Goal: Task Accomplishment & Management: Manage account settings

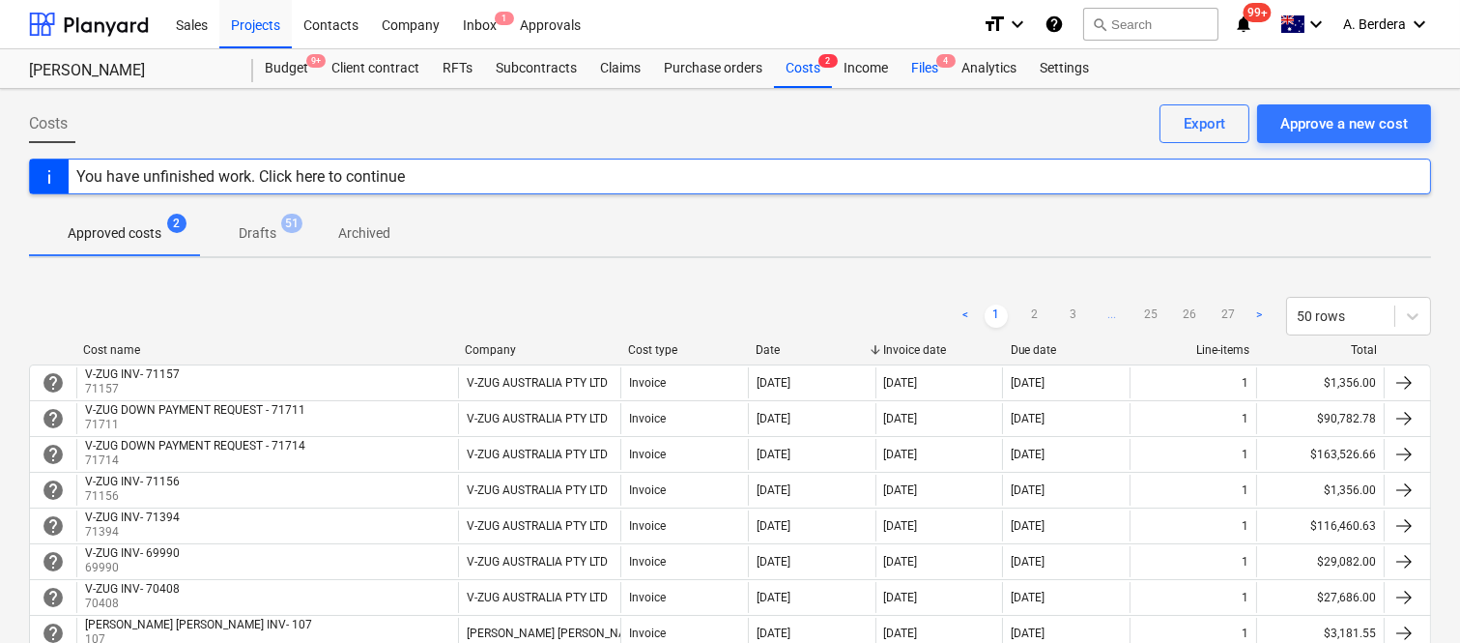
click at [928, 65] on div "Files 4" at bounding box center [925, 68] width 50 height 39
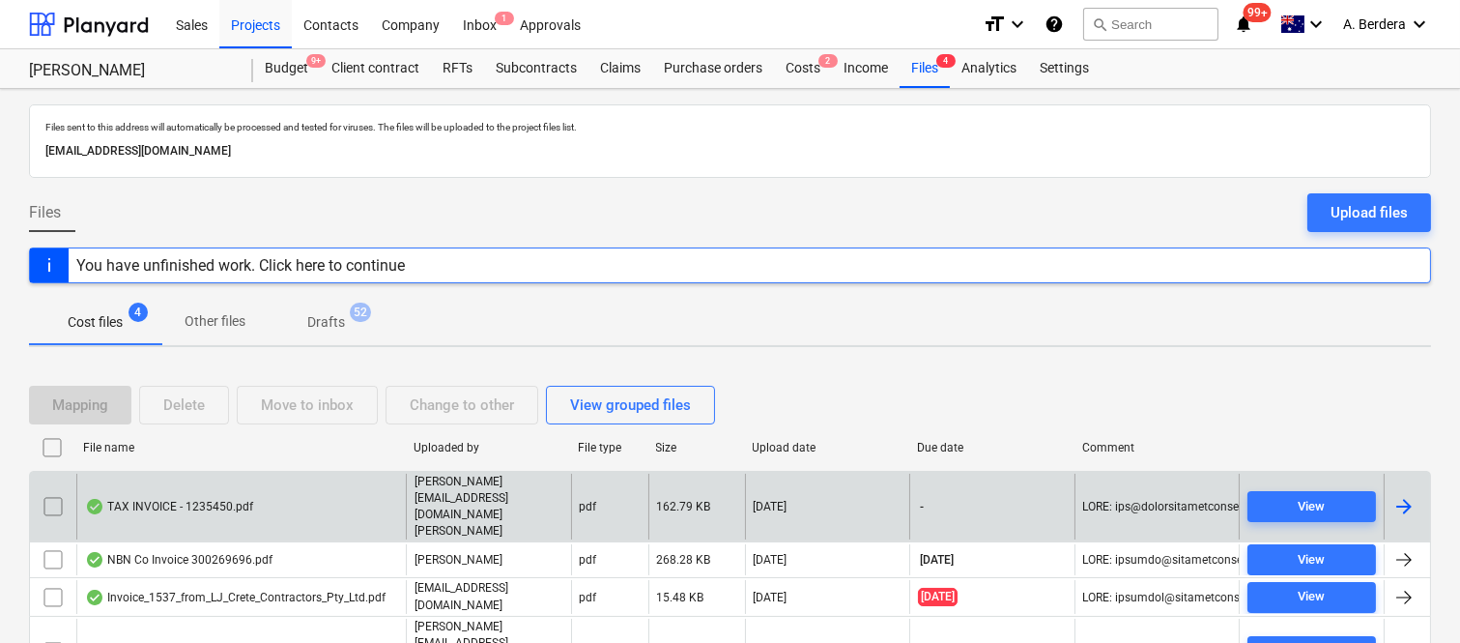
click at [303, 497] on div "TAX INVOICE - 1235450.pdf" at bounding box center [240, 506] width 329 height 67
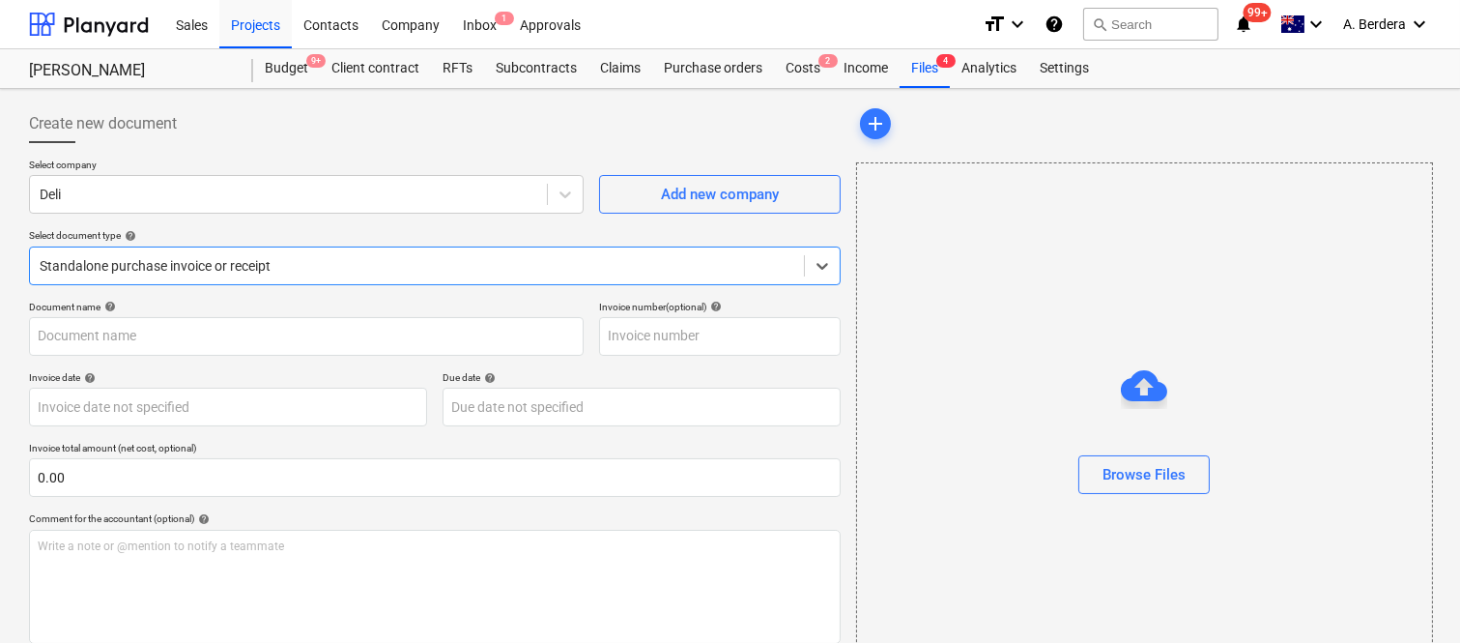
type input "1235450"
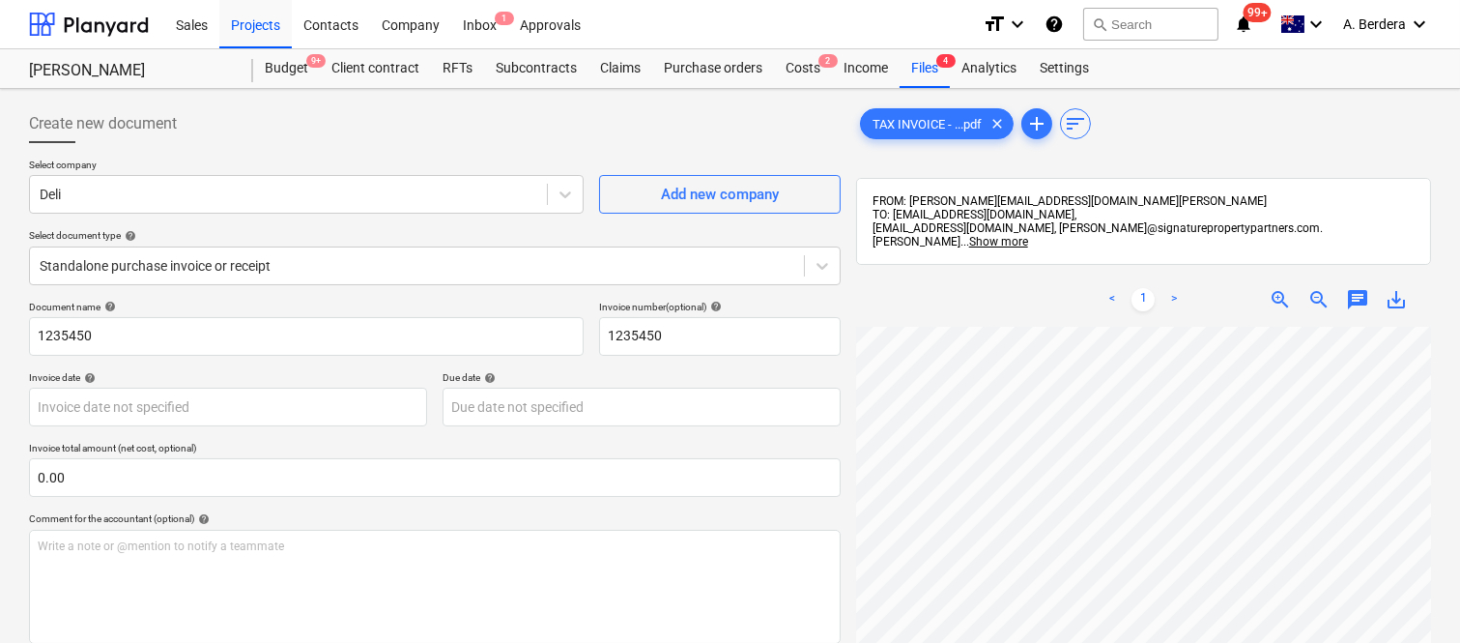
scroll to position [0, 450]
click at [1422, 408] on div at bounding box center [1143, 621] width 575 height 588
click at [265, 186] on div at bounding box center [289, 194] width 498 height 19
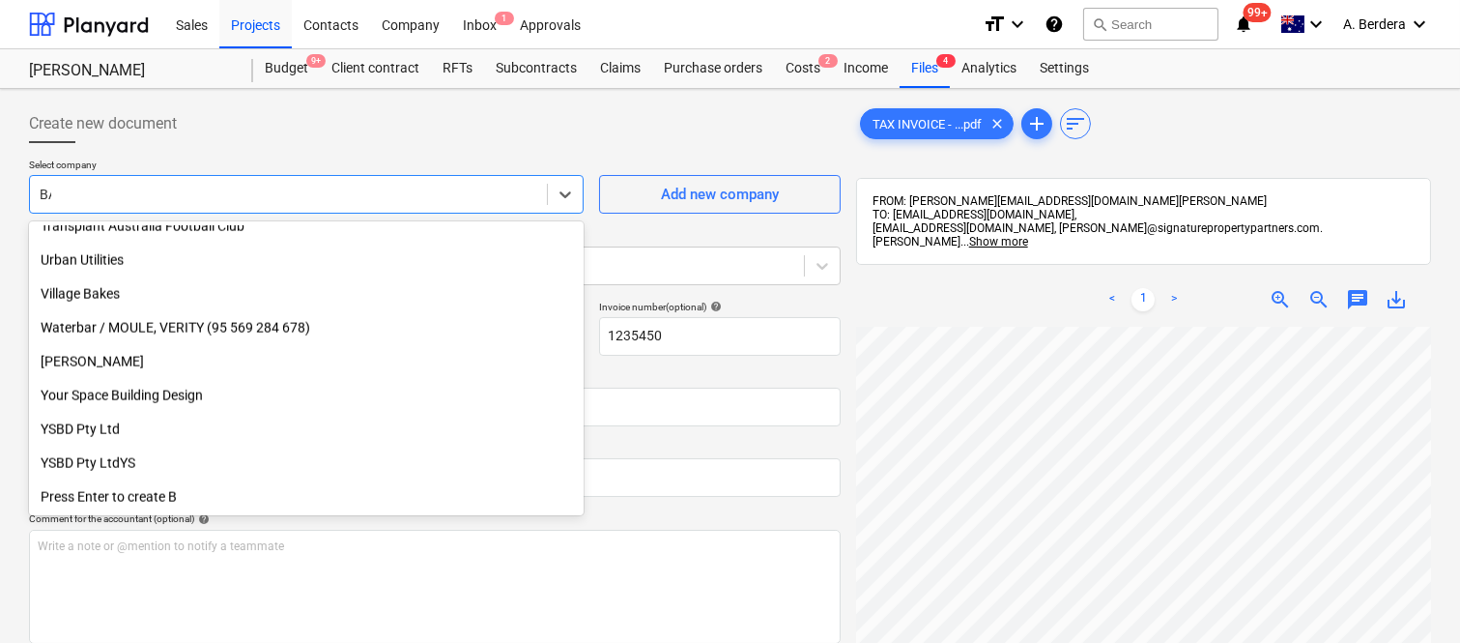
scroll to position [1097, 0]
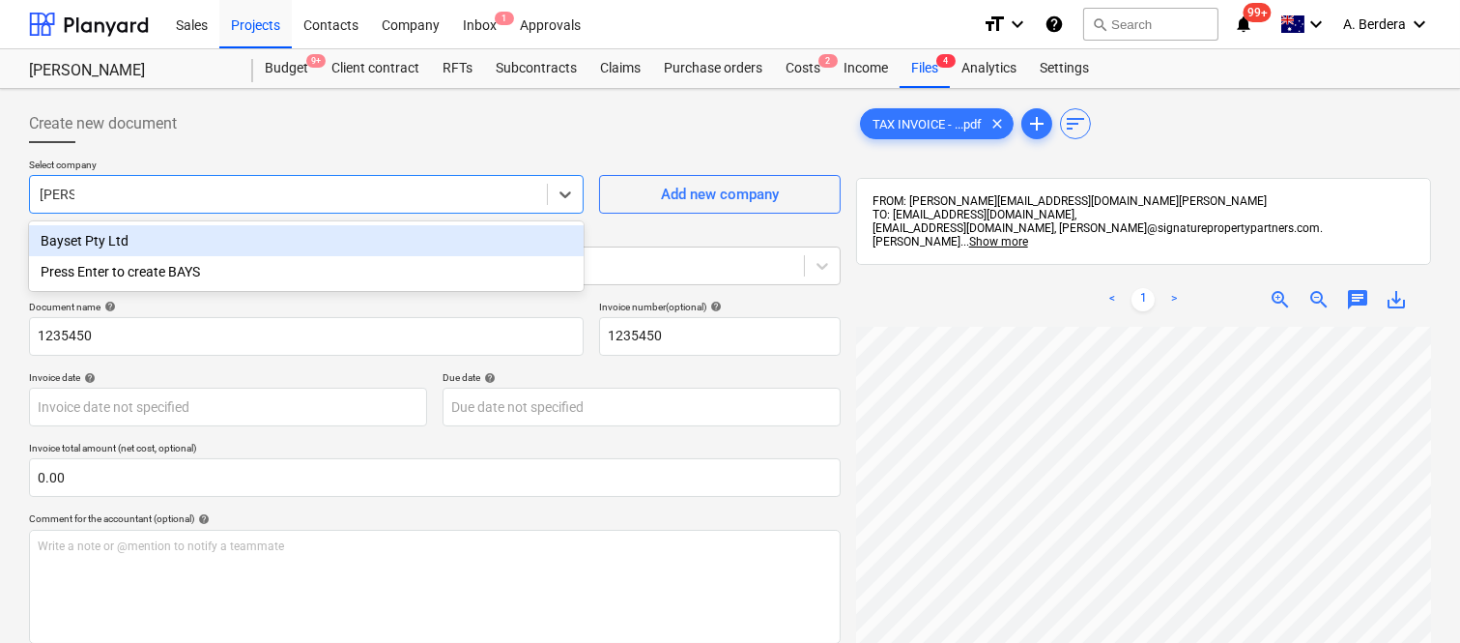
type input "BAYSET"
click at [229, 242] on div "Bayset Pty Ltd" at bounding box center [306, 240] width 555 height 31
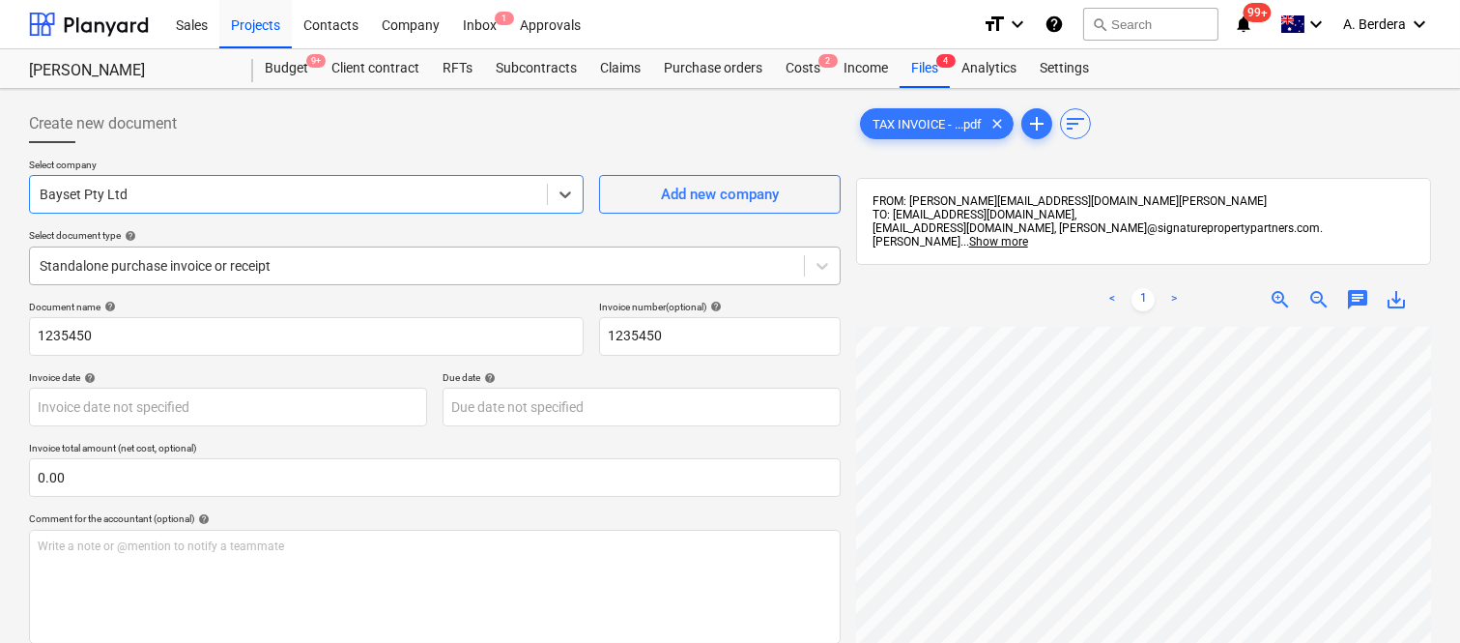
click at [244, 257] on div at bounding box center [417, 265] width 755 height 19
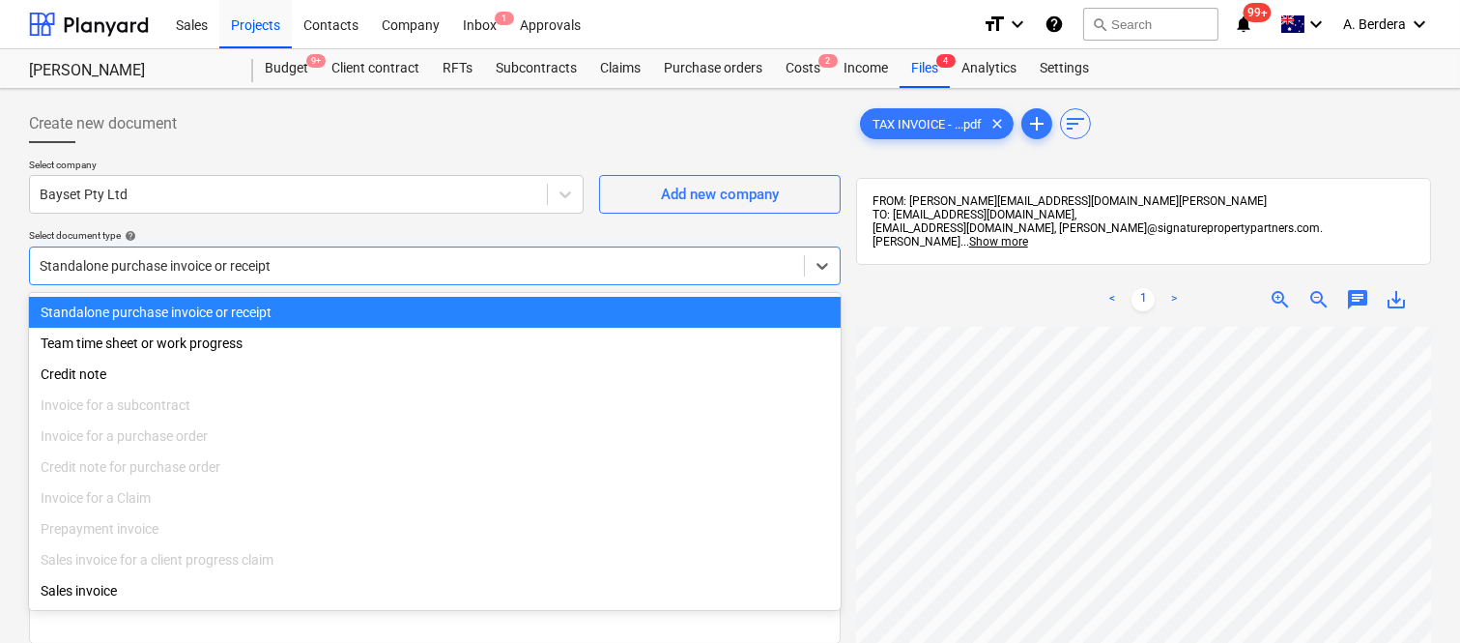
click at [286, 301] on div "Standalone purchase invoice or receipt" at bounding box center [435, 312] width 812 height 31
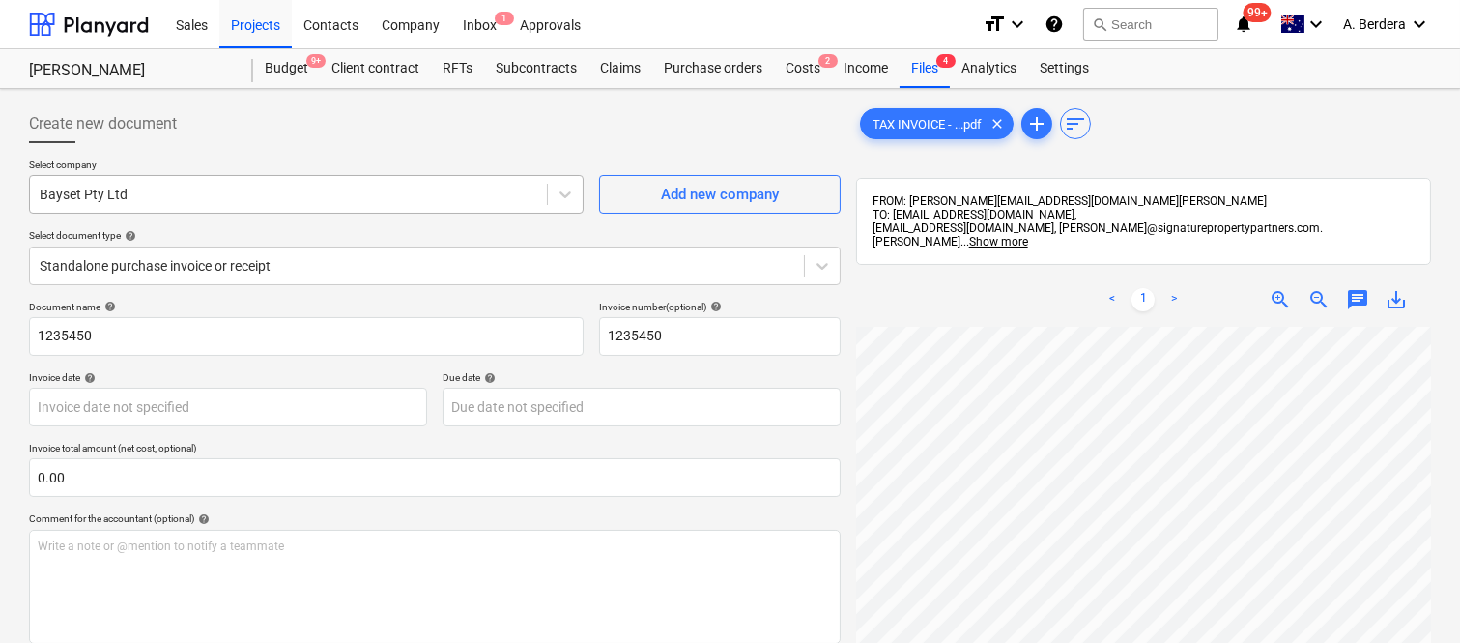
click at [411, 190] on div at bounding box center [289, 194] width 498 height 19
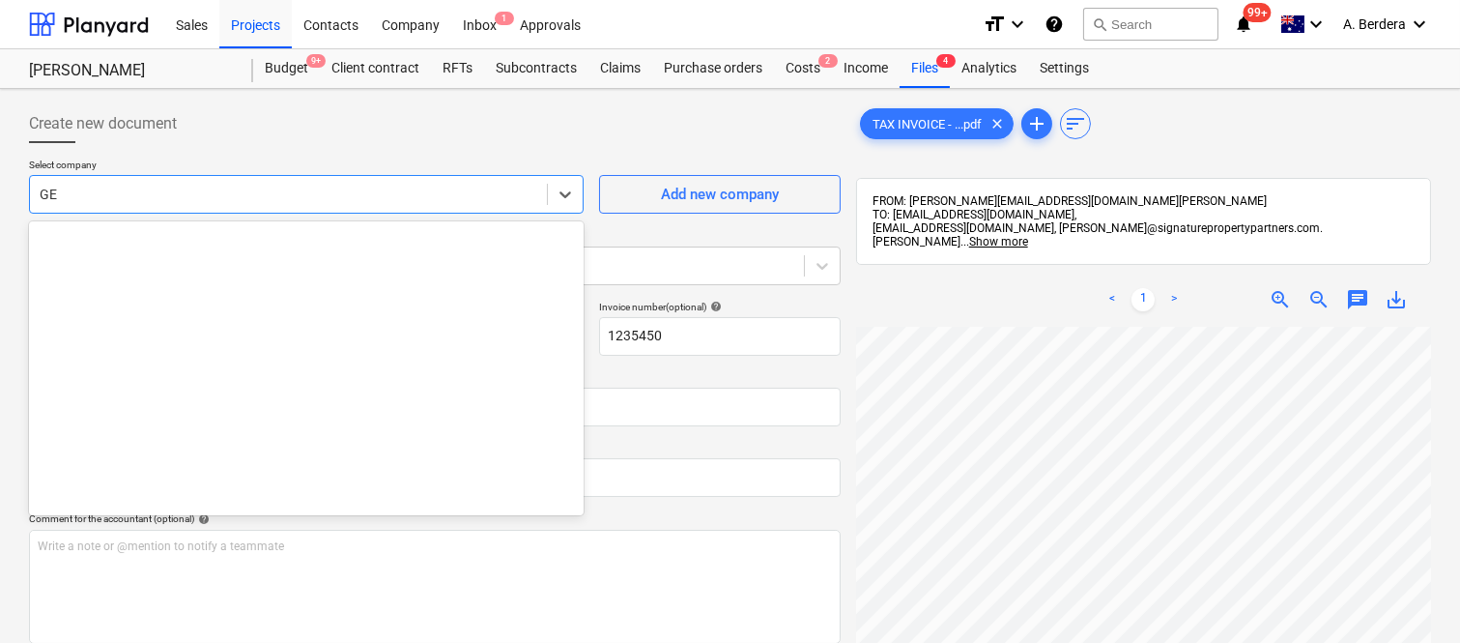
scroll to position [1063, 0]
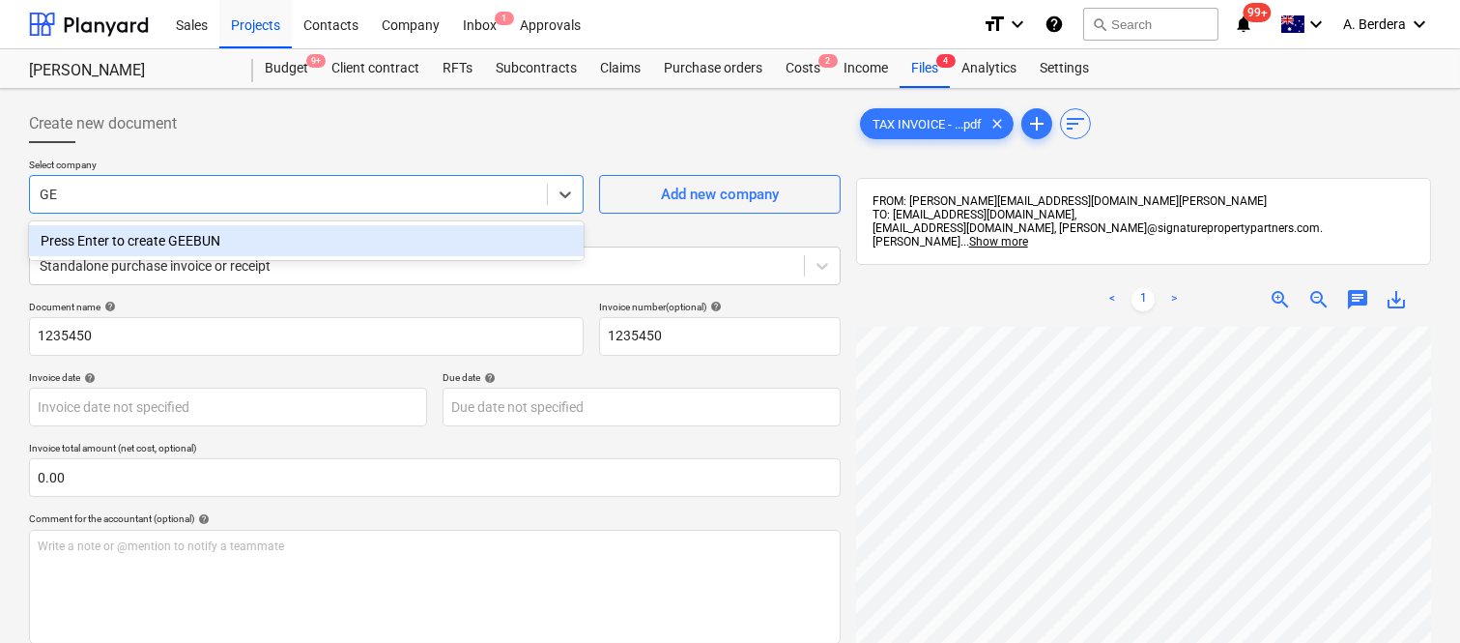
type input "G"
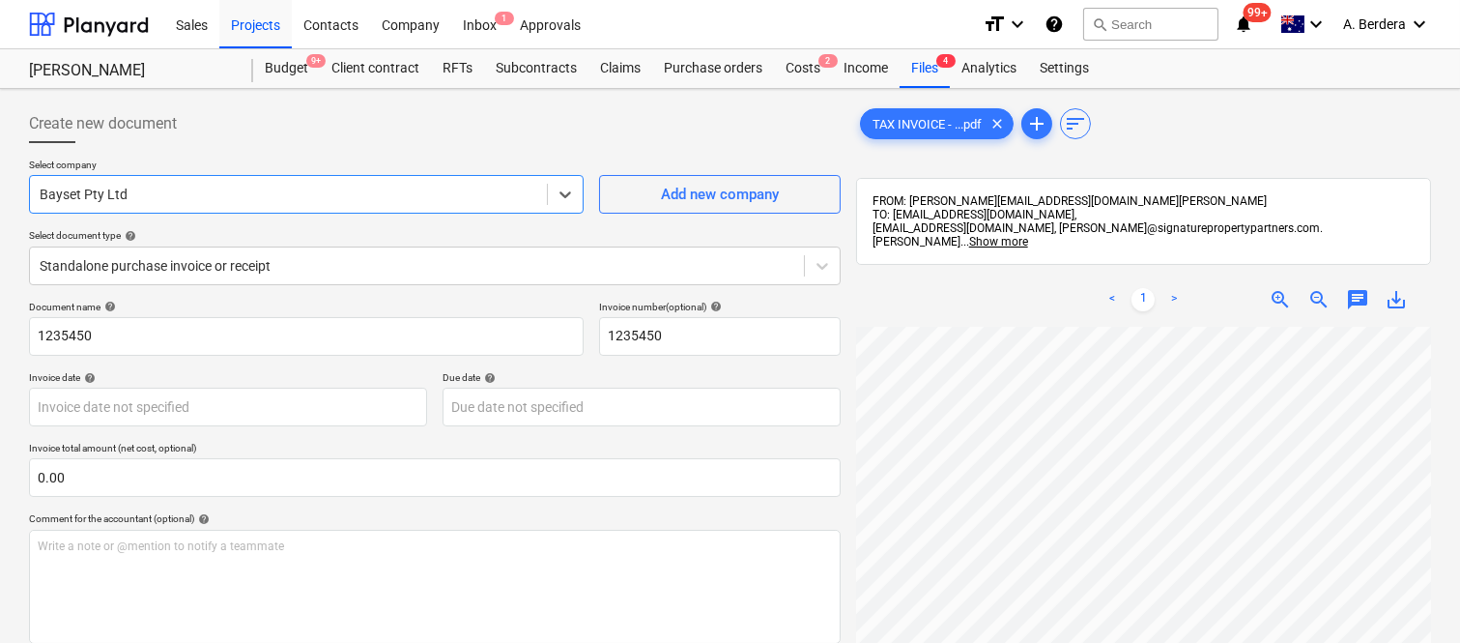
click at [235, 204] on div at bounding box center [289, 194] width 498 height 19
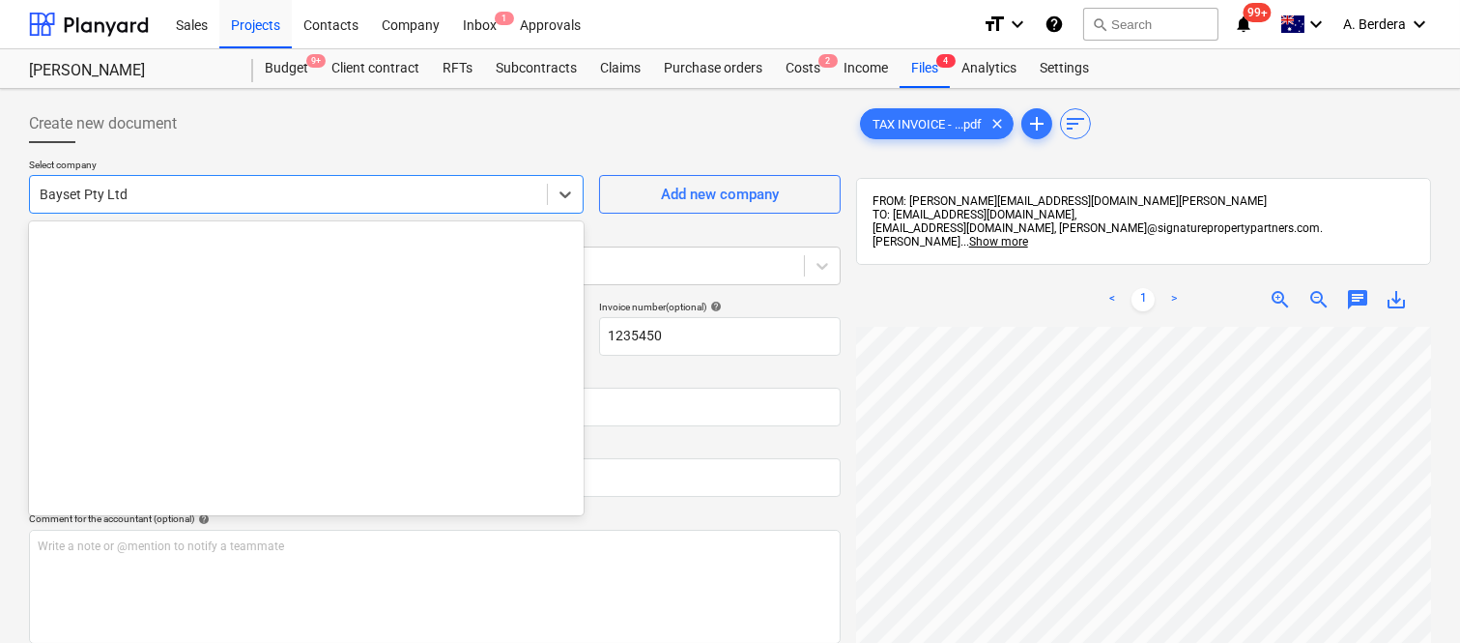
scroll to position [2334, 0]
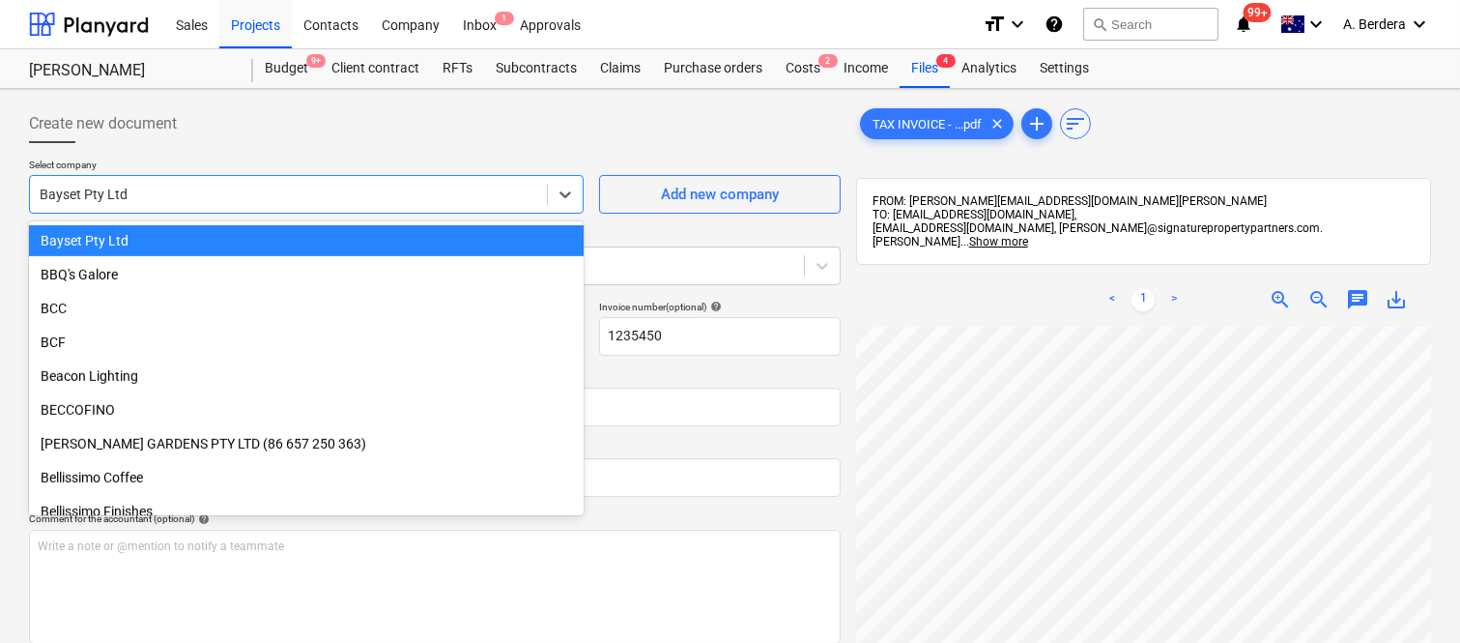
click at [205, 239] on div "Bayset Pty Ltd" at bounding box center [306, 240] width 555 height 31
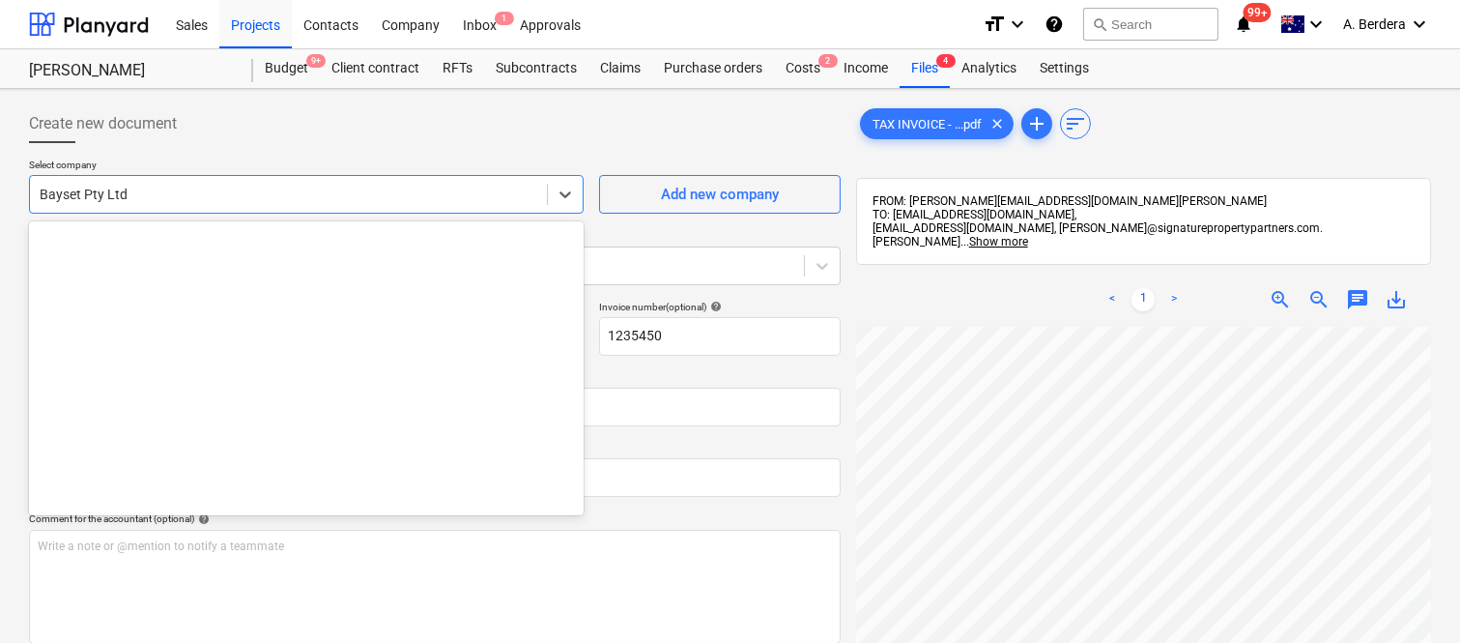
click at [245, 196] on div at bounding box center [289, 194] width 498 height 19
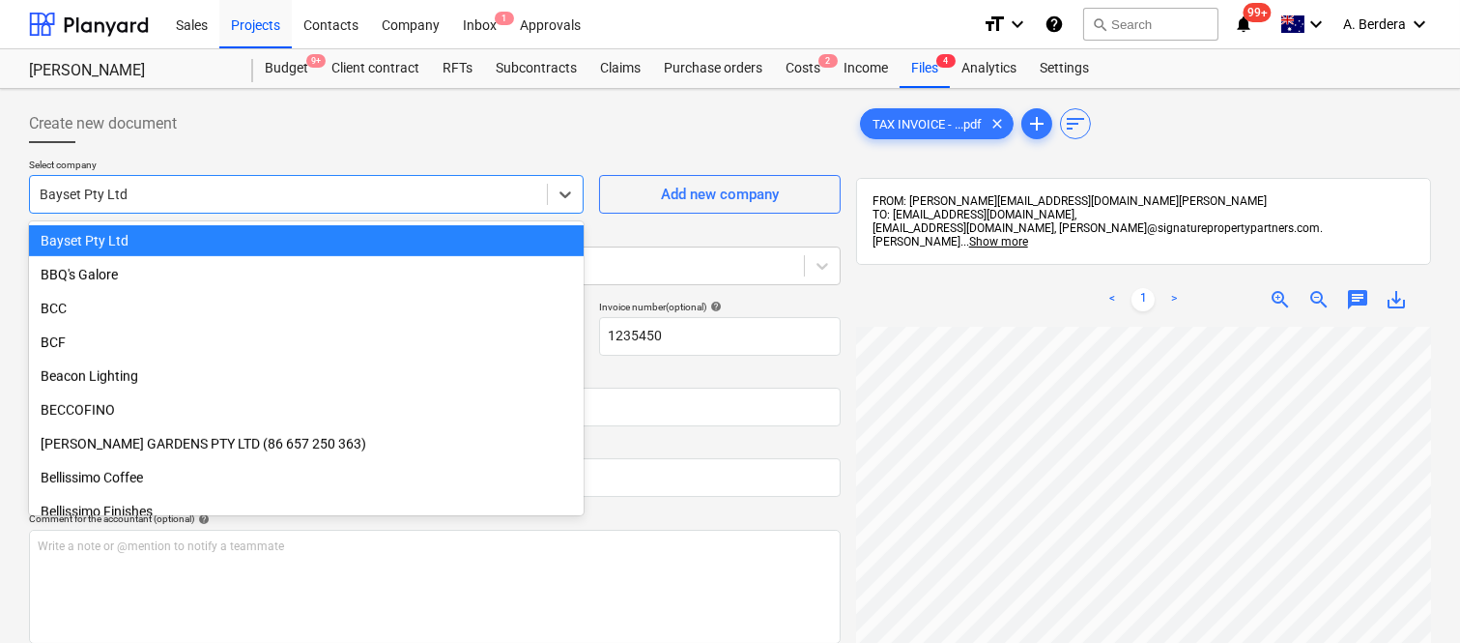
click at [230, 243] on div "Bayset Pty Ltd" at bounding box center [306, 240] width 555 height 31
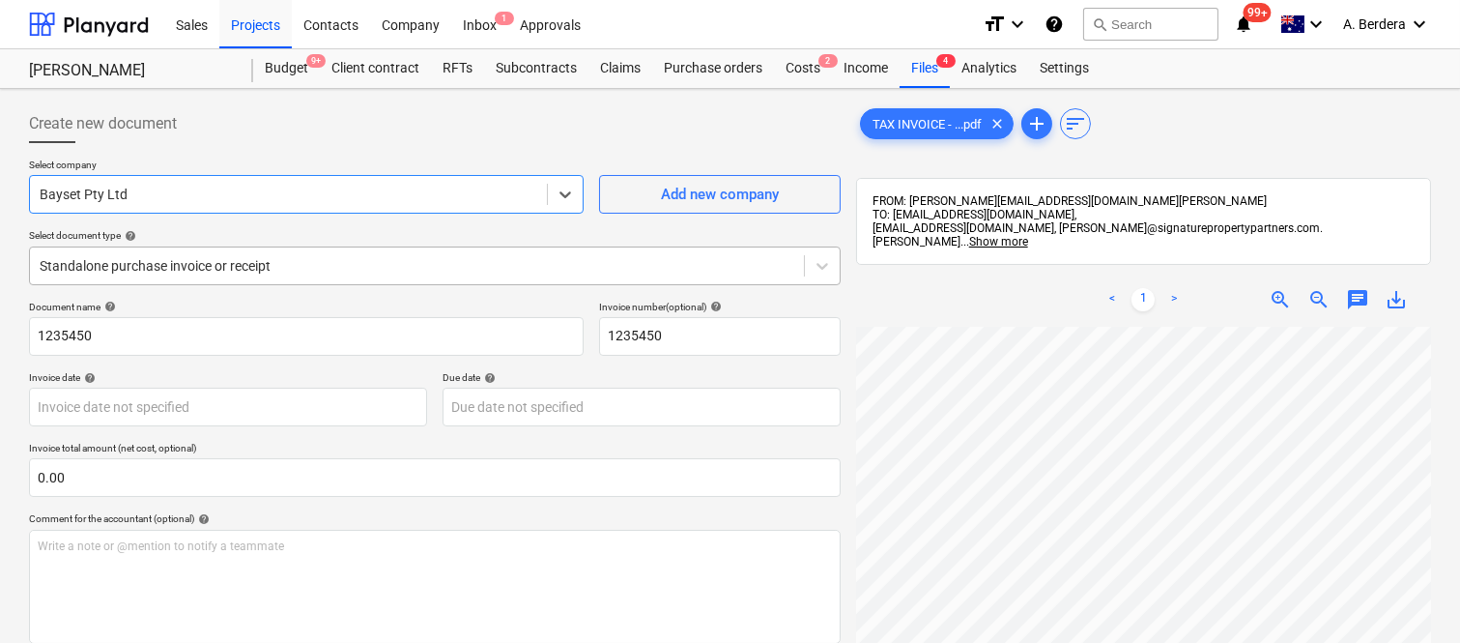
click at [282, 261] on div at bounding box center [417, 265] width 755 height 19
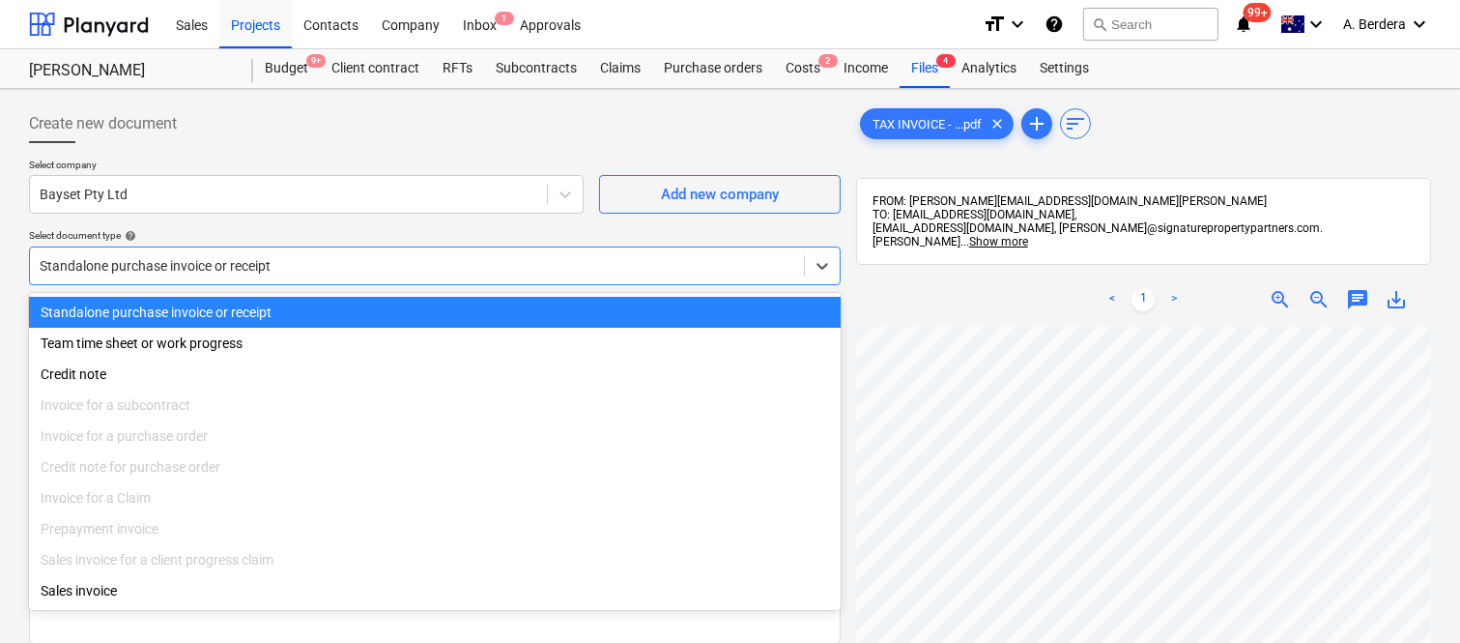
click at [315, 306] on div "Standalone purchase invoice or receipt" at bounding box center [435, 312] width 812 height 31
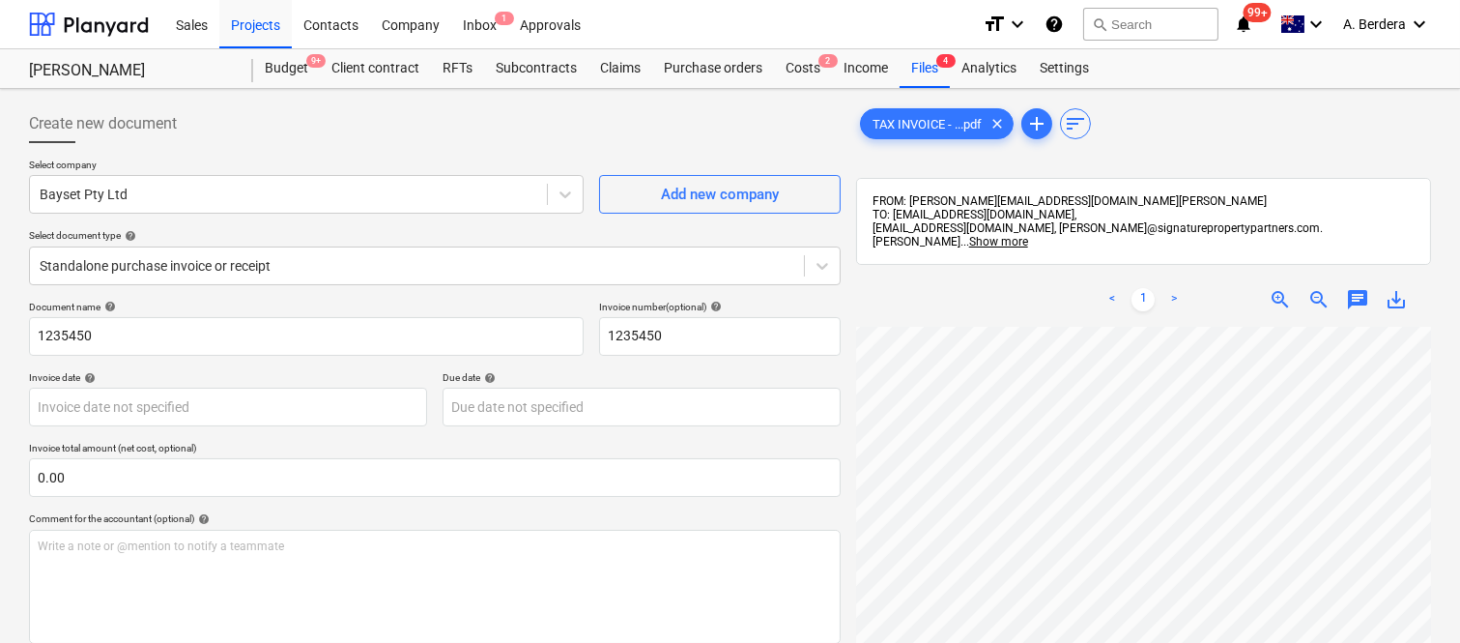
scroll to position [0, 450]
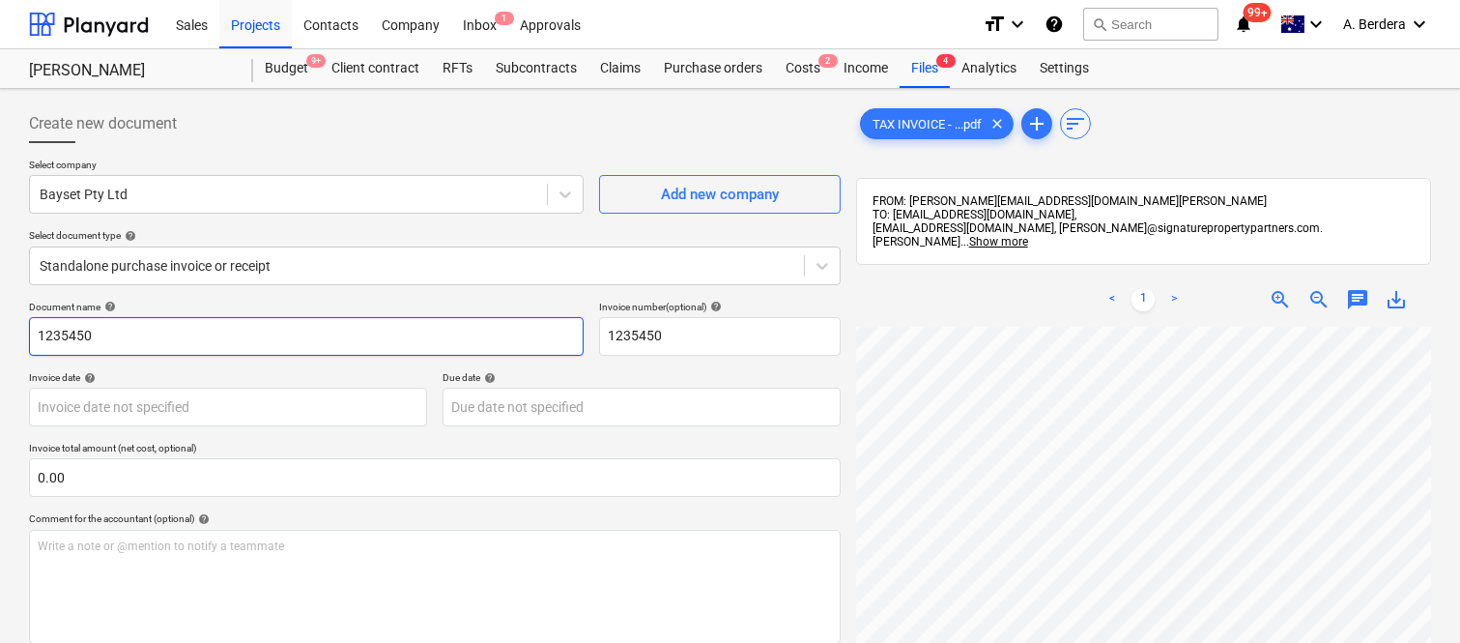
click at [33, 332] on input "1235450" at bounding box center [306, 336] width 555 height 39
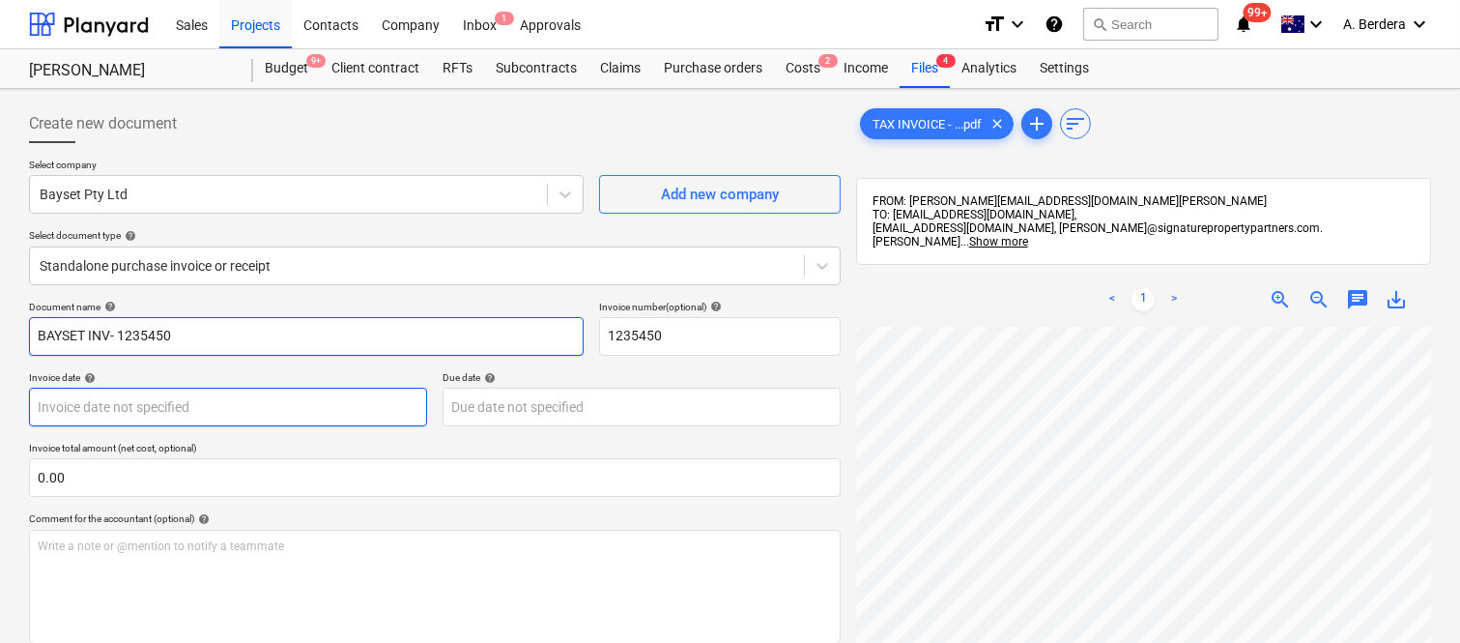
type input "BAYSET INV- 1235450"
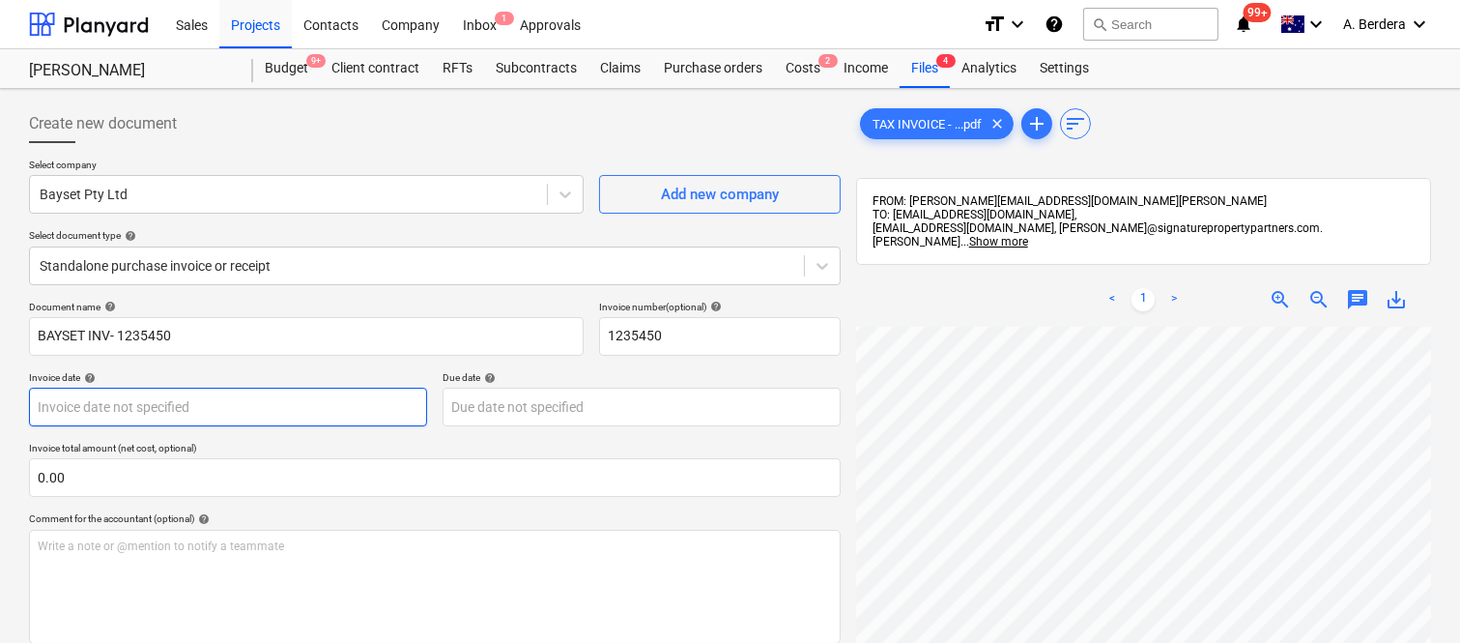
click at [179, 409] on body "Sales Projects Contacts Company Inbox 1 Approvals format_size keyboard_arrow_do…" at bounding box center [730, 321] width 1460 height 643
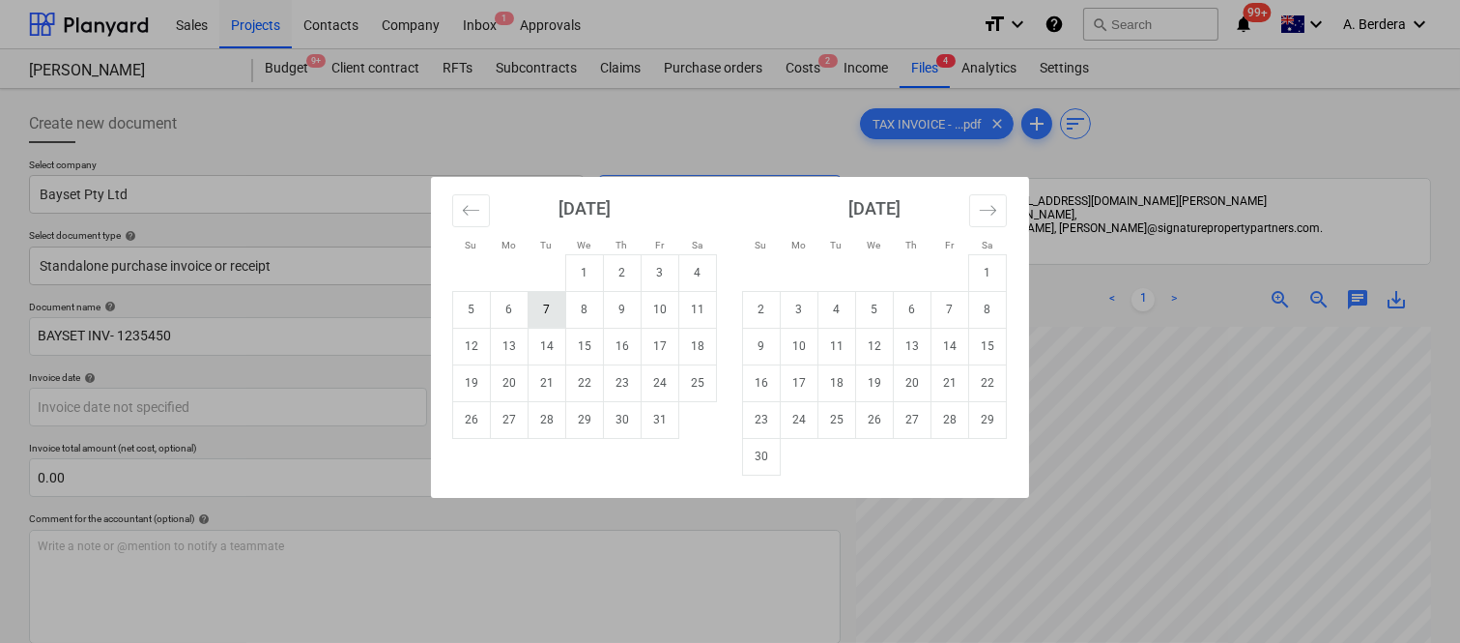
click at [545, 319] on td "7" at bounding box center [548, 309] width 38 height 37
type input "[DATE]"
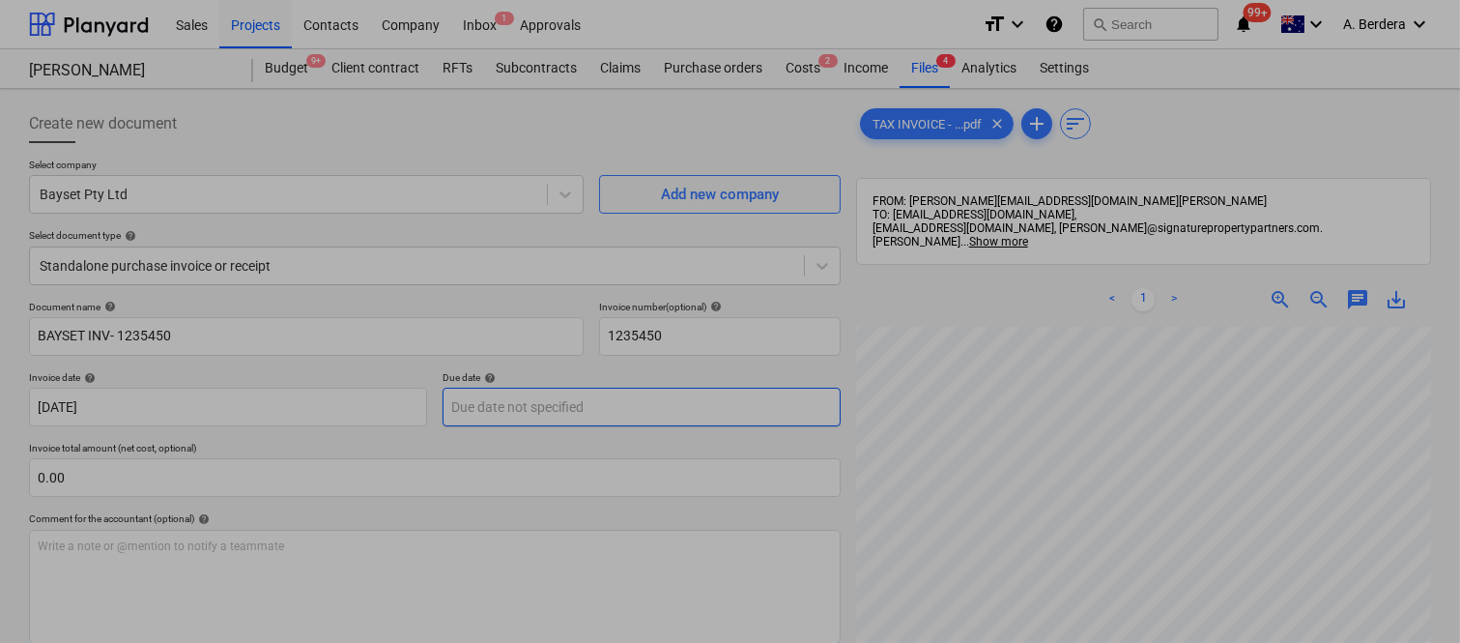
click at [552, 408] on body "Sales Projects Contacts Company Inbox 1 Approvals format_size keyboard_arrow_do…" at bounding box center [730, 321] width 1460 height 643
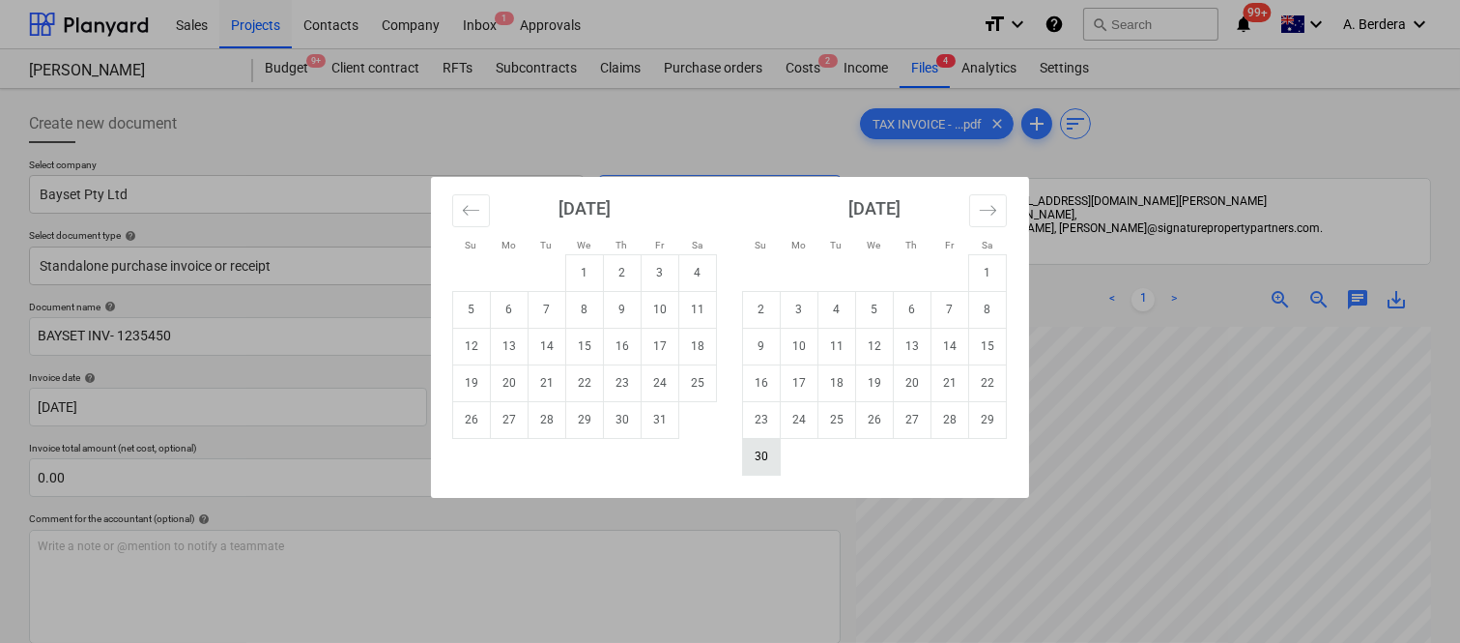
click at [759, 456] on td "30" at bounding box center [762, 456] width 38 height 37
type input "[DATE]"
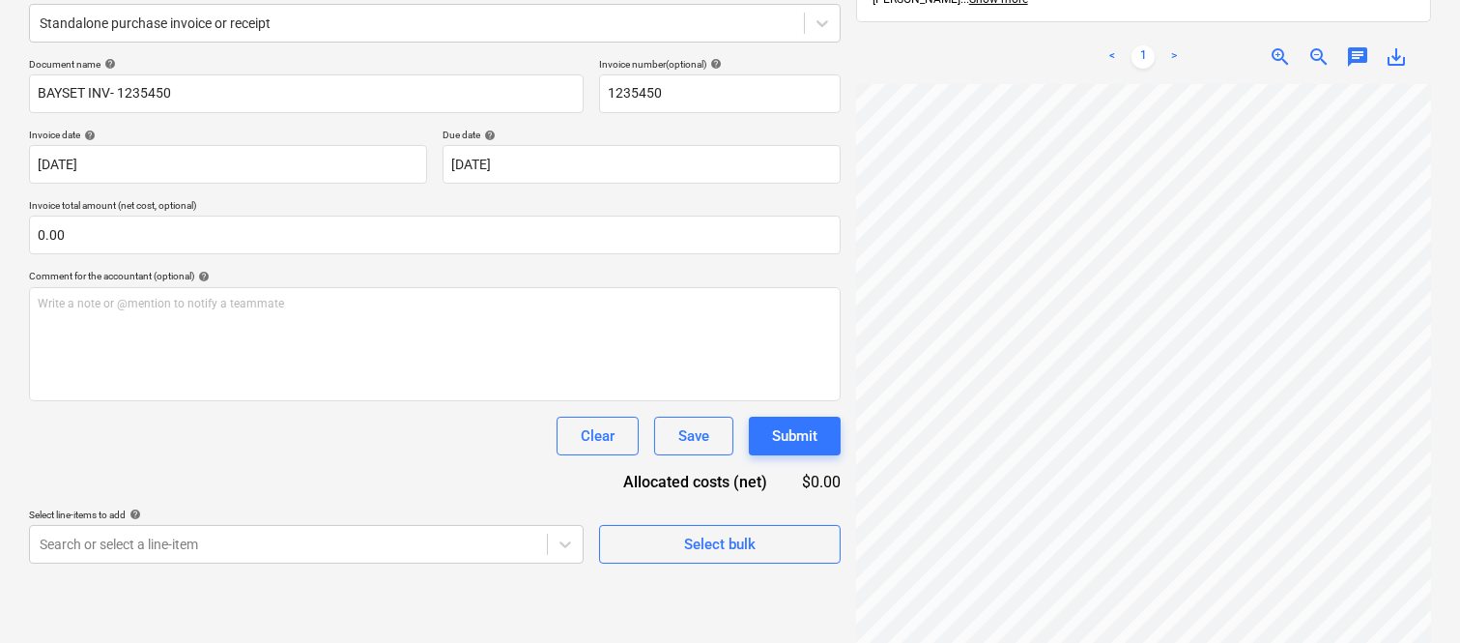
scroll to position [275, 0]
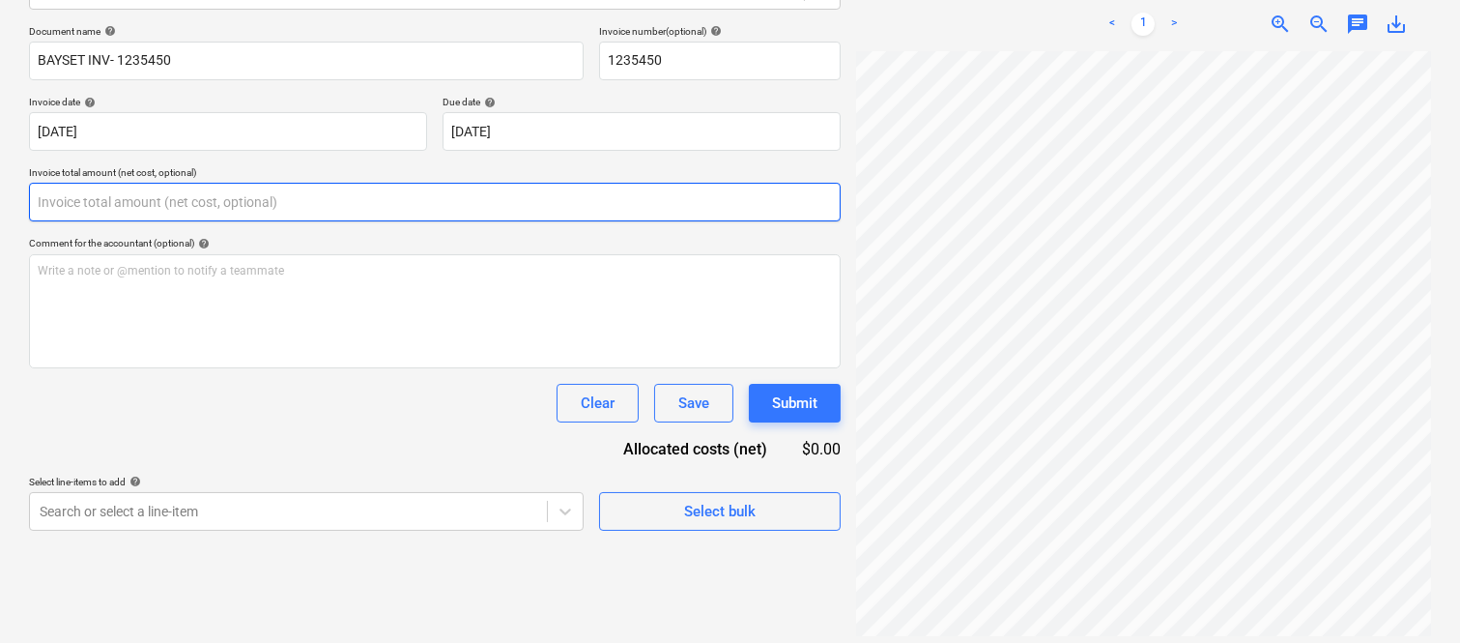
click at [227, 204] on input "text" at bounding box center [435, 202] width 812 height 39
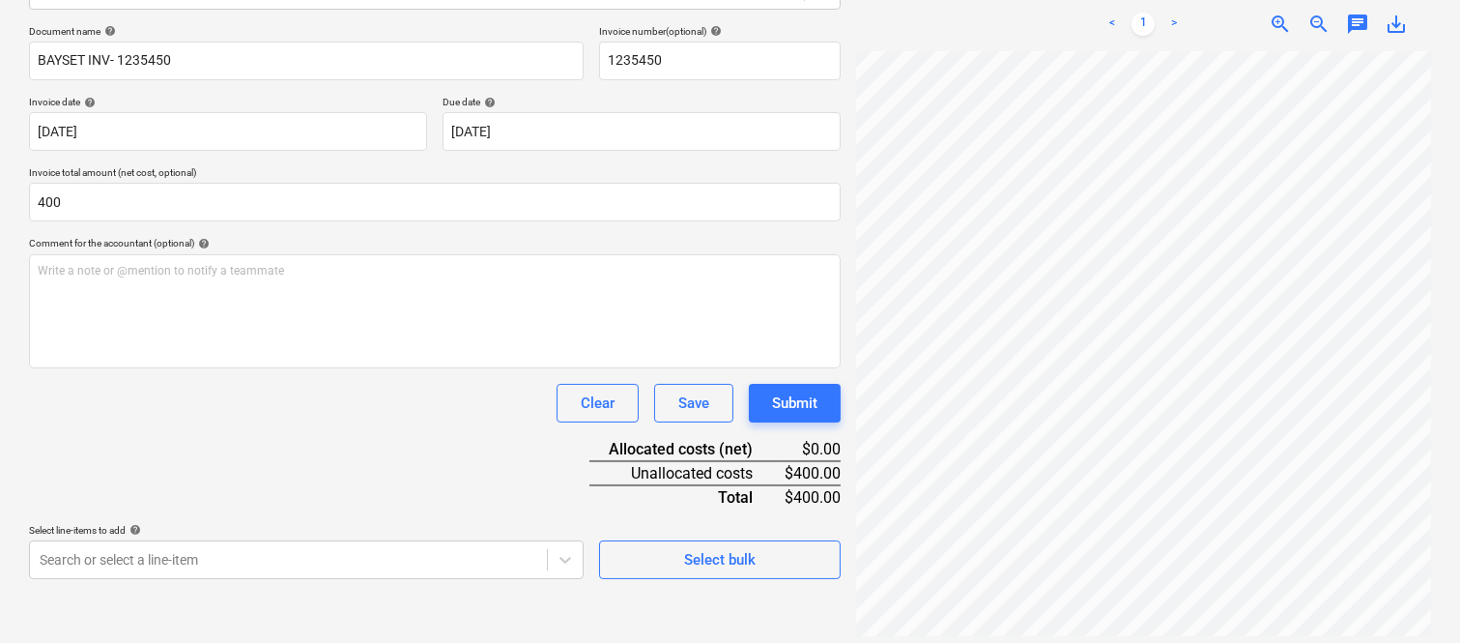
type input "400.00"
click at [193, 392] on div "Clear Save Submit" at bounding box center [435, 403] width 812 height 39
click at [276, 367] on body "Sales Projects Contacts Company Inbox 1 Approvals format_size keyboard_arrow_do…" at bounding box center [730, 46] width 1460 height 643
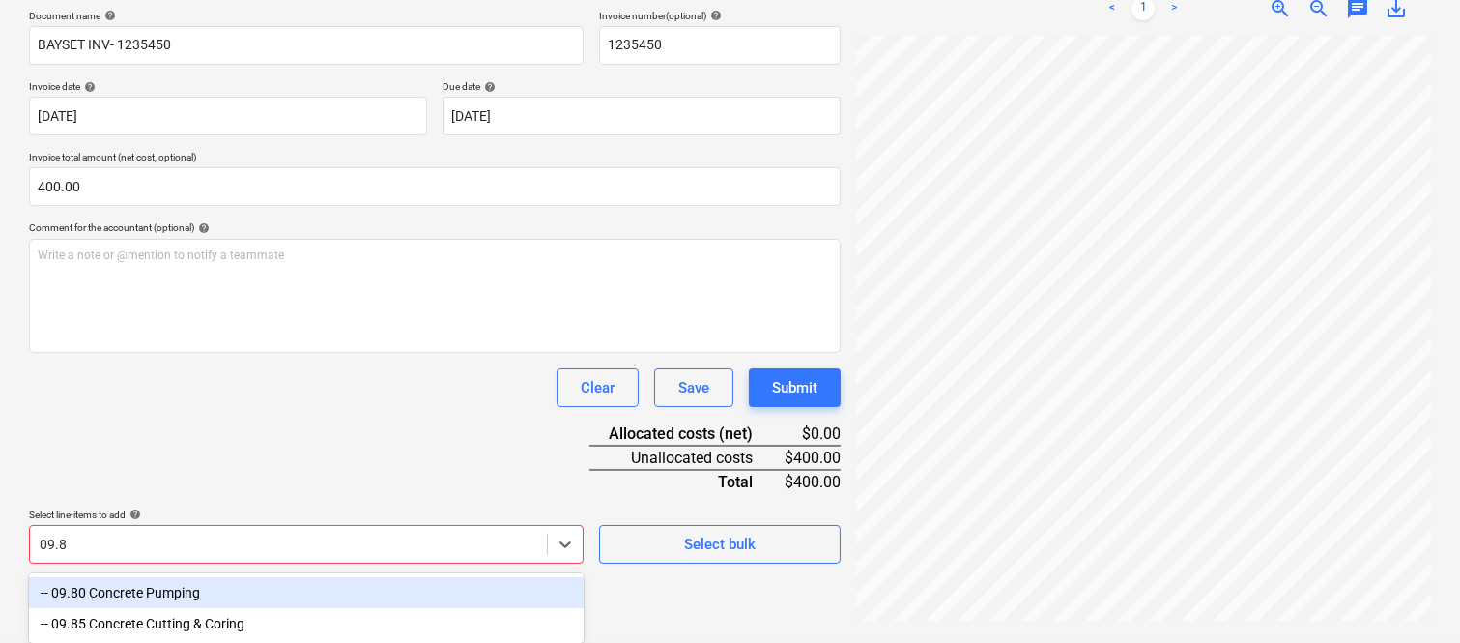
type input "09.85"
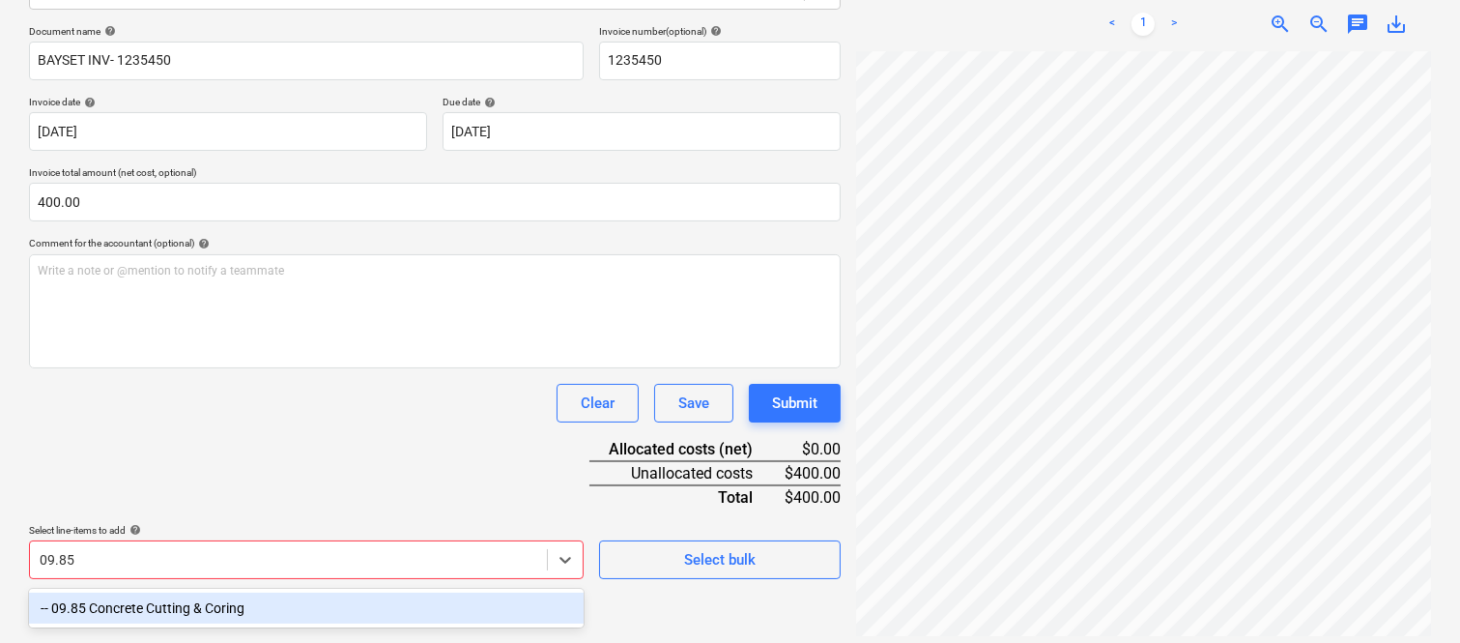
drag, startPoint x: 275, startPoint y: 592, endPoint x: 232, endPoint y: 406, distance: 191.5
click at [272, 592] on div "-- 09.85 Concrete Cutting & Coring" at bounding box center [306, 607] width 555 height 31
click at [232, 406] on div "Clear Save Submit" at bounding box center [435, 403] width 812 height 39
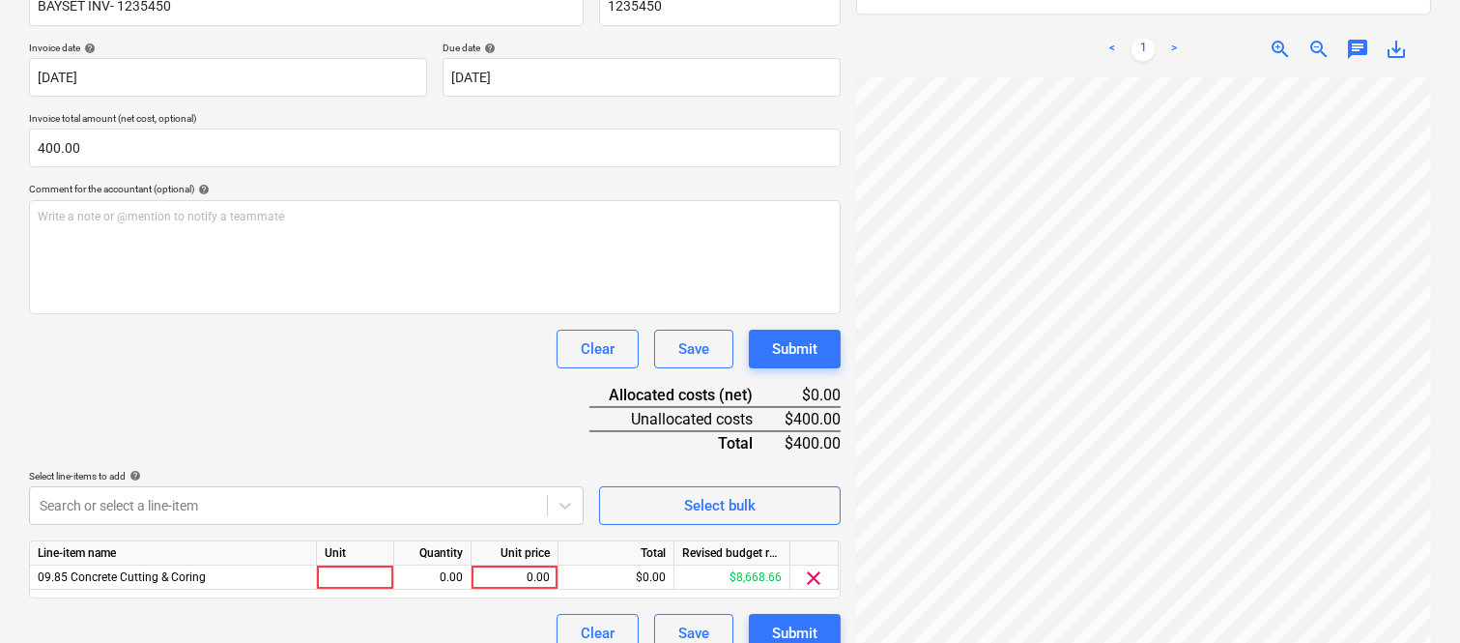
scroll to position [355, 0]
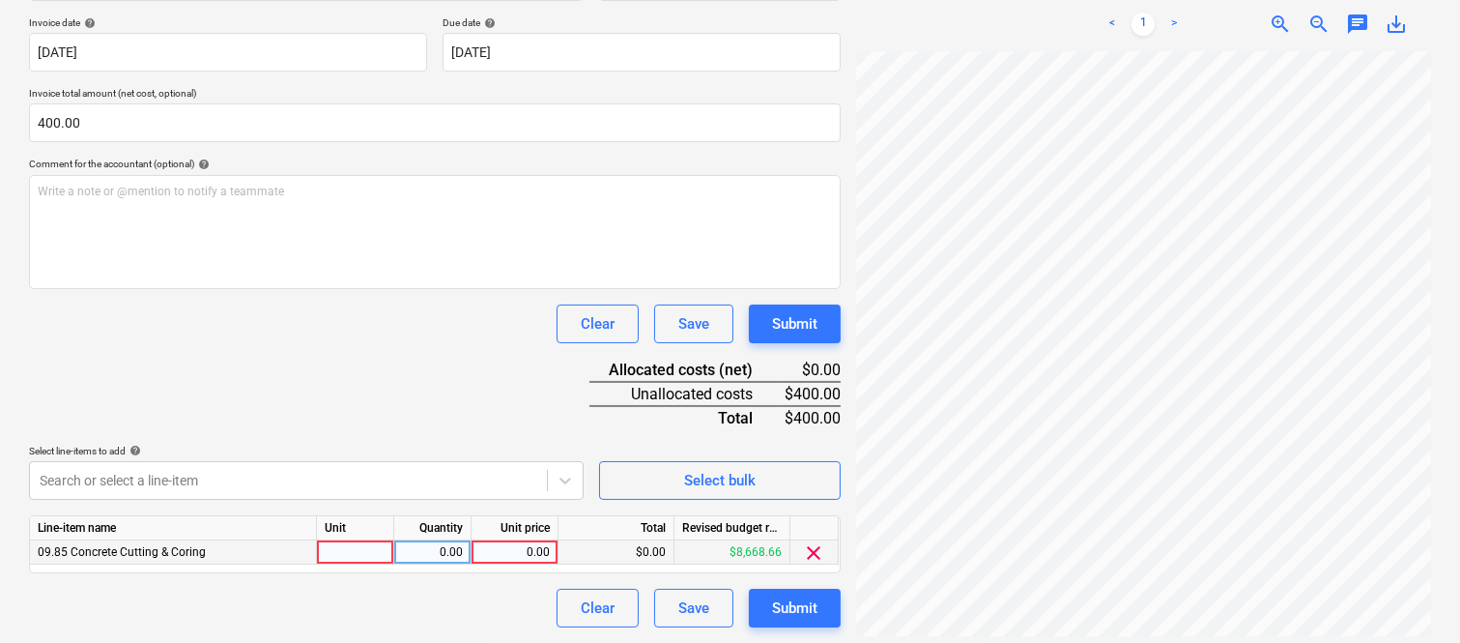
click at [358, 553] on div at bounding box center [355, 552] width 77 height 24
type input "INVOICE"
click at [439, 548] on div "0.00" at bounding box center [432, 552] width 61 height 24
type input "1"
click at [512, 555] on div "0.00" at bounding box center [514, 552] width 71 height 24
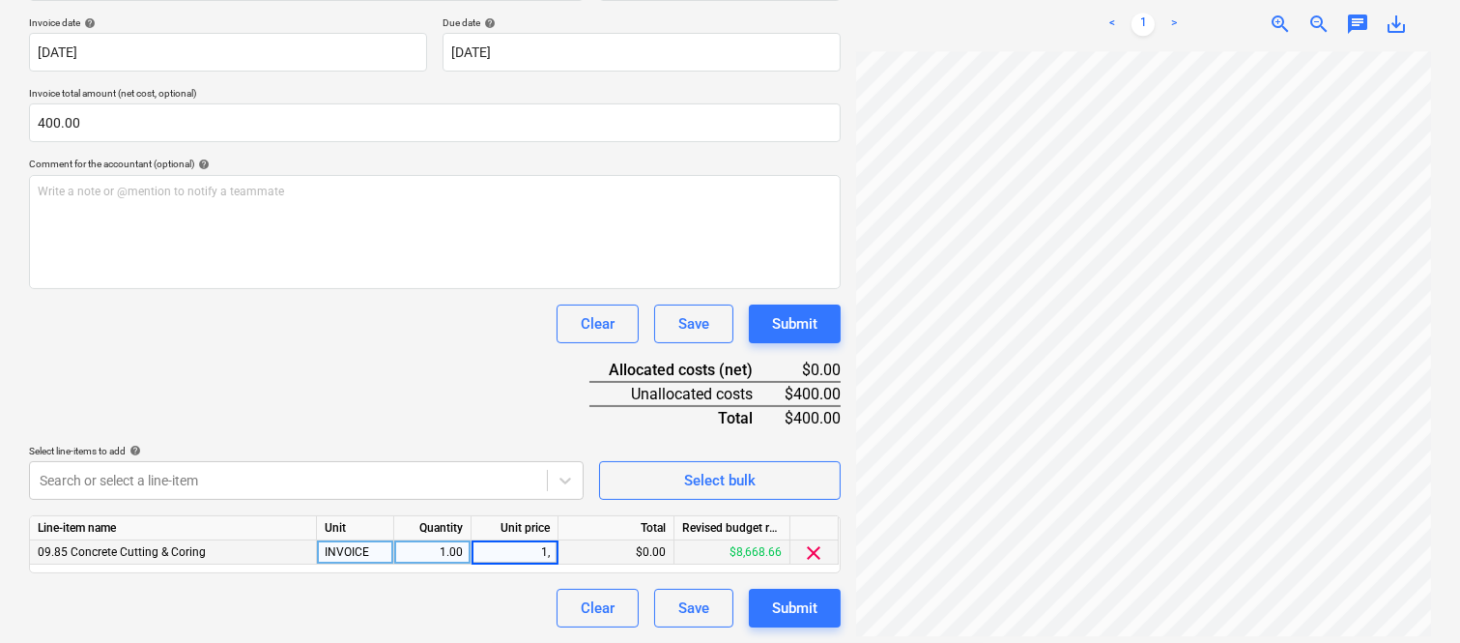
type input "1"
type input "400"
click at [493, 592] on div "Clear Save Submit" at bounding box center [435, 607] width 812 height 39
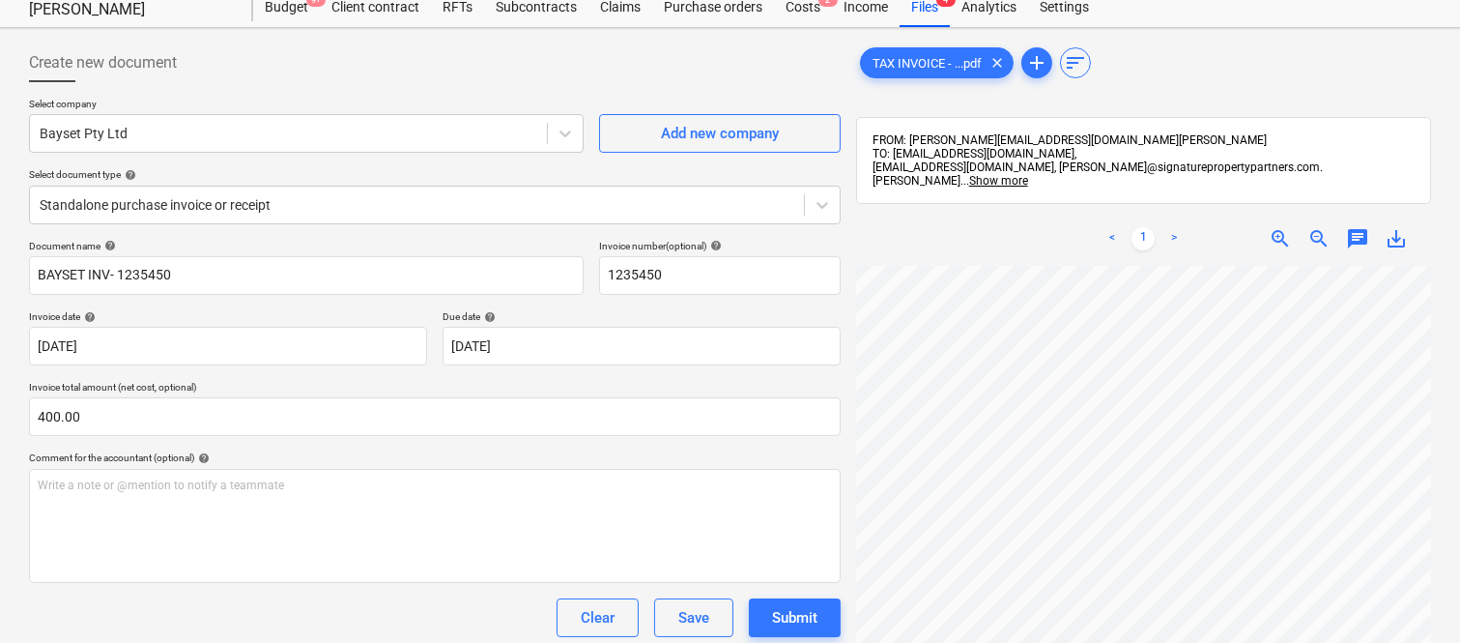
scroll to position [0, 0]
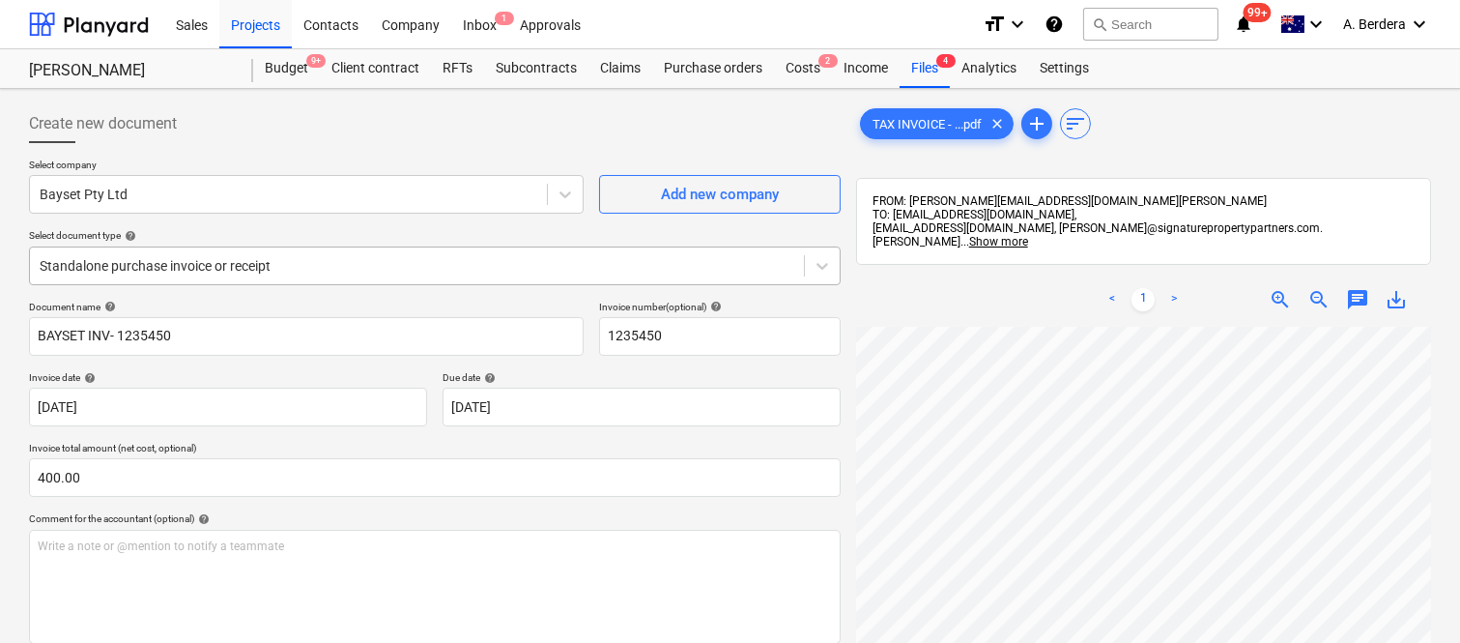
click at [373, 259] on div at bounding box center [417, 265] width 755 height 19
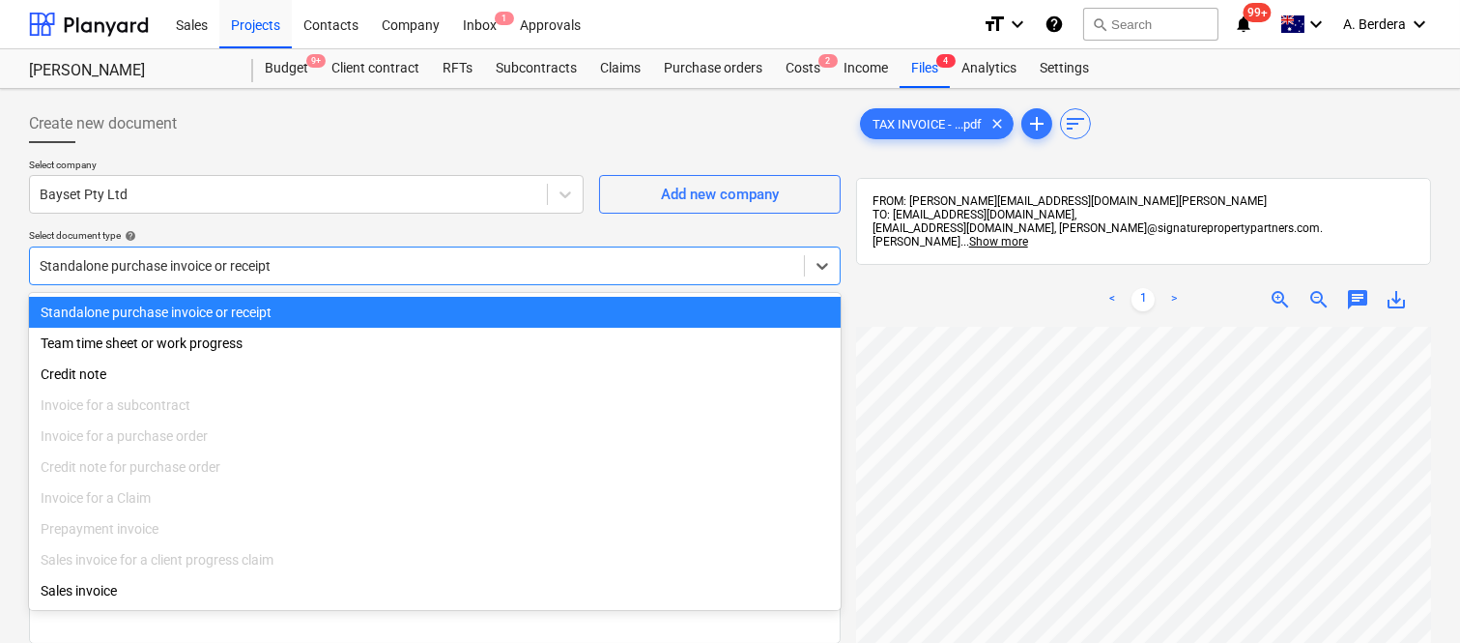
click at [393, 307] on div "Standalone purchase invoice or receipt" at bounding box center [435, 312] width 812 height 31
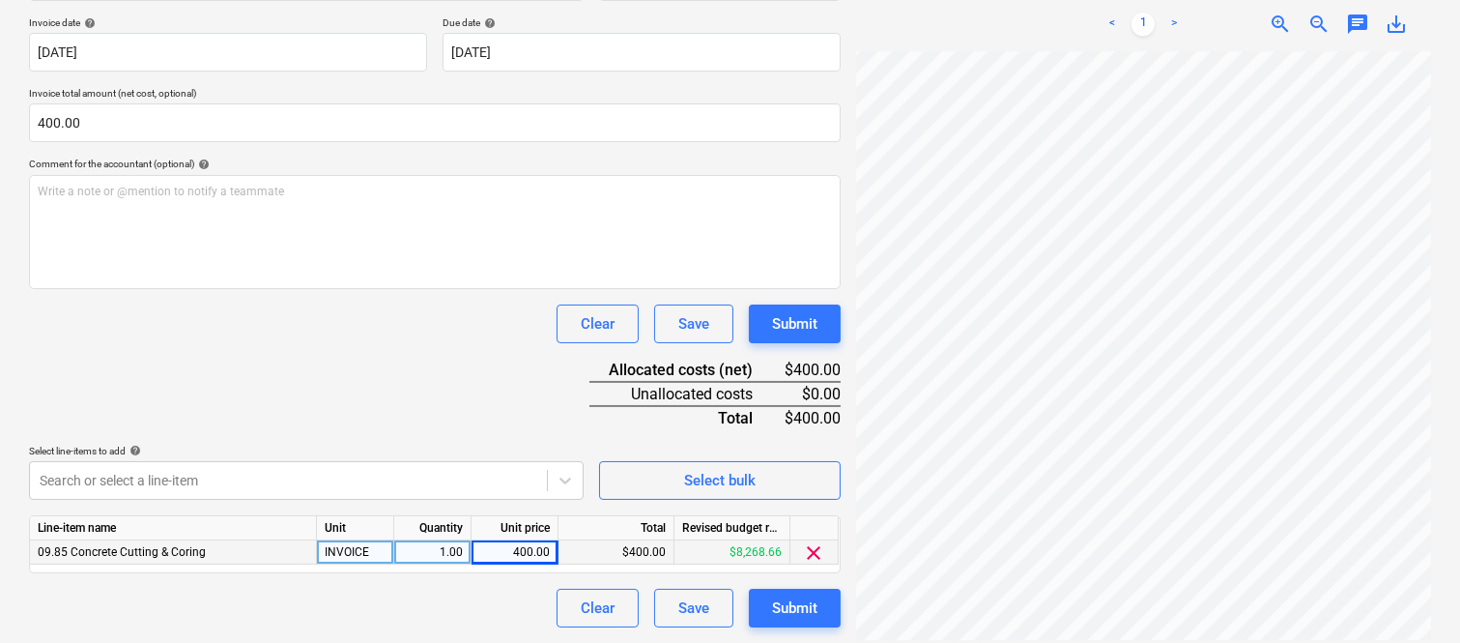
scroll to position [143, 450]
click at [344, 329] on div "Clear Save Submit" at bounding box center [435, 323] width 812 height 39
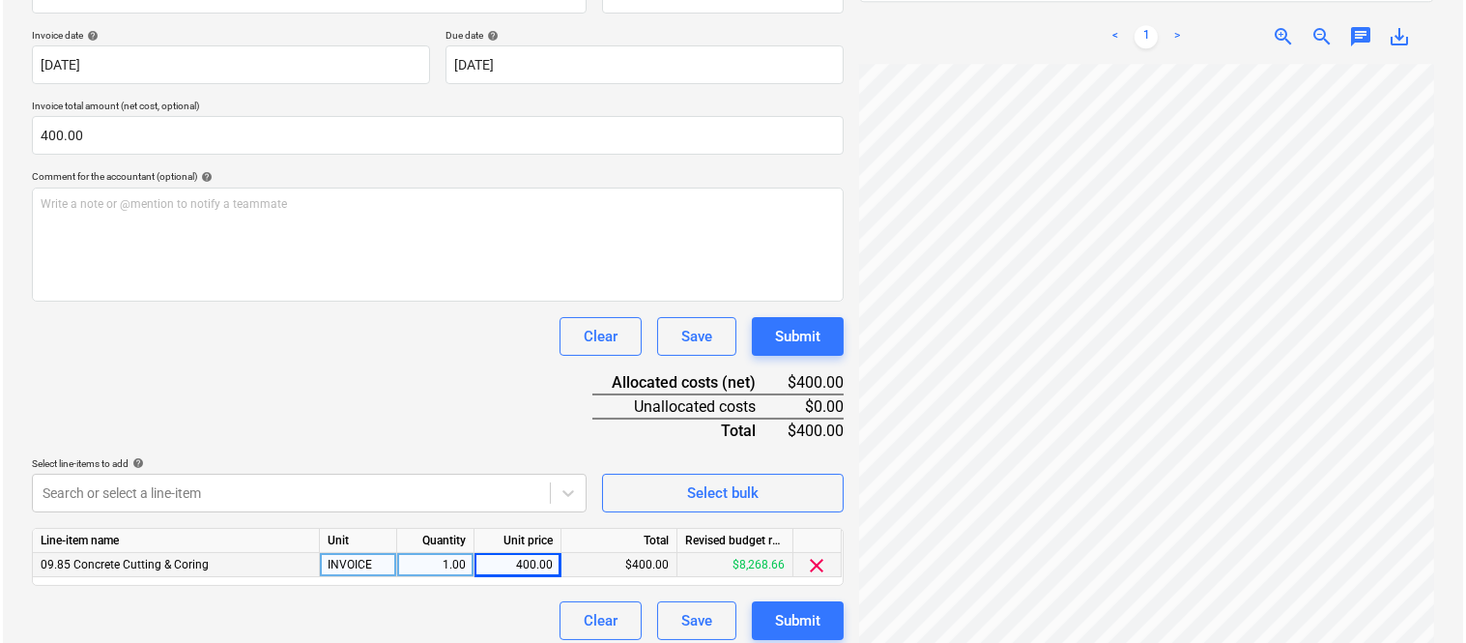
scroll to position [355, 0]
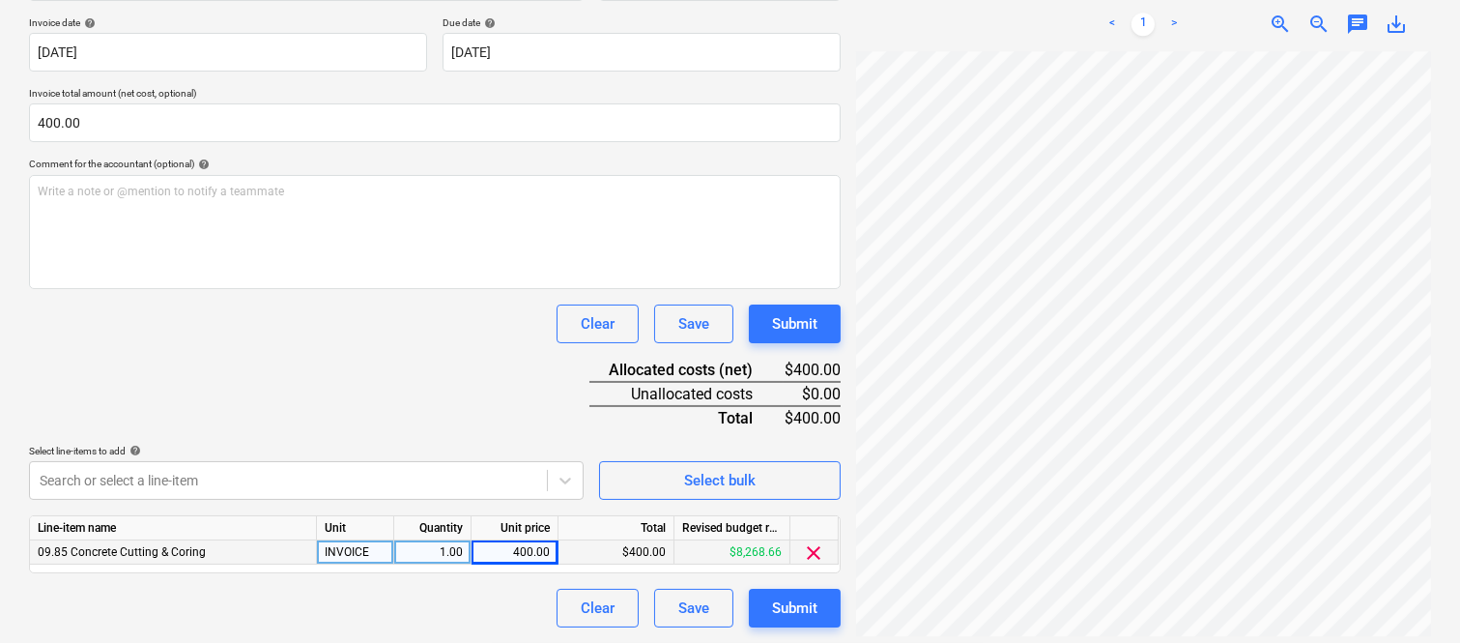
click at [344, 329] on div "Clear Save Submit" at bounding box center [435, 323] width 812 height 39
click at [807, 601] on div "Submit" at bounding box center [794, 607] width 45 height 25
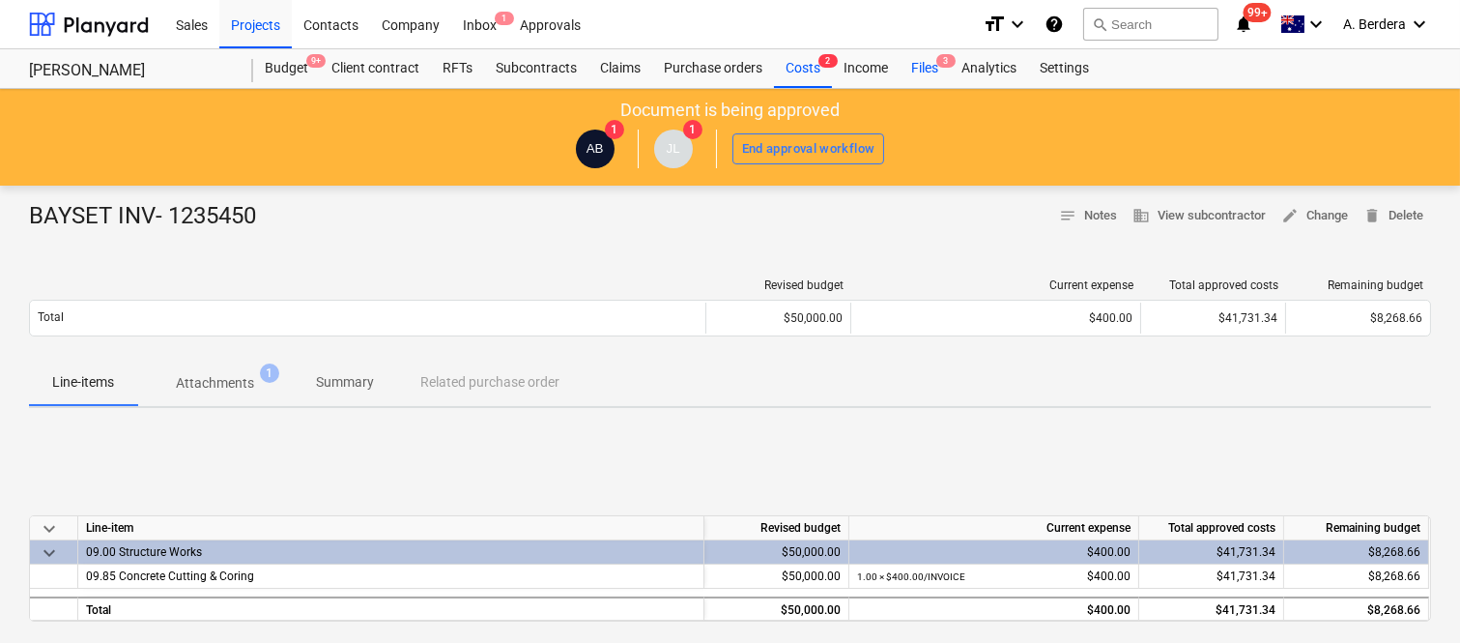
click at [929, 73] on div "Files 3" at bounding box center [925, 68] width 50 height 39
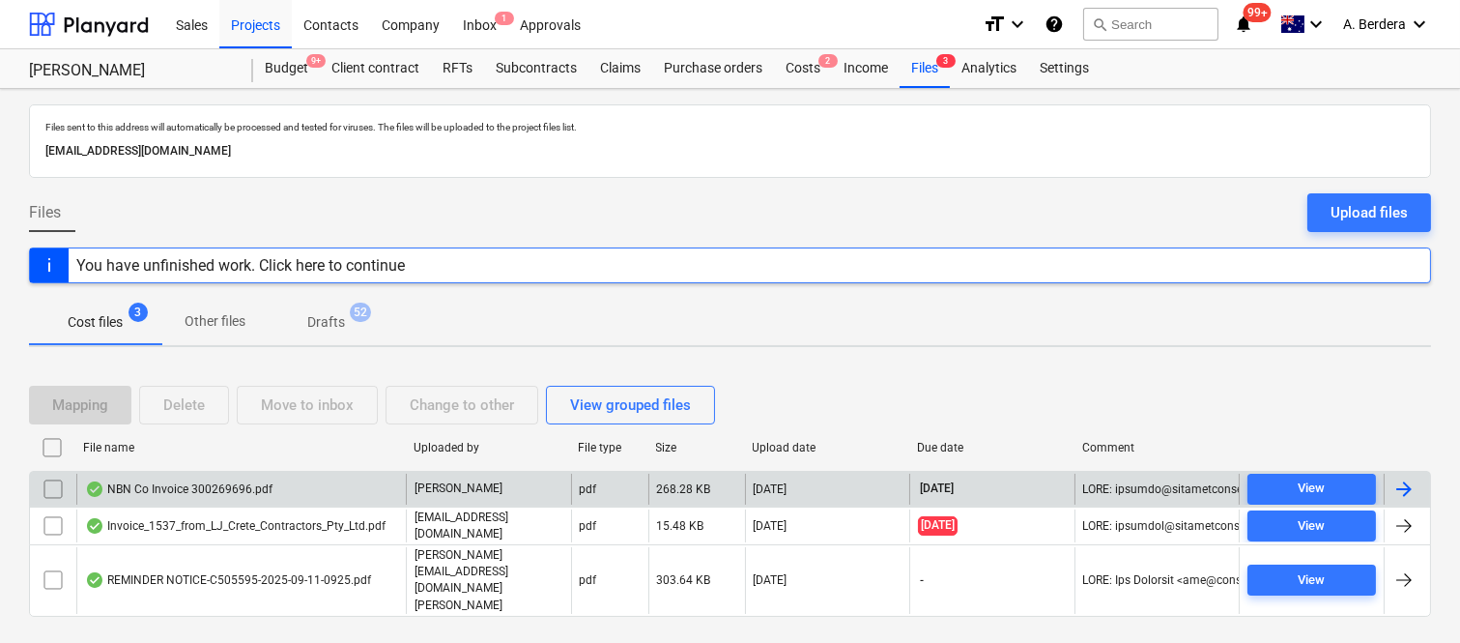
click at [334, 503] on div "NBN Co Invoice 300269696.pdf" at bounding box center [240, 488] width 329 height 31
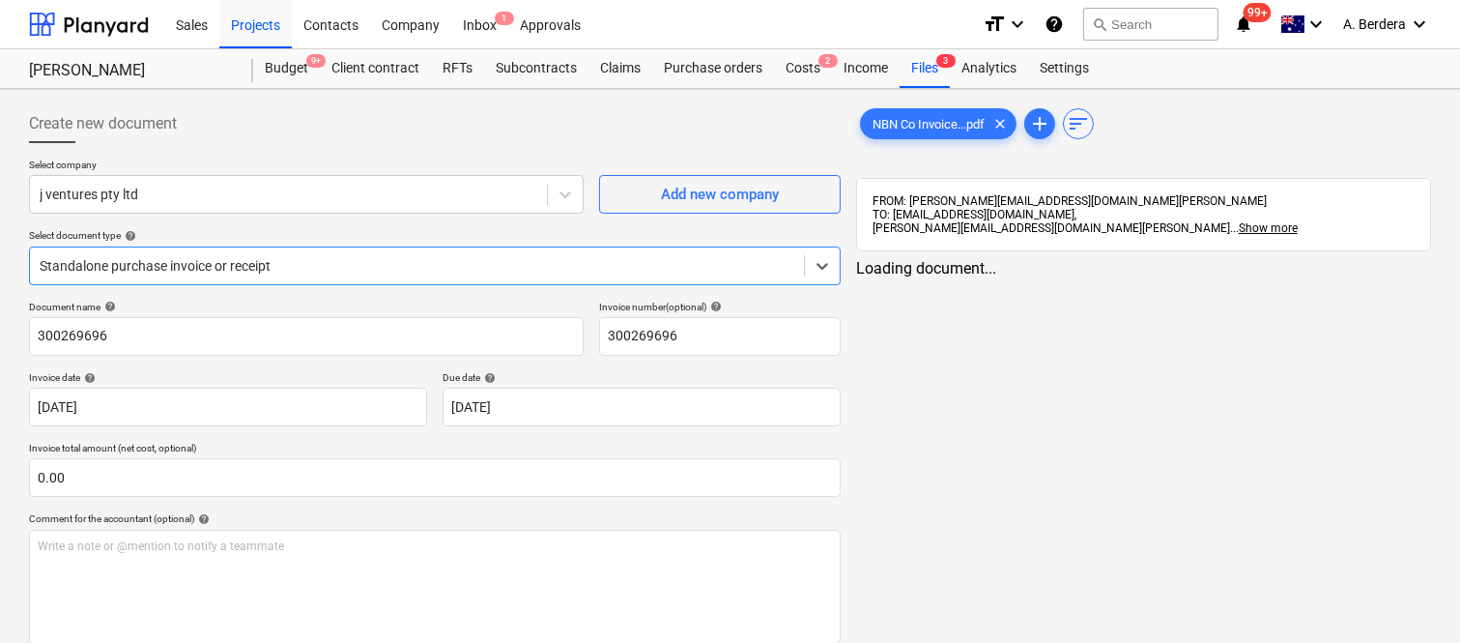
type input "300269696"
type input "[DATE]"
click at [220, 194] on div at bounding box center [289, 194] width 498 height 19
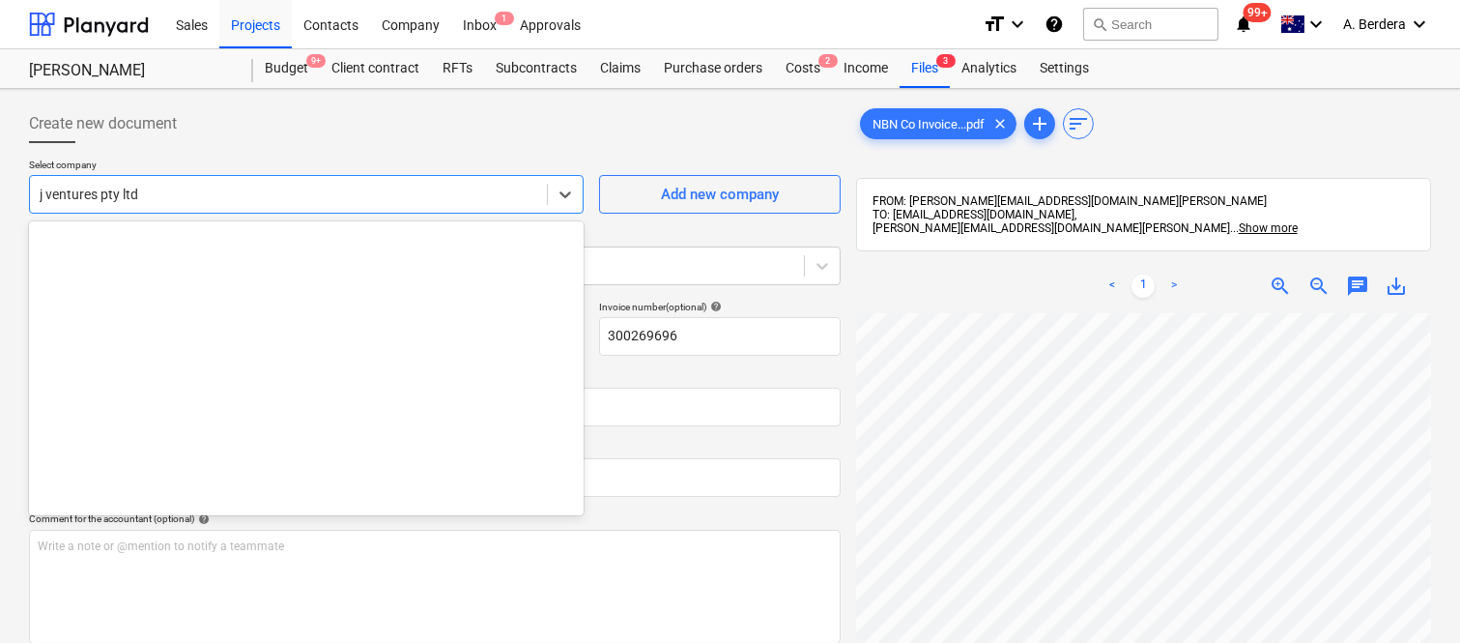
scroll to position [9199, 0]
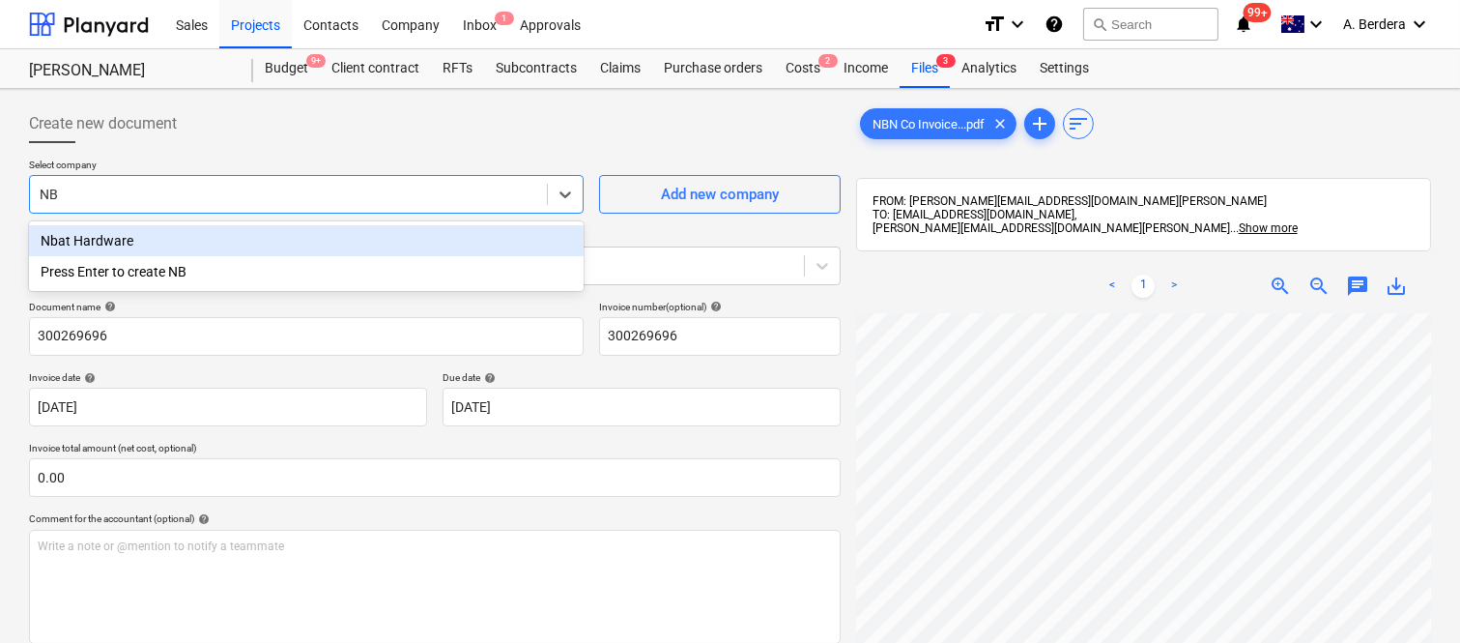
type input "NBN"
click at [218, 239] on div "Press Enter to create NBN" at bounding box center [306, 240] width 555 height 31
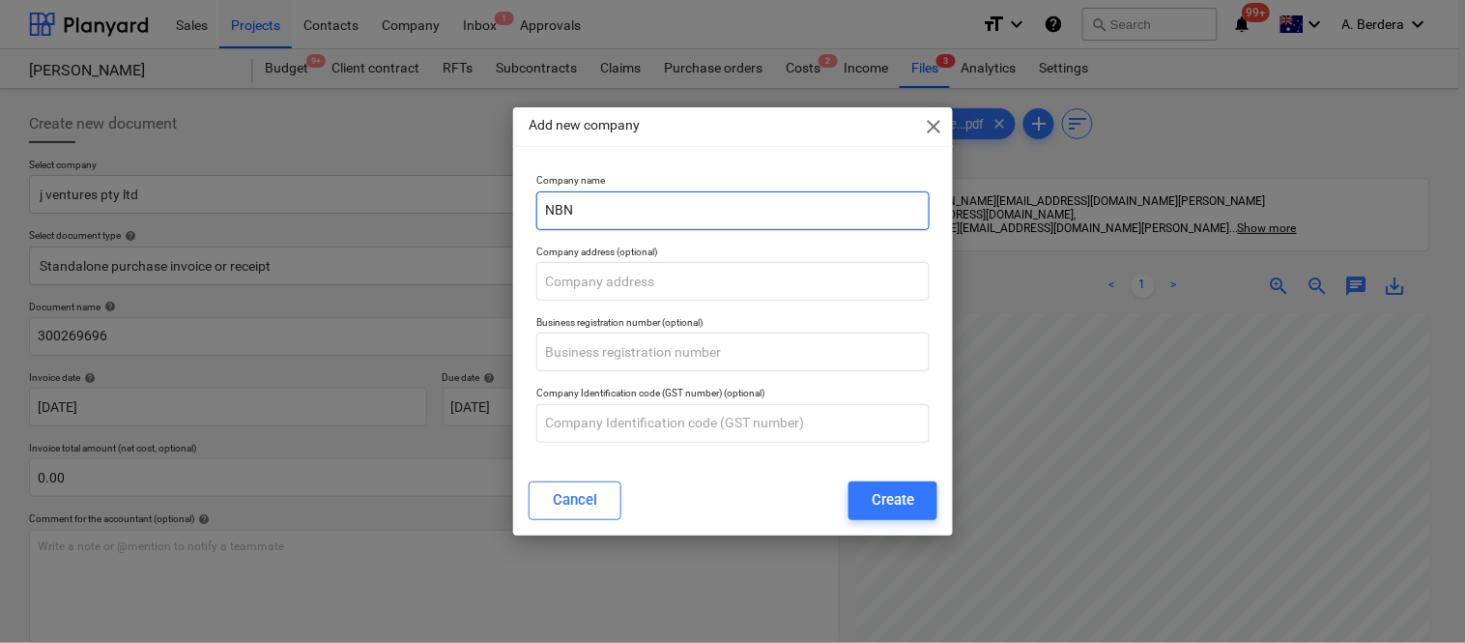
click at [779, 204] on input "NBN" at bounding box center [732, 210] width 393 height 39
type input "N"
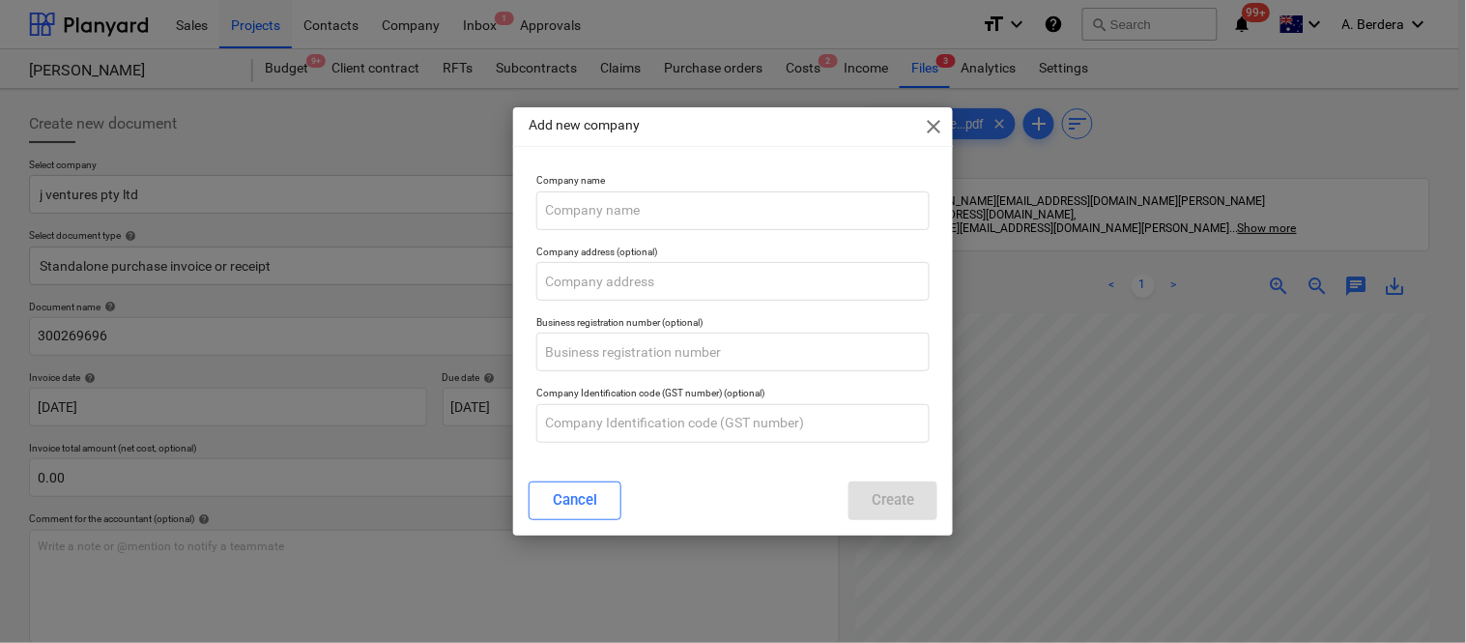
click at [935, 129] on span "close" at bounding box center [933, 126] width 23 height 23
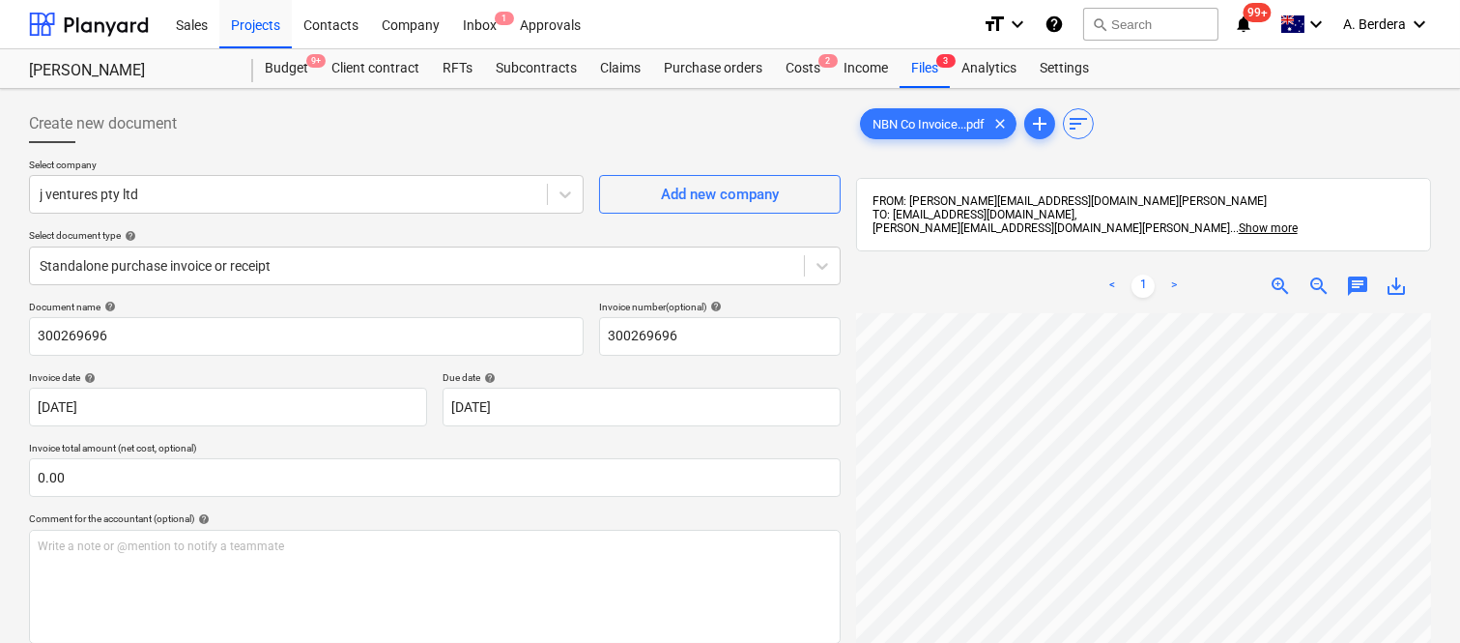
scroll to position [109, 153]
click at [1287, 283] on span "zoom_in" at bounding box center [1280, 285] width 23 height 23
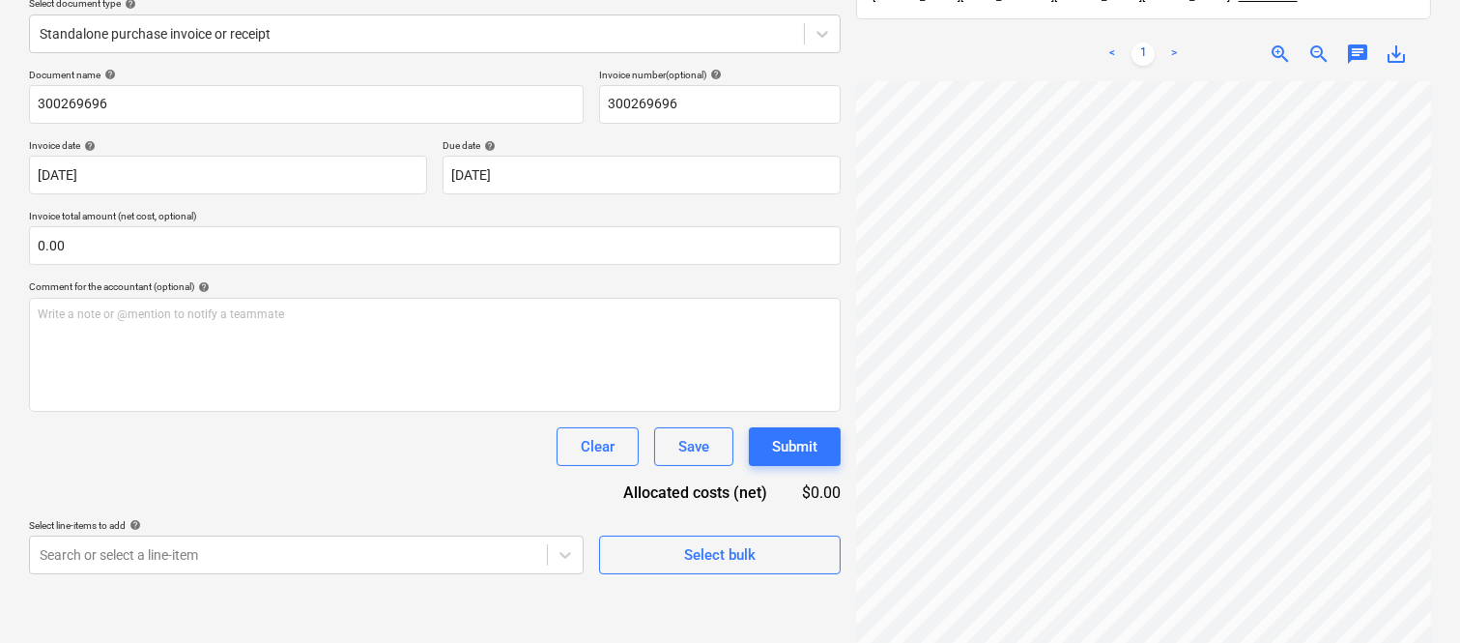
scroll to position [632, 297]
click at [1271, 49] on span "zoom_in" at bounding box center [1280, 54] width 23 height 23
click at [1276, 51] on span "zoom_in" at bounding box center [1280, 54] width 23 height 23
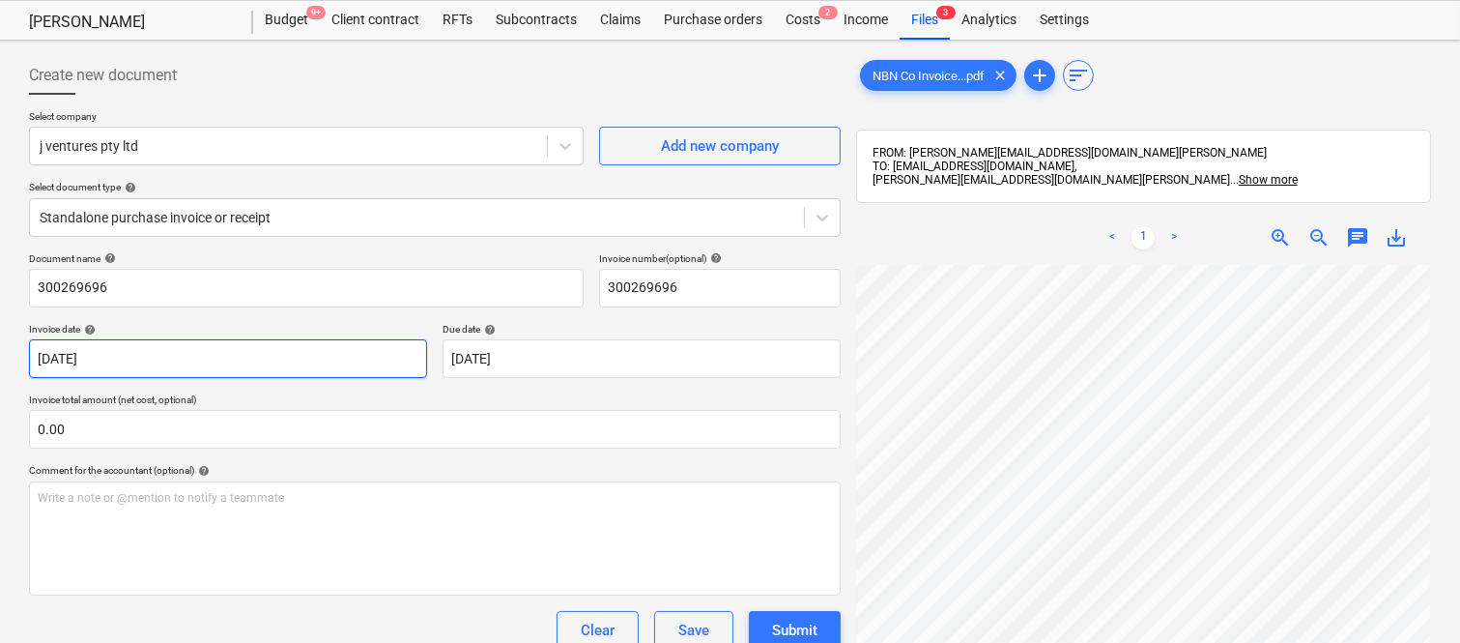
scroll to position [0, 0]
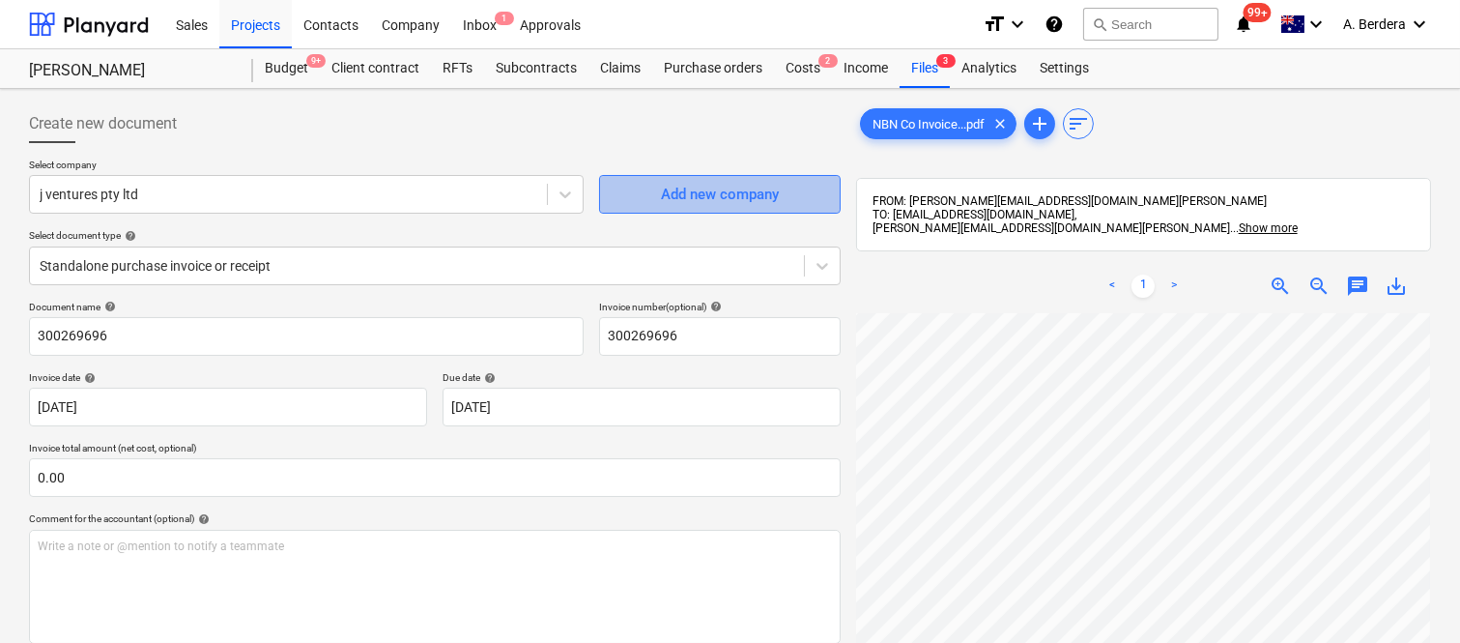
click at [698, 189] on div "Add new company" at bounding box center [720, 194] width 118 height 25
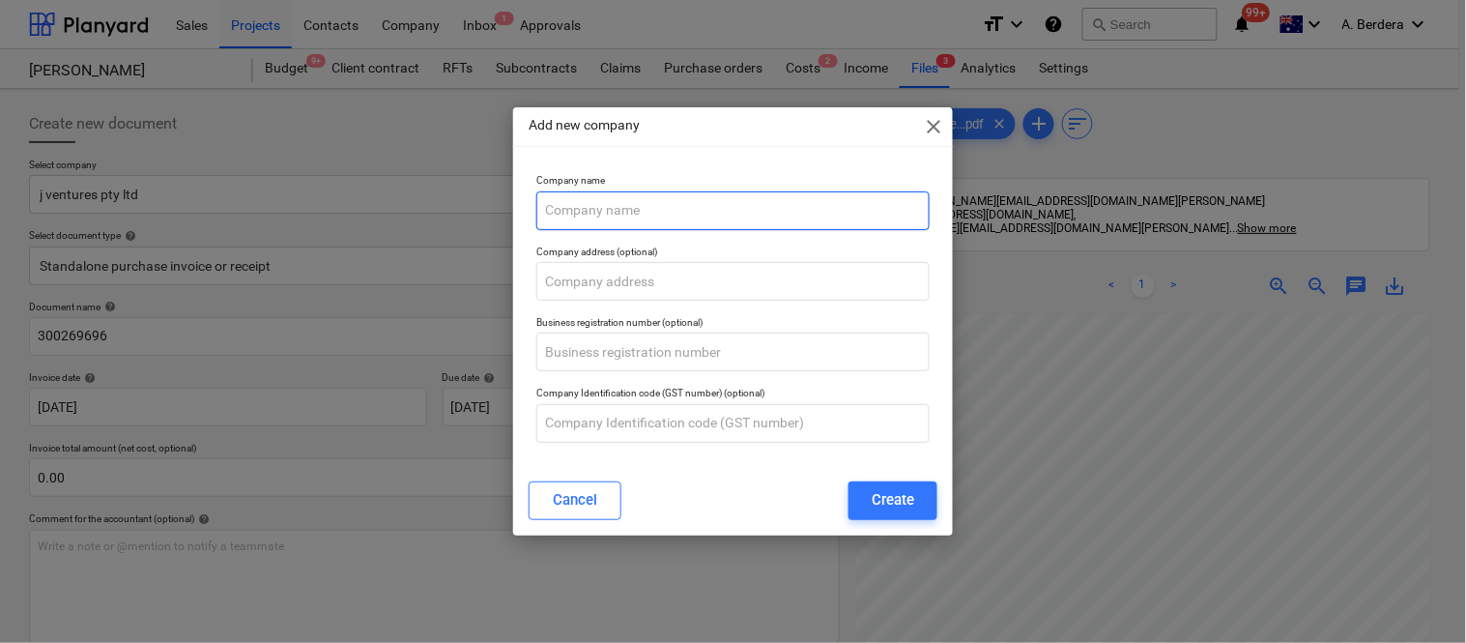
click at [681, 213] on input "text" at bounding box center [732, 210] width 393 height 39
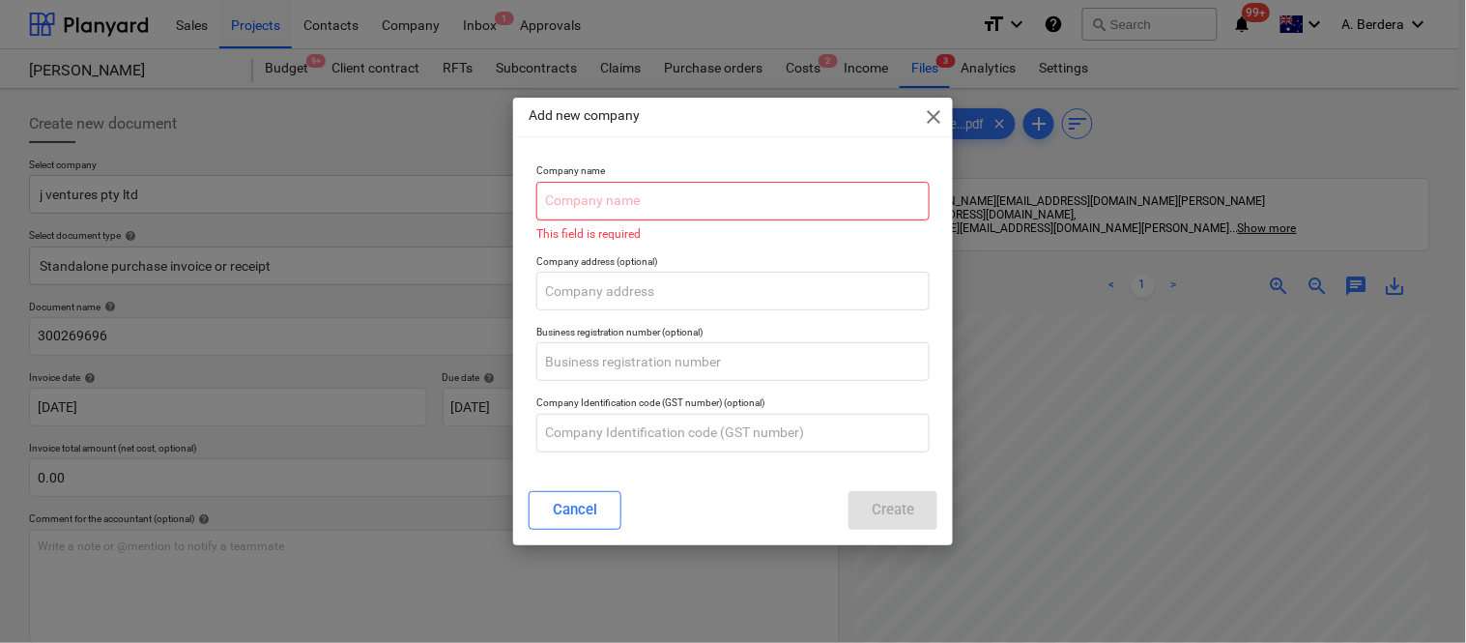
click at [618, 196] on input "text" at bounding box center [732, 201] width 393 height 39
paste input "NBN CO LIMITED"
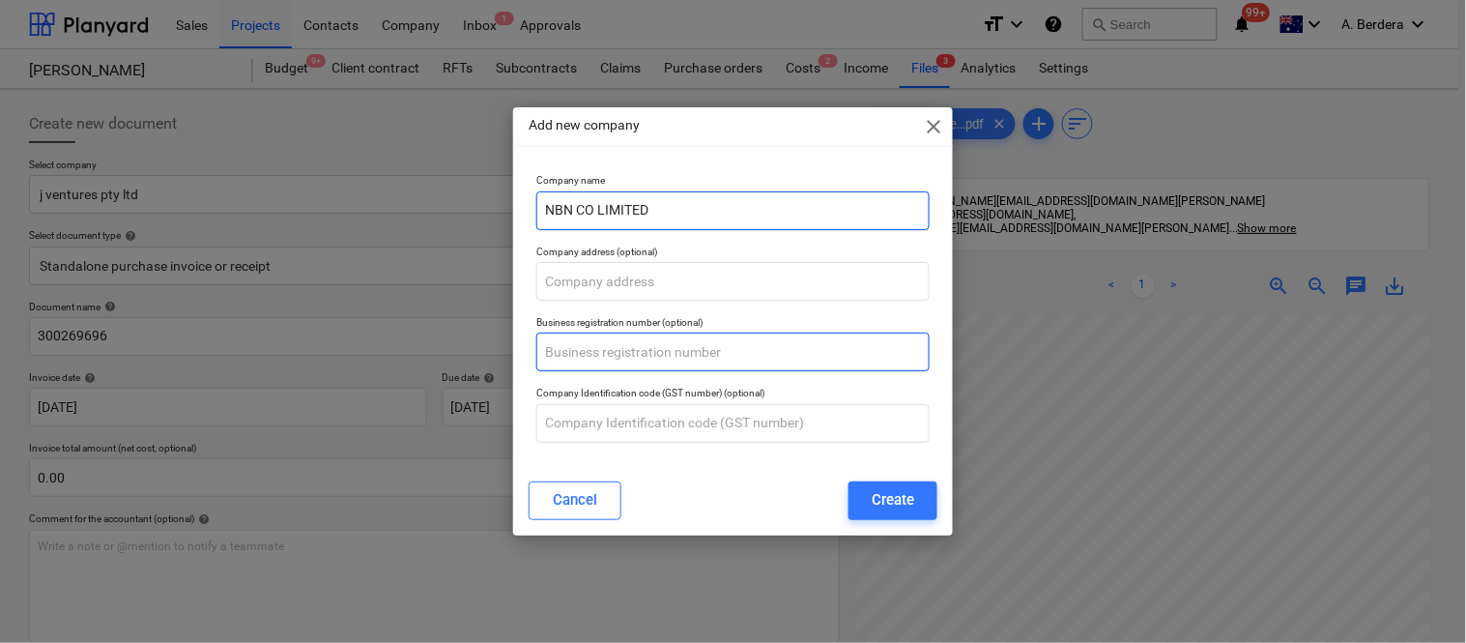
type input "NBN CO LIMITED"
click at [606, 353] on input "text" at bounding box center [732, 351] width 393 height 39
paste input "86 136 533 741"
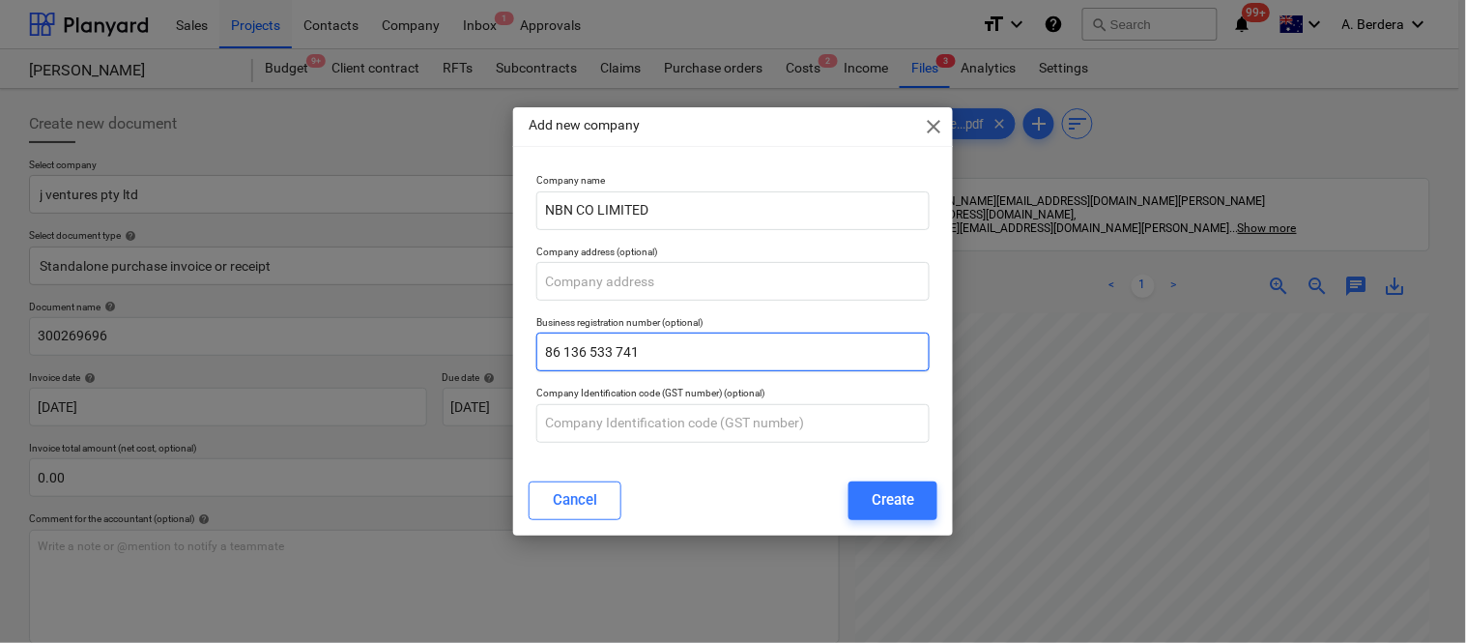
type input "86 136 533 741"
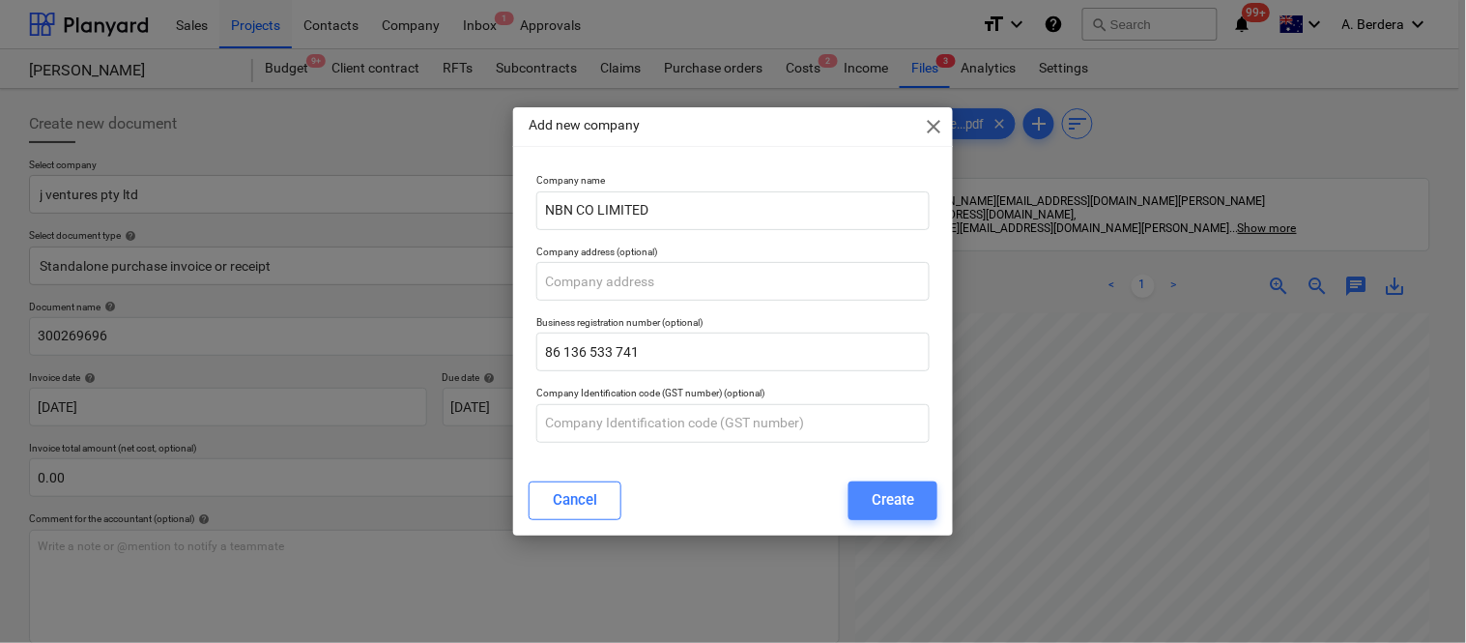
click at [889, 506] on div "Create" at bounding box center [893, 499] width 43 height 25
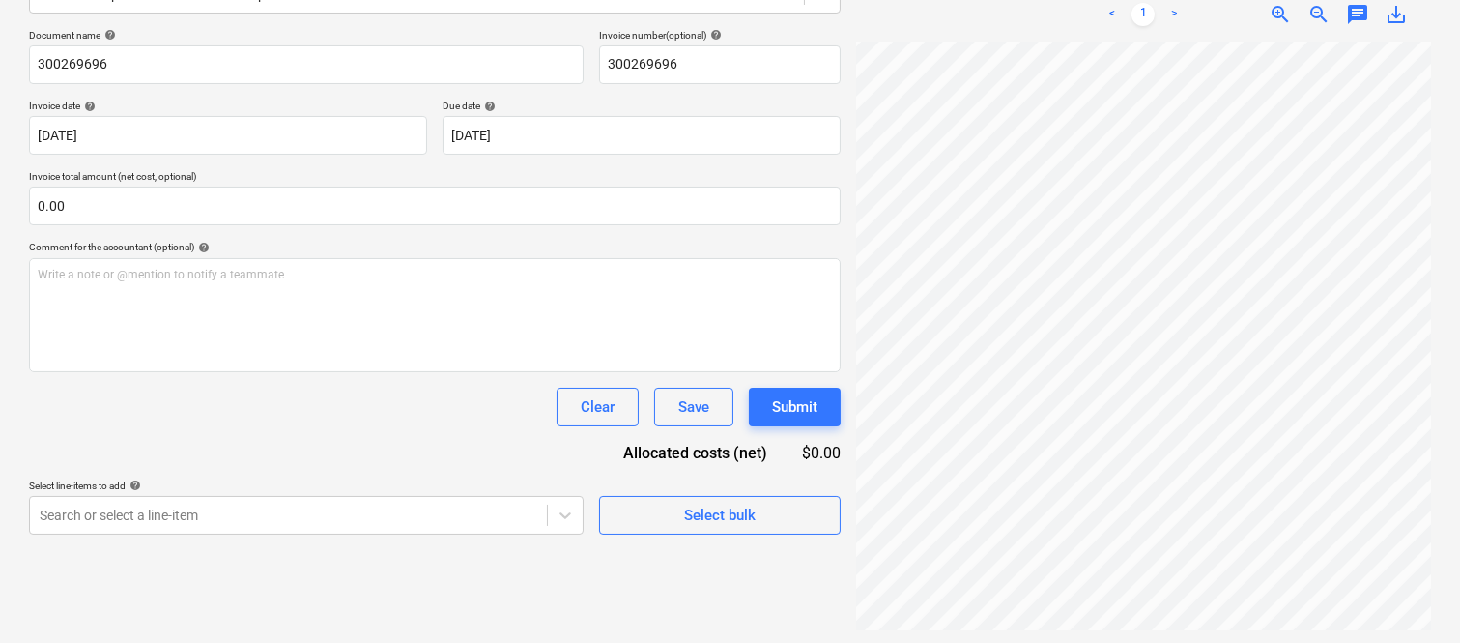
scroll to position [759, 84]
click at [1438, 489] on div "NBN Co Invoice...pdf clear add sort FROM: [PERSON_NAME][EMAIL_ADDRESS][DOMAIN_N…" at bounding box center [1143, 231] width 590 height 813
click at [1320, 14] on span "zoom_out" at bounding box center [1318, 14] width 23 height 23
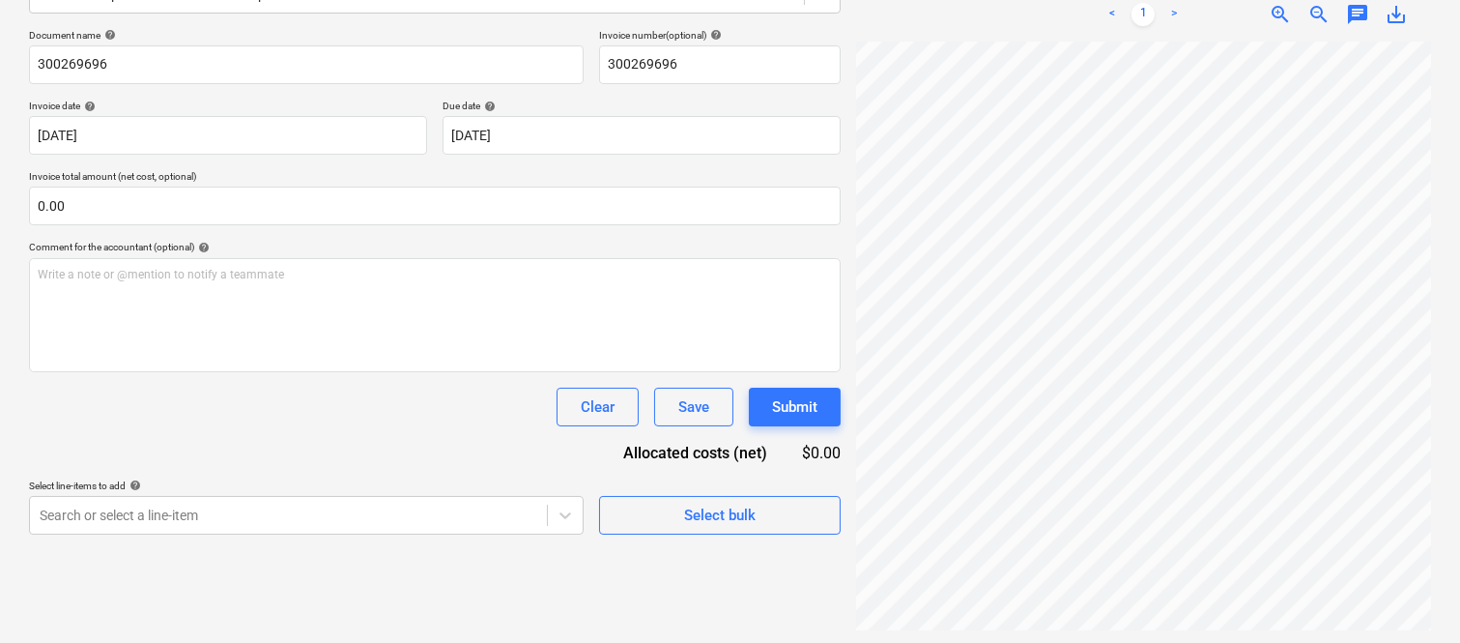
click at [787, 515] on div "Create new document Select company NBN CO LIMITED (86 136 533 741) Add new comp…" at bounding box center [729, 231] width 1417 height 813
click at [834, 516] on div "Create new document Select company NBN CO LIMITED (86 136 533 741) Add new comp…" at bounding box center [729, 231] width 1417 height 813
click at [1314, 14] on span "zoom_out" at bounding box center [1318, 14] width 23 height 23
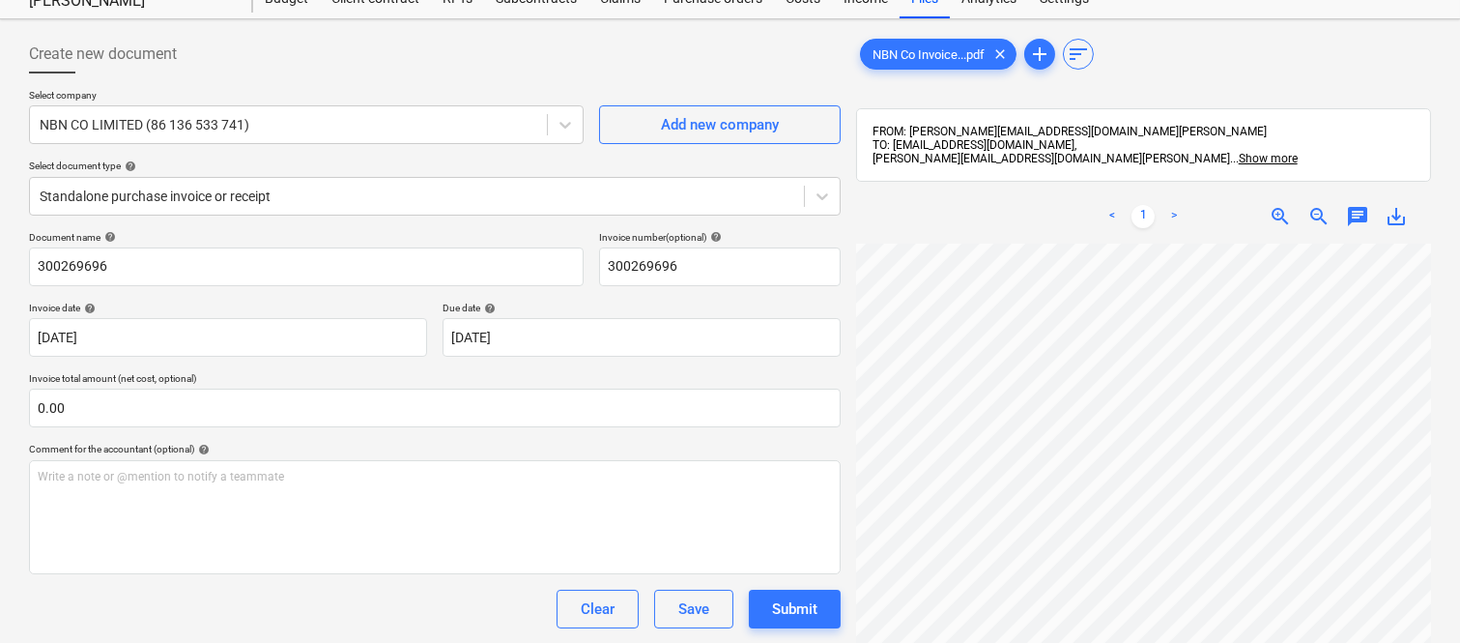
scroll to position [0, 0]
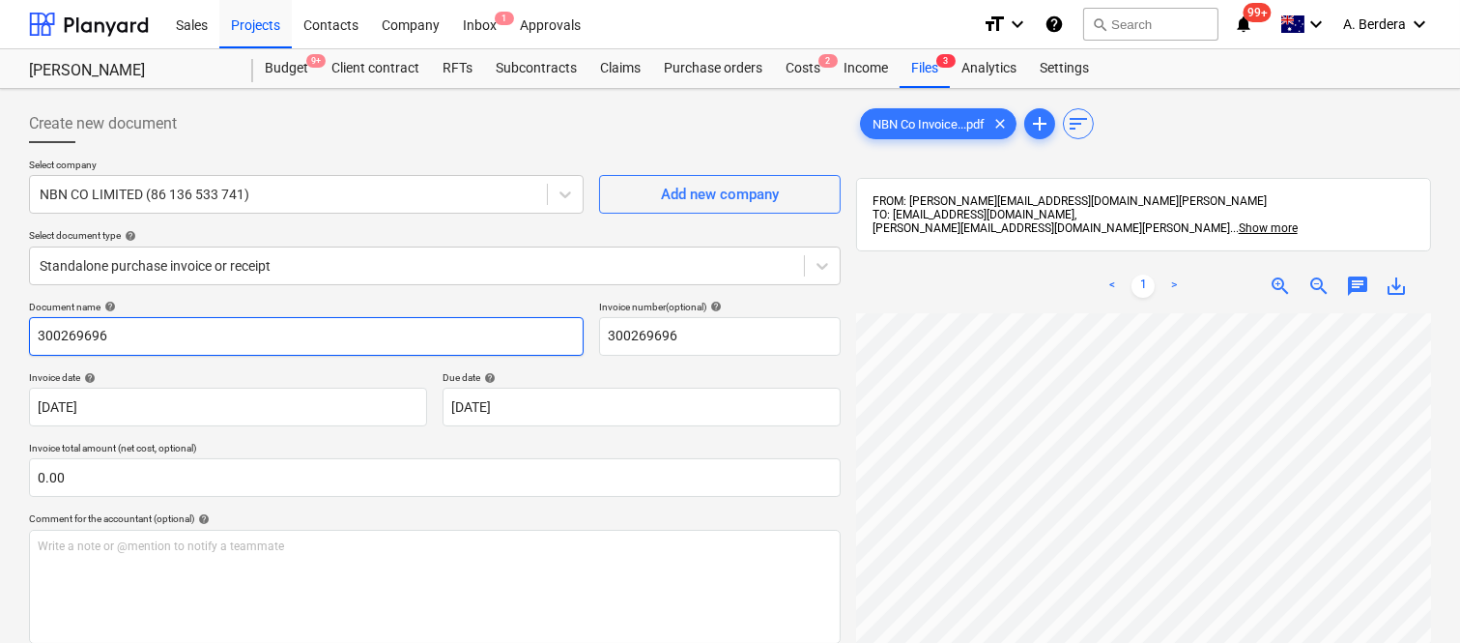
click at [34, 339] on input "300269696" at bounding box center [306, 336] width 555 height 39
type input "NBN INV- 300269696"
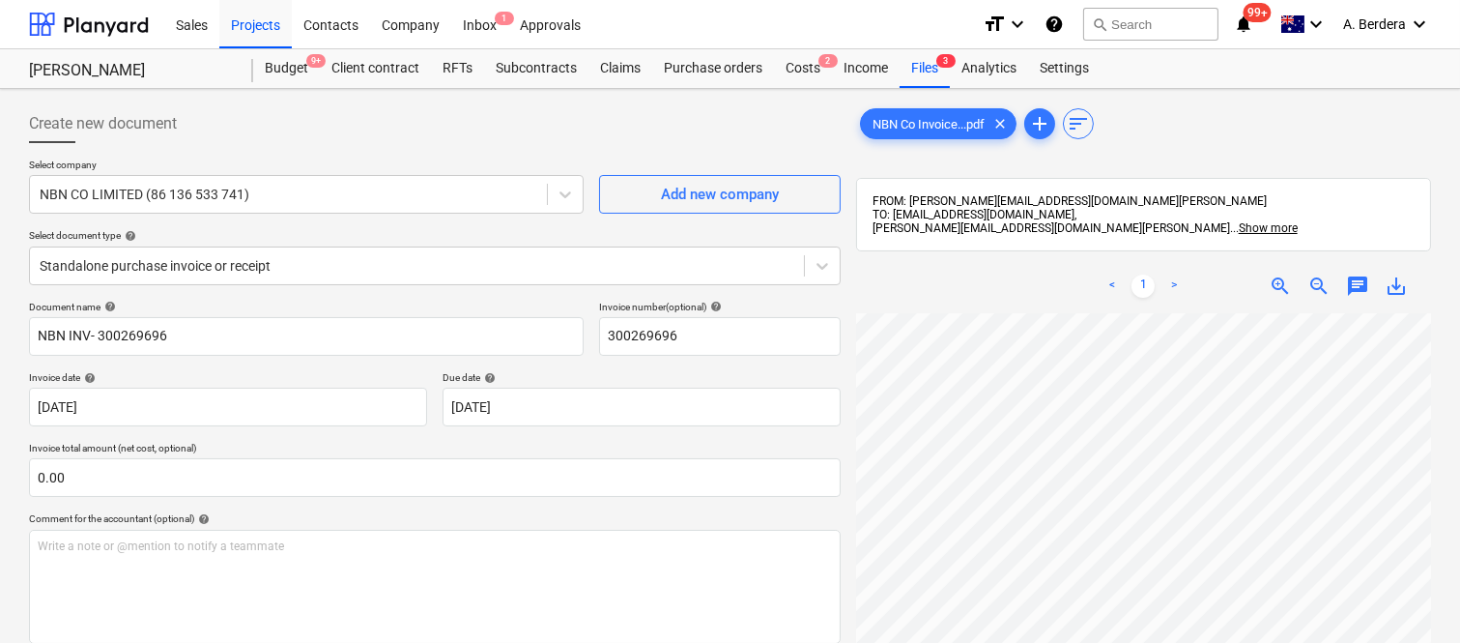
click at [1161, 642] on html "Sales Projects Contacts Company Inbox 1 Approvals format_size keyboard_arrow_do…" at bounding box center [730, 321] width 1460 height 643
click at [1045, 642] on html "Sales Projects Contacts Company Inbox 1 Approvals format_size keyboard_arrow_do…" at bounding box center [730, 321] width 1460 height 643
click at [1322, 291] on span "zoom_out" at bounding box center [1318, 285] width 23 height 23
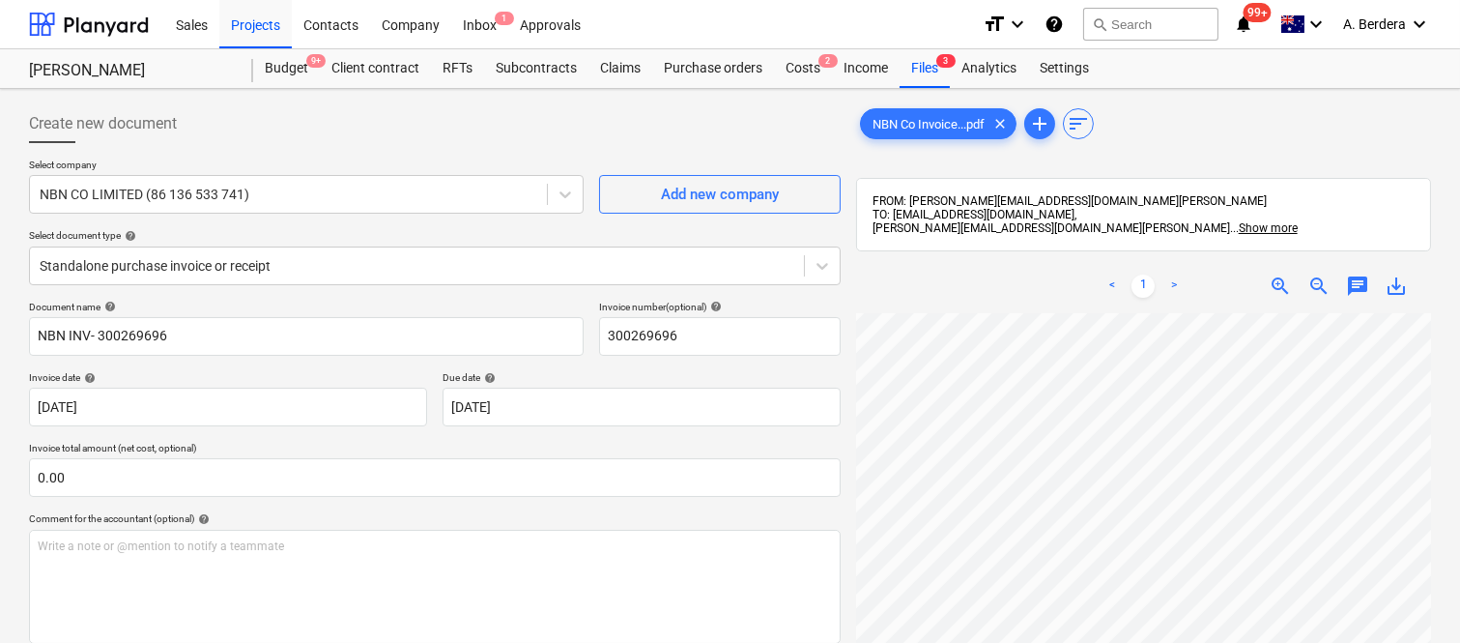
click at [1200, 305] on div "< 1 > zoom_in zoom_out chat 0 save_alt" at bounding box center [1143, 580] width 575 height 643
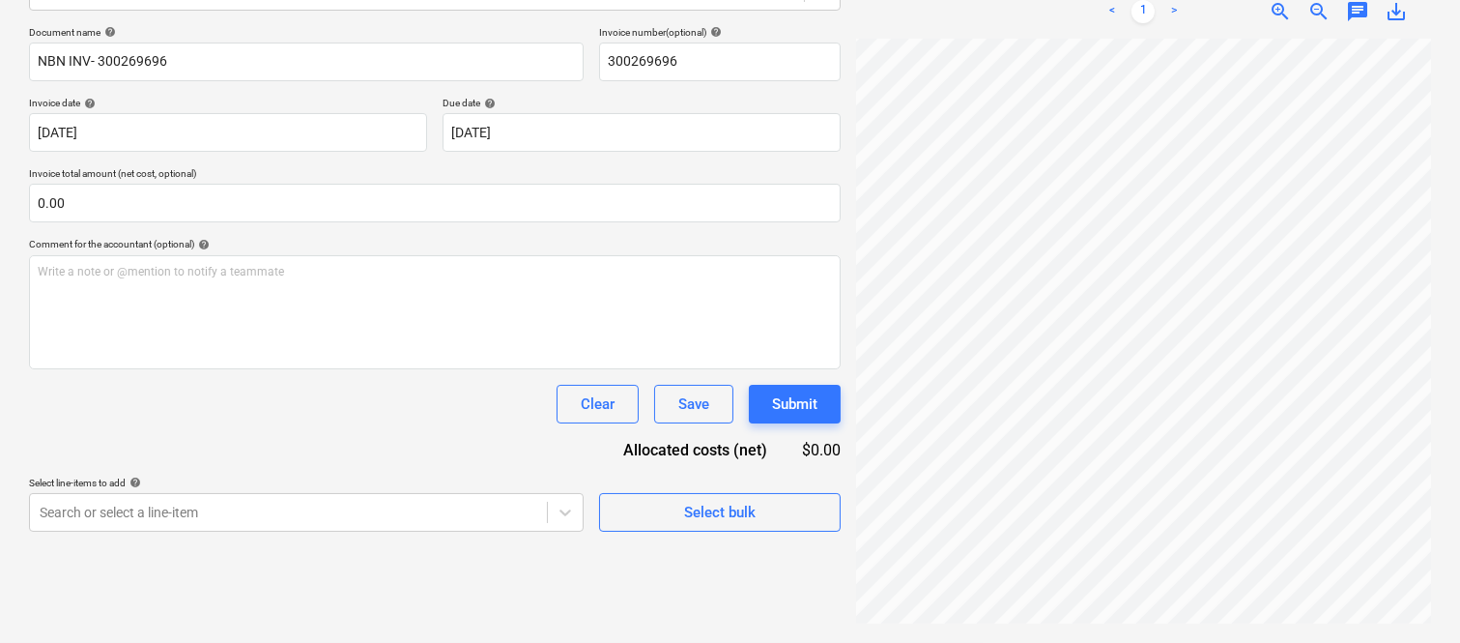
scroll to position [644, 297]
click at [1126, 626] on div at bounding box center [1143, 333] width 575 height 588
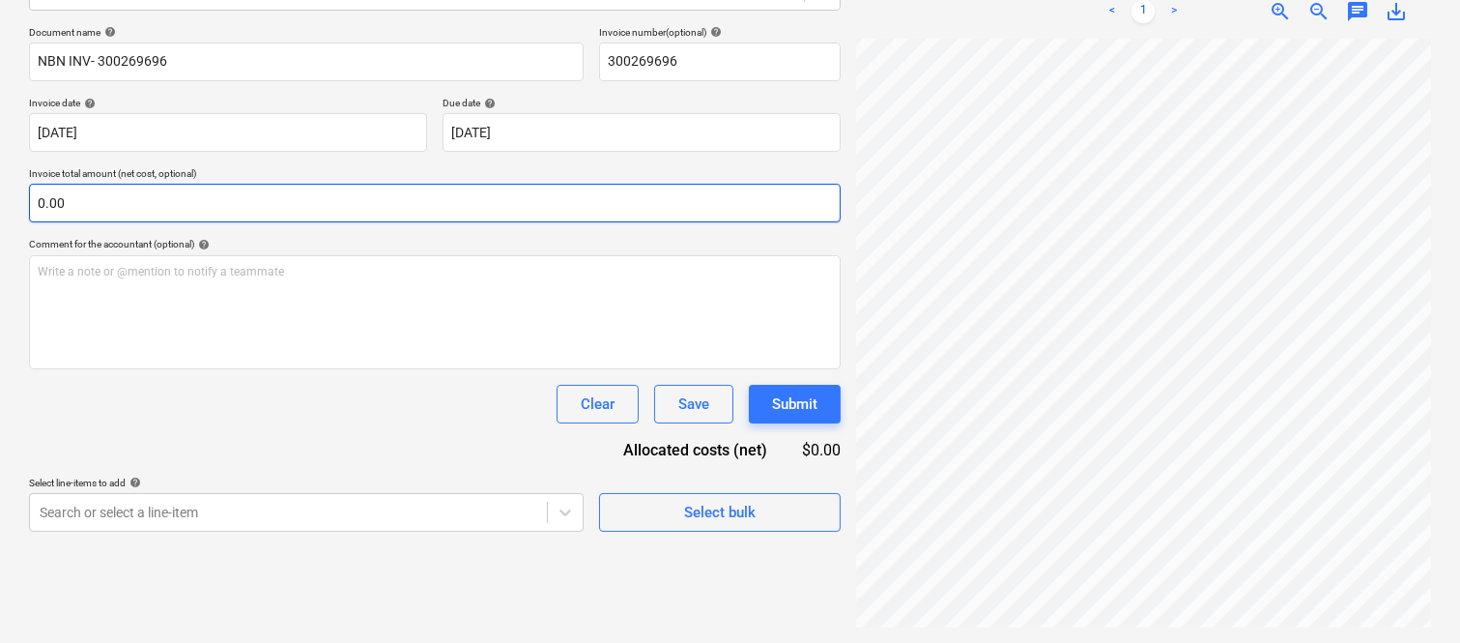
click at [232, 198] on input "0.00" at bounding box center [435, 203] width 812 height 39
click at [136, 210] on input "text" at bounding box center [435, 203] width 812 height 39
paste input "4,727.27"
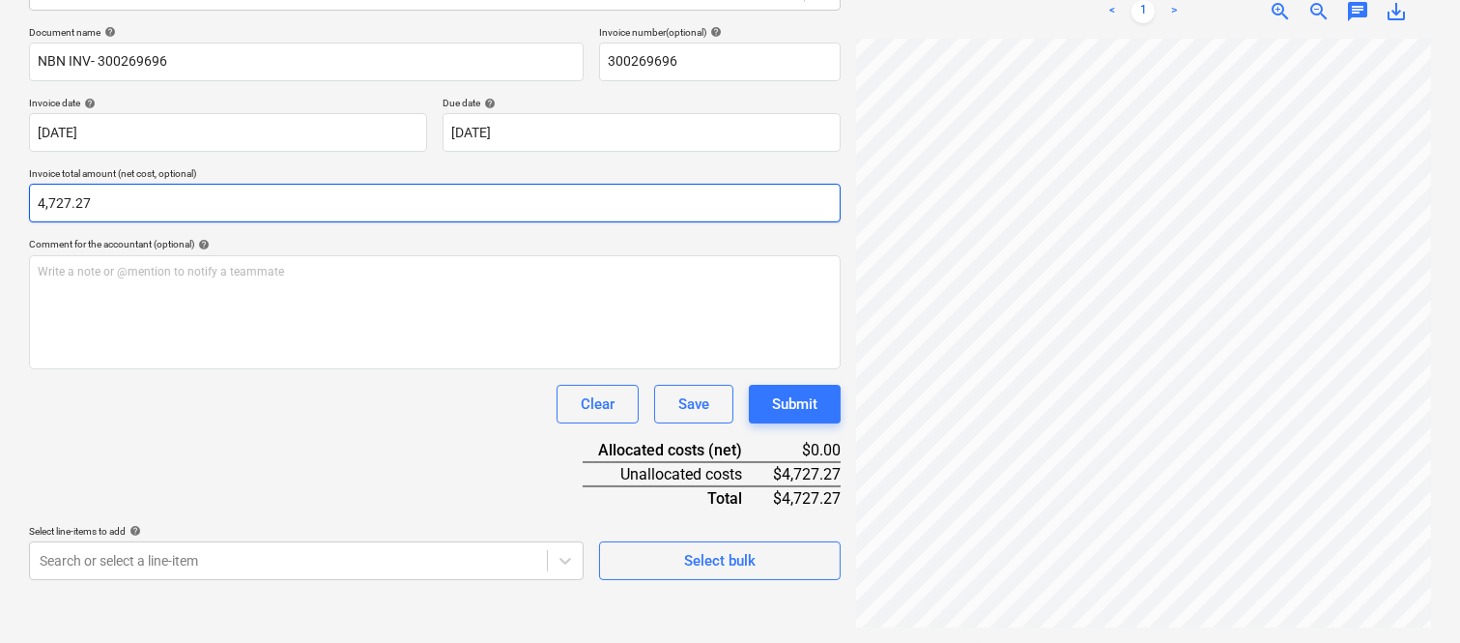
type input "4,727.27"
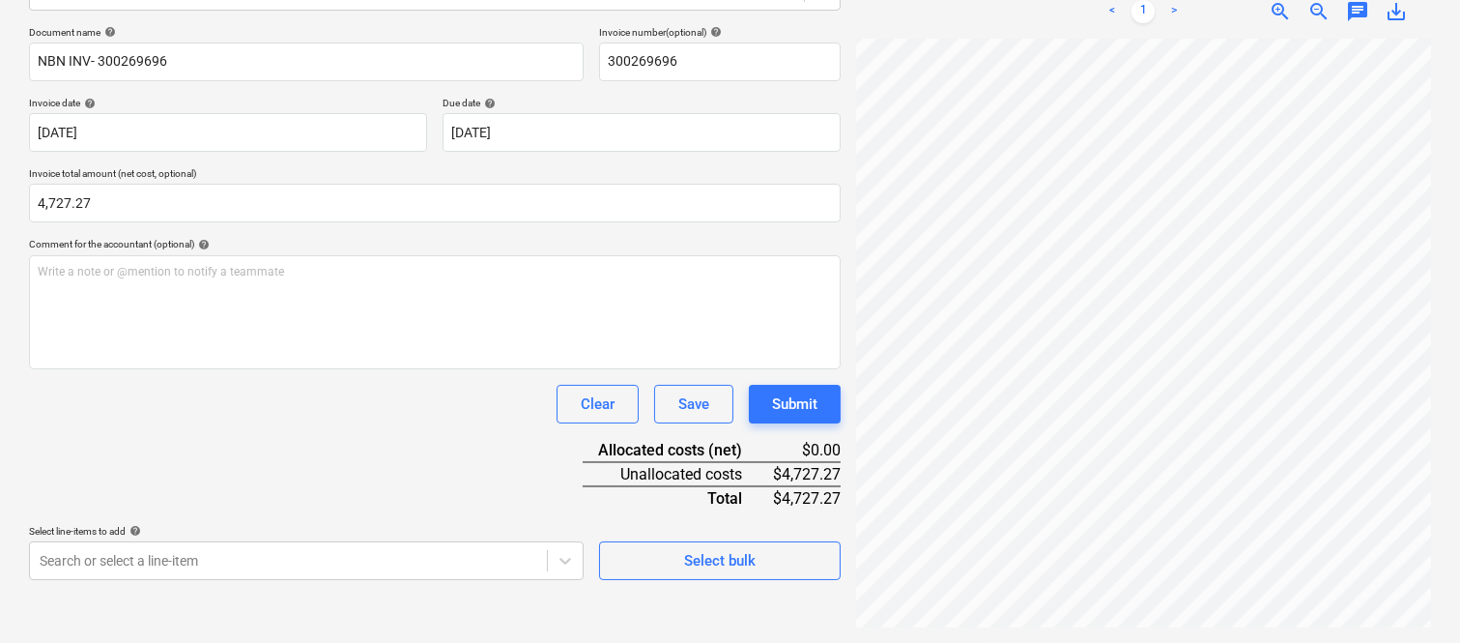
click at [245, 473] on div "Document name help NBN INV- 300269696 Invoice number (optional) help 300269696 …" at bounding box center [435, 303] width 812 height 554
click at [239, 368] on body "Sales Projects Contacts Company Inbox 1 Approvals format_size keyboard_arrow_do…" at bounding box center [730, 47] width 1460 height 643
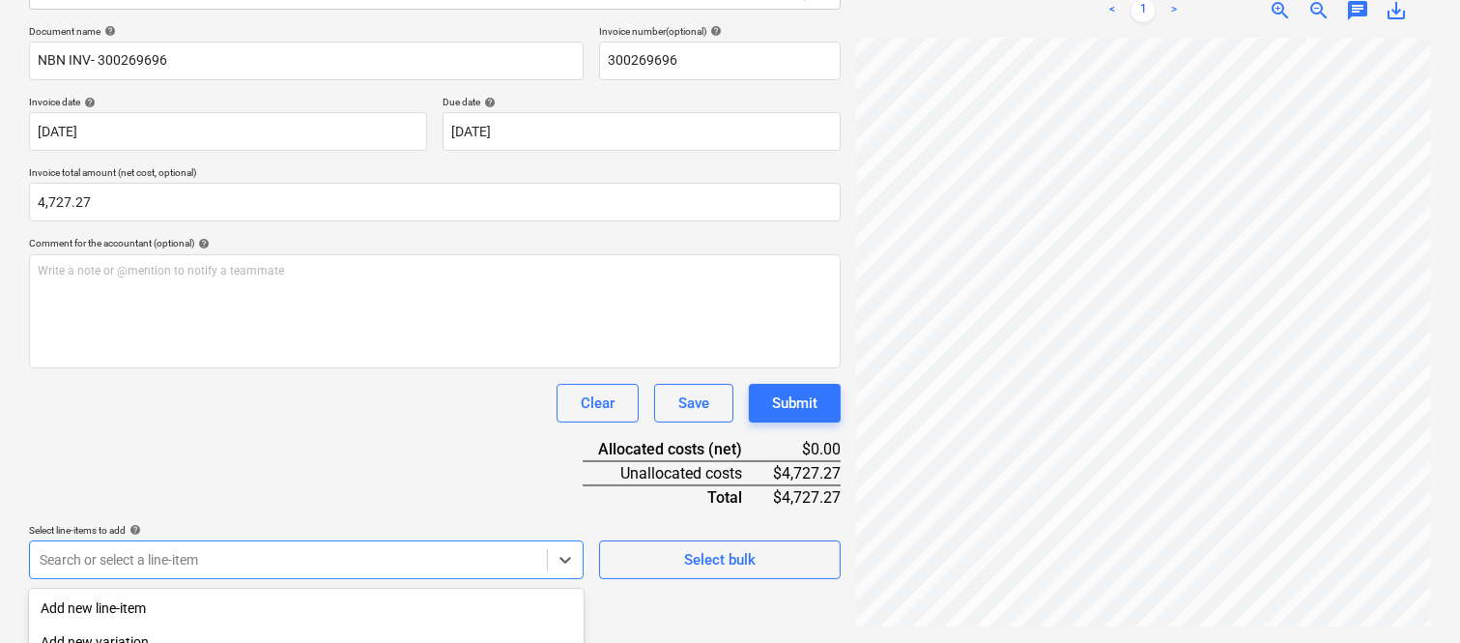
scroll to position [514, 0]
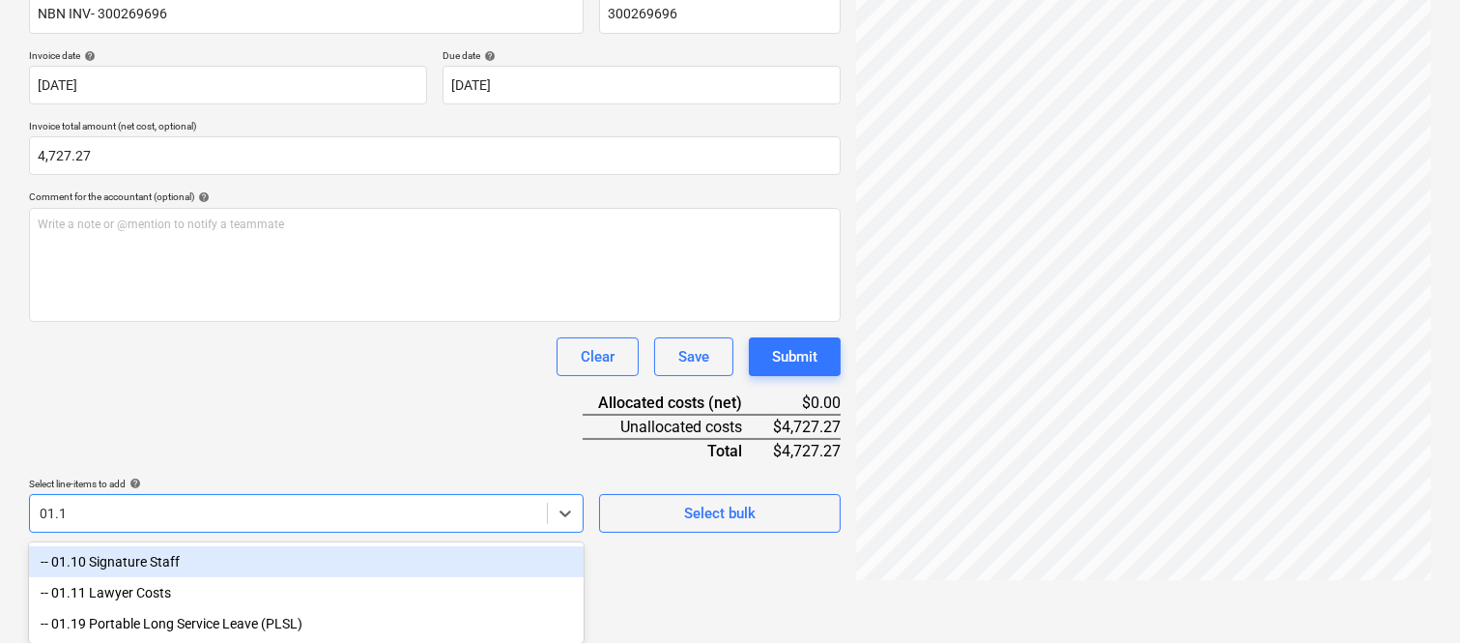
type input "01.10"
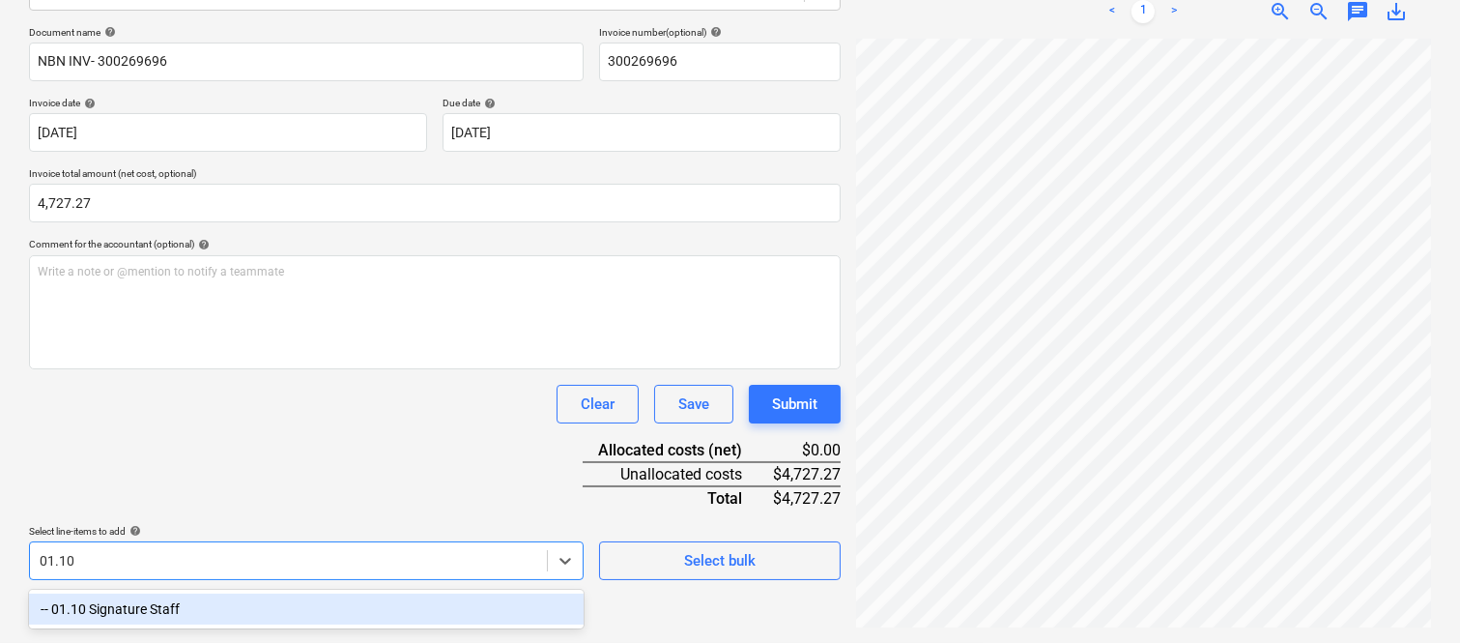
click at [251, 599] on div "-- 01.10 Signature Staff" at bounding box center [306, 608] width 555 height 31
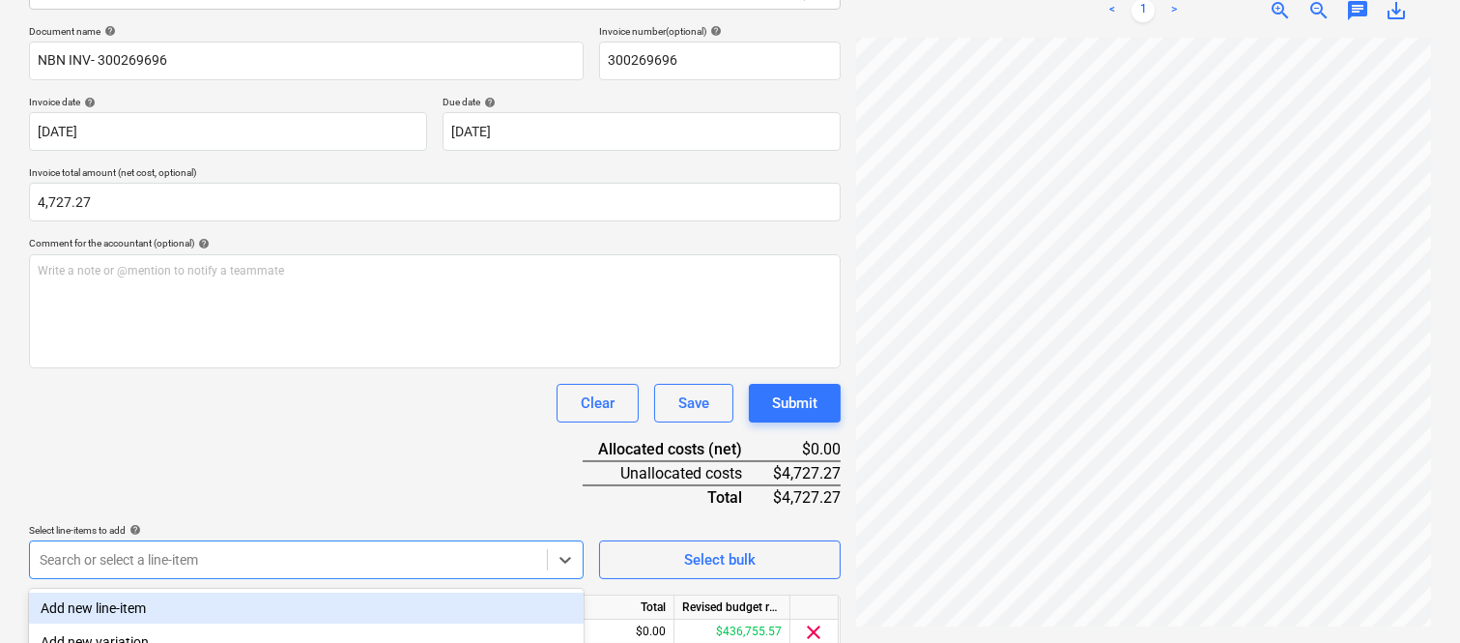
click at [243, 491] on div "Document name help NBN INV- 300269696 Invoice number (optional) help 300269696 …" at bounding box center [435, 365] width 812 height 681
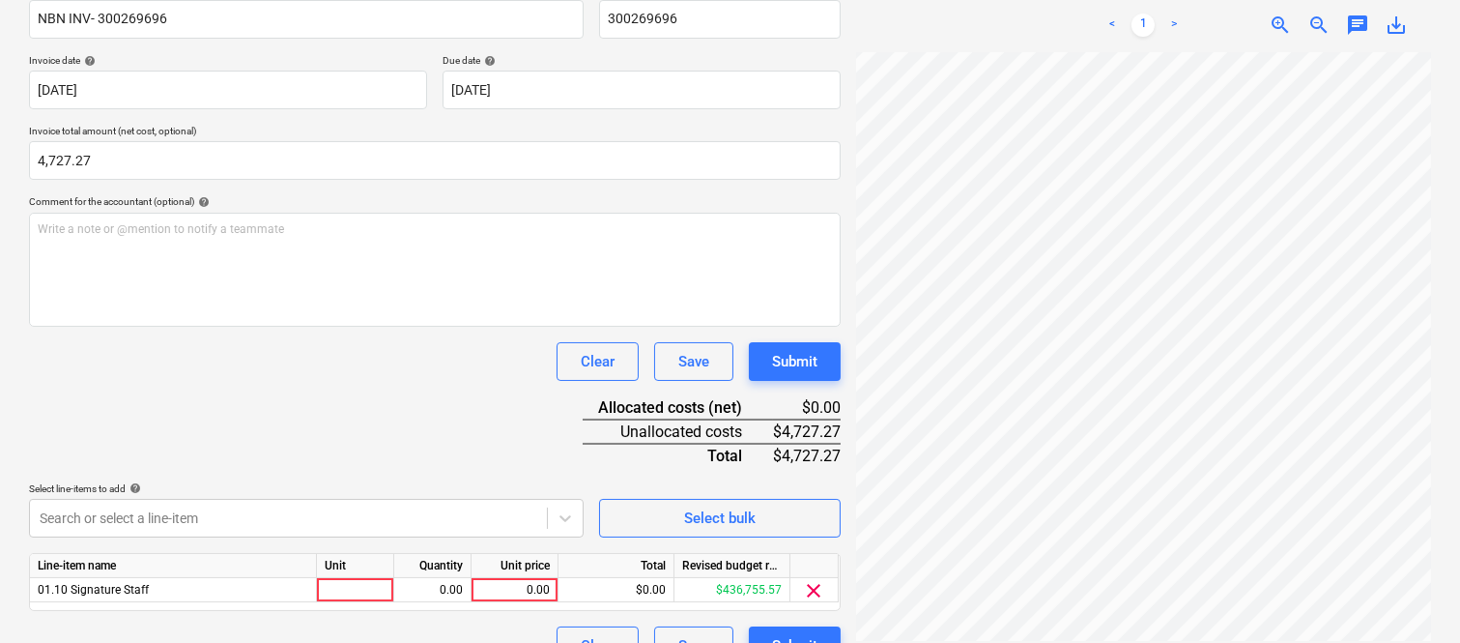
scroll to position [355, 0]
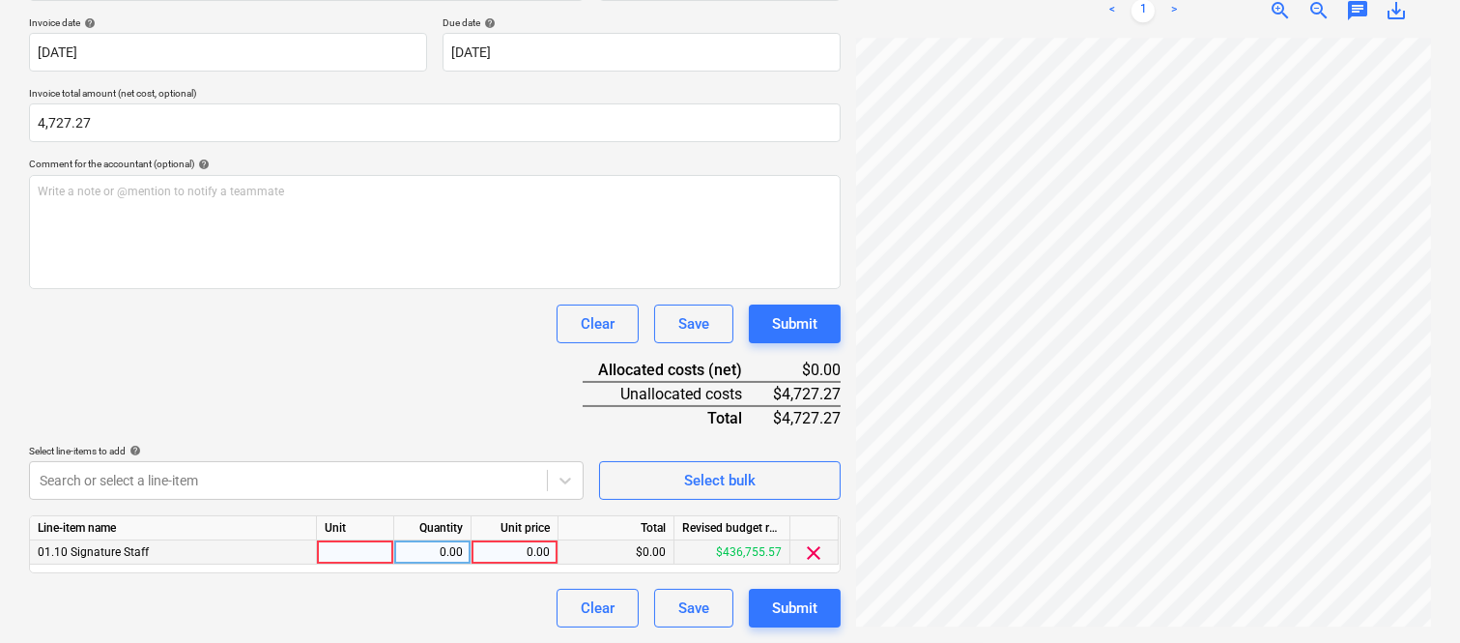
click at [330, 558] on div at bounding box center [355, 552] width 77 height 24
type input "INVOICE"
click at [430, 553] on div "0.00" at bounding box center [432, 552] width 61 height 24
type input "1"
click at [523, 549] on div "0.00" at bounding box center [514, 552] width 71 height 24
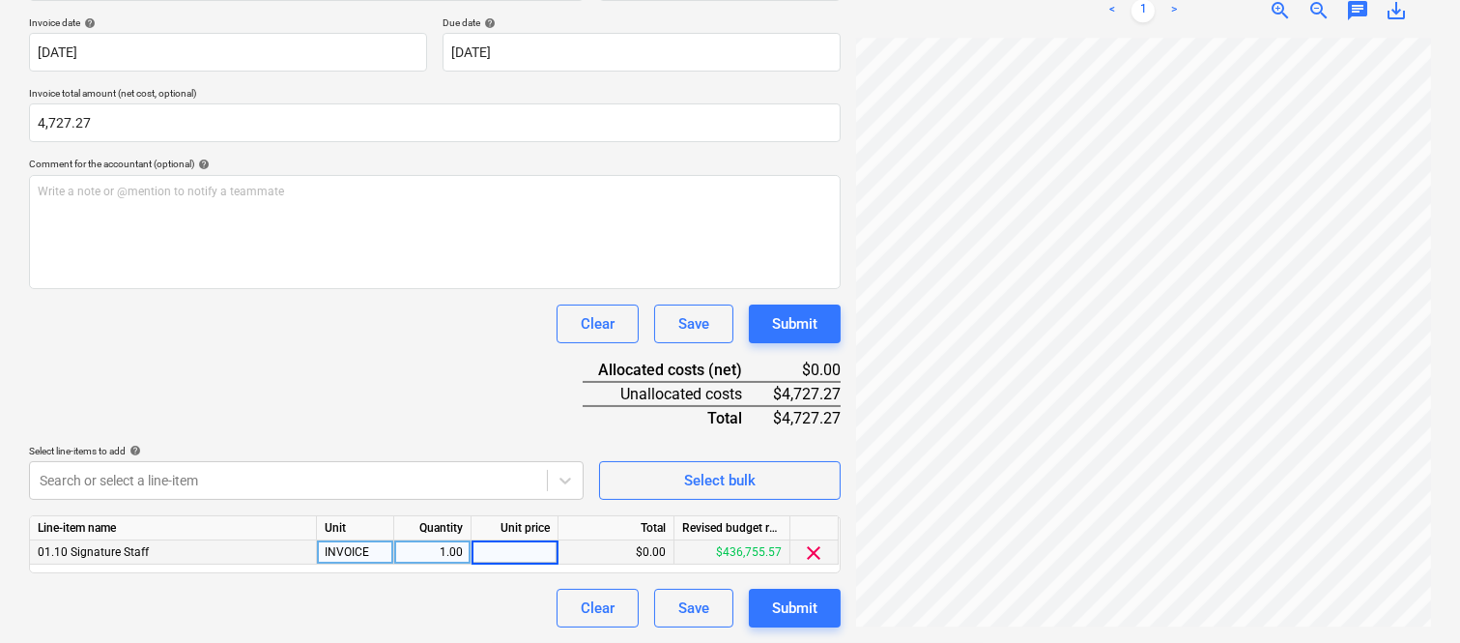
type input "4,727.27"
click at [505, 619] on div "Clear Save Submit" at bounding box center [435, 607] width 812 height 39
click at [1423, 346] on div at bounding box center [1143, 332] width 575 height 588
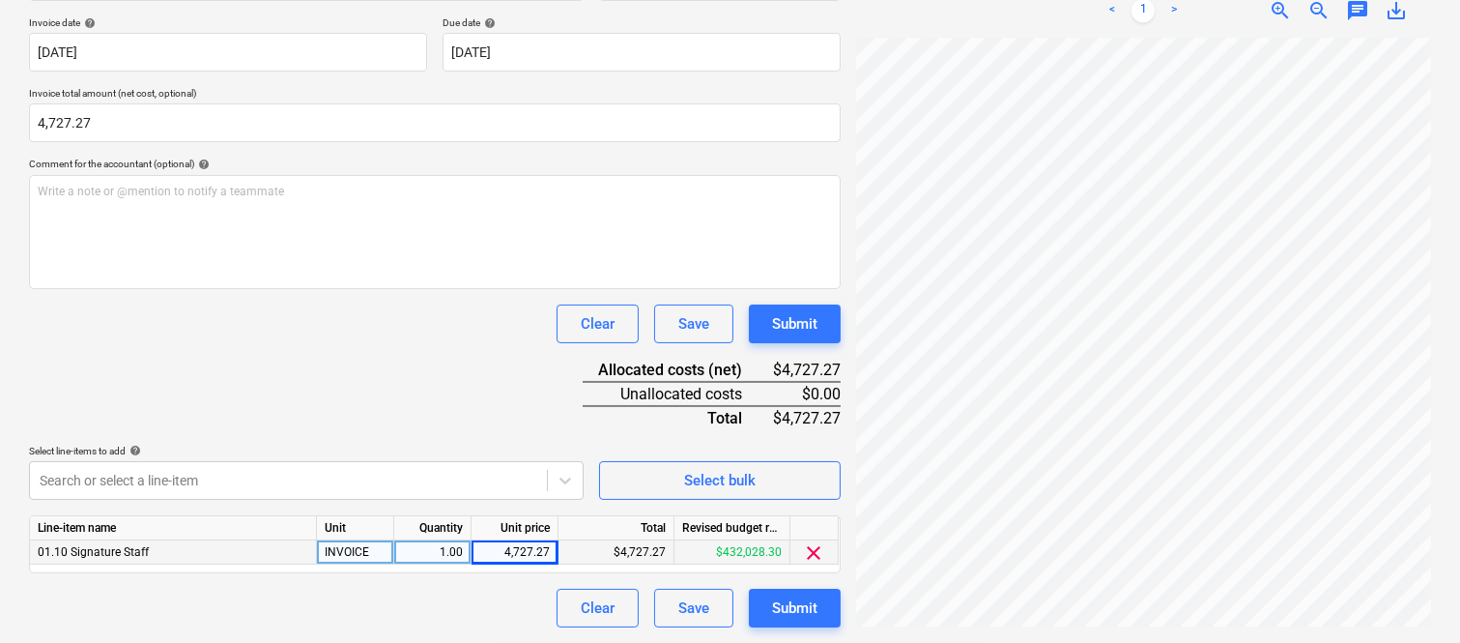
click at [387, 364] on div "Document name help NBN INV- 300269696 Invoice number (optional) help 300269696 …" at bounding box center [435, 286] width 812 height 681
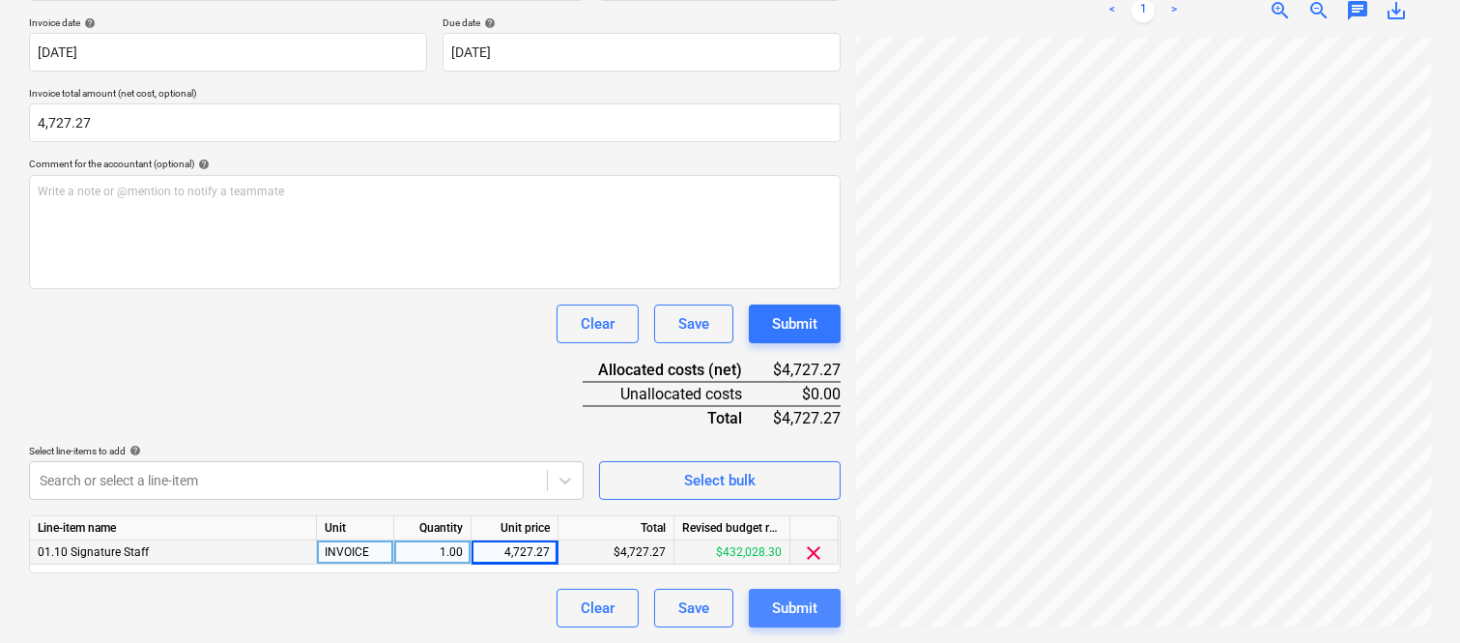
click at [796, 611] on div "Submit" at bounding box center [794, 607] width 45 height 25
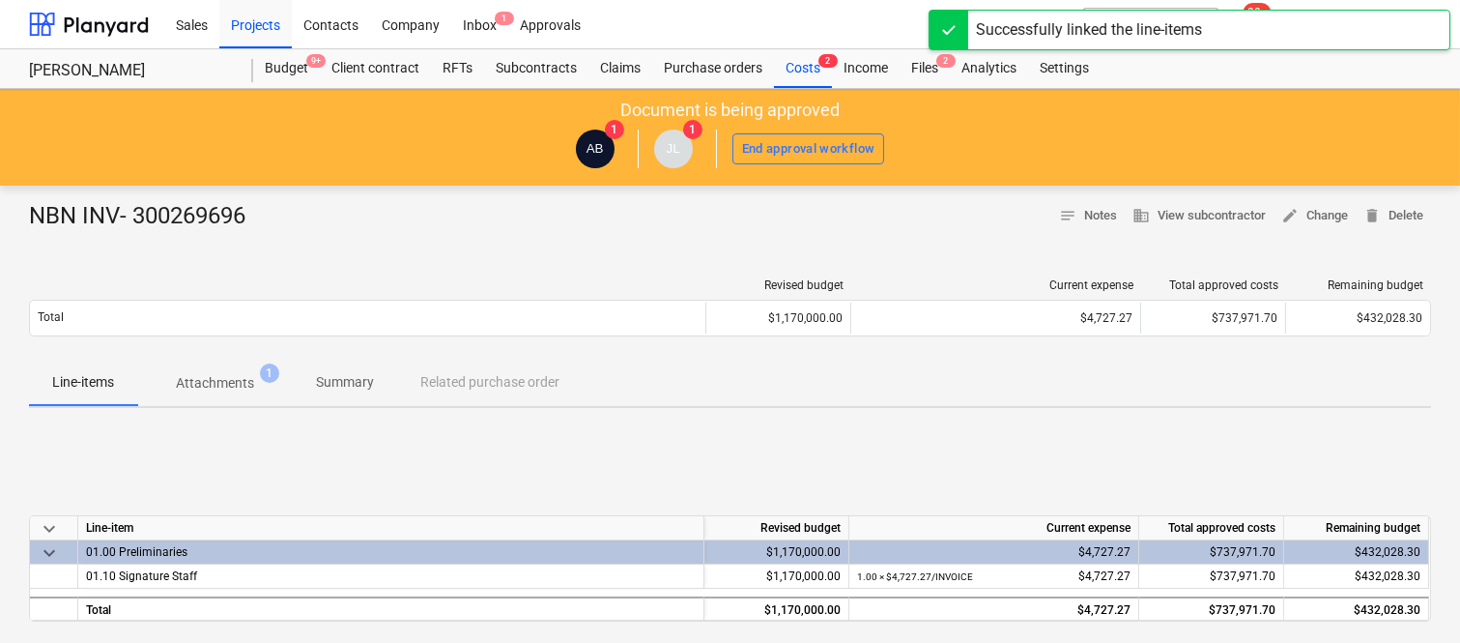
click at [335, 375] on p "Summary" at bounding box center [345, 382] width 58 height 20
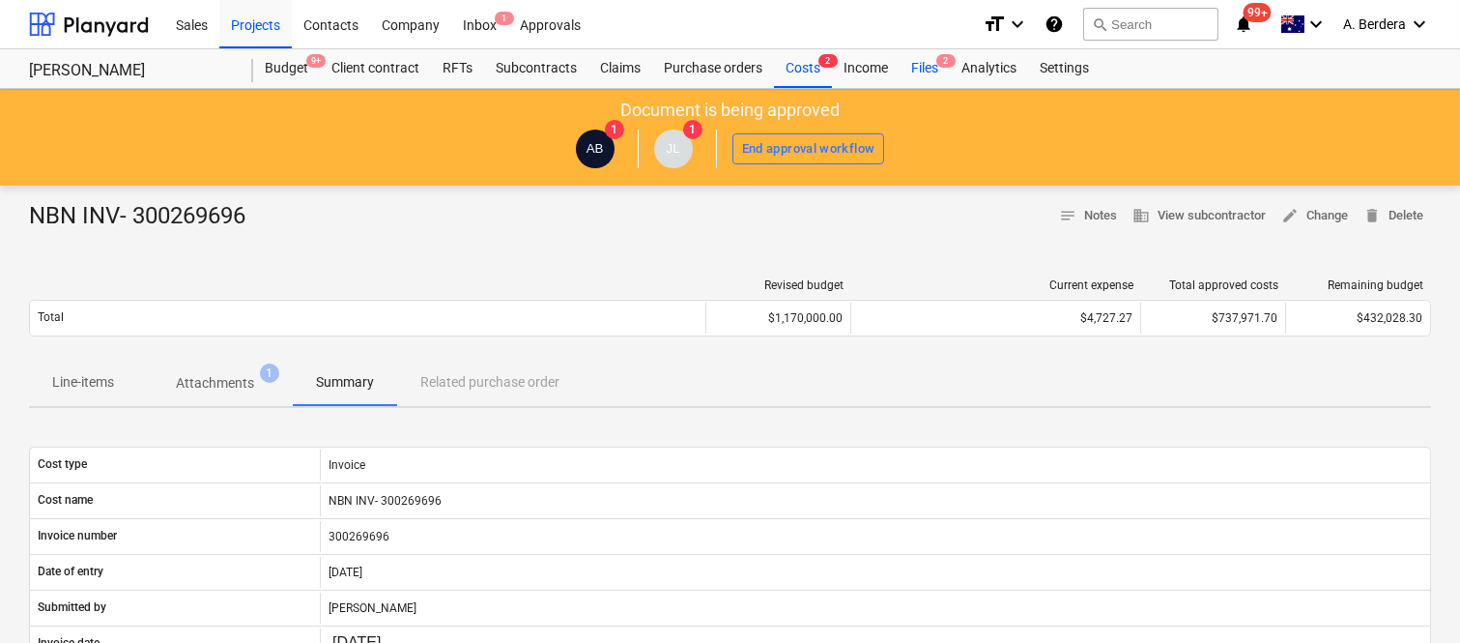
click at [928, 62] on div "Files 2" at bounding box center [925, 68] width 50 height 39
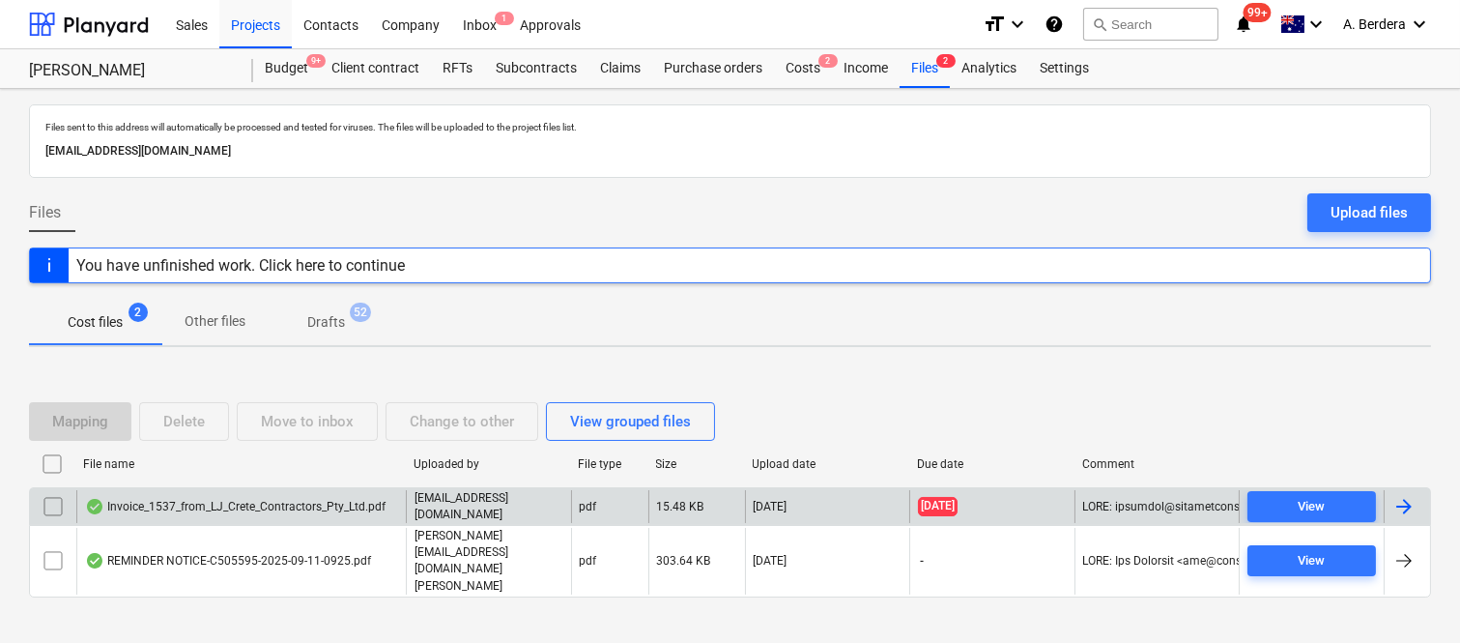
click at [206, 515] on div "Invoice_1537_from_LJ_Crete_Contractors_Pty_Ltd.pdf" at bounding box center [240, 506] width 329 height 33
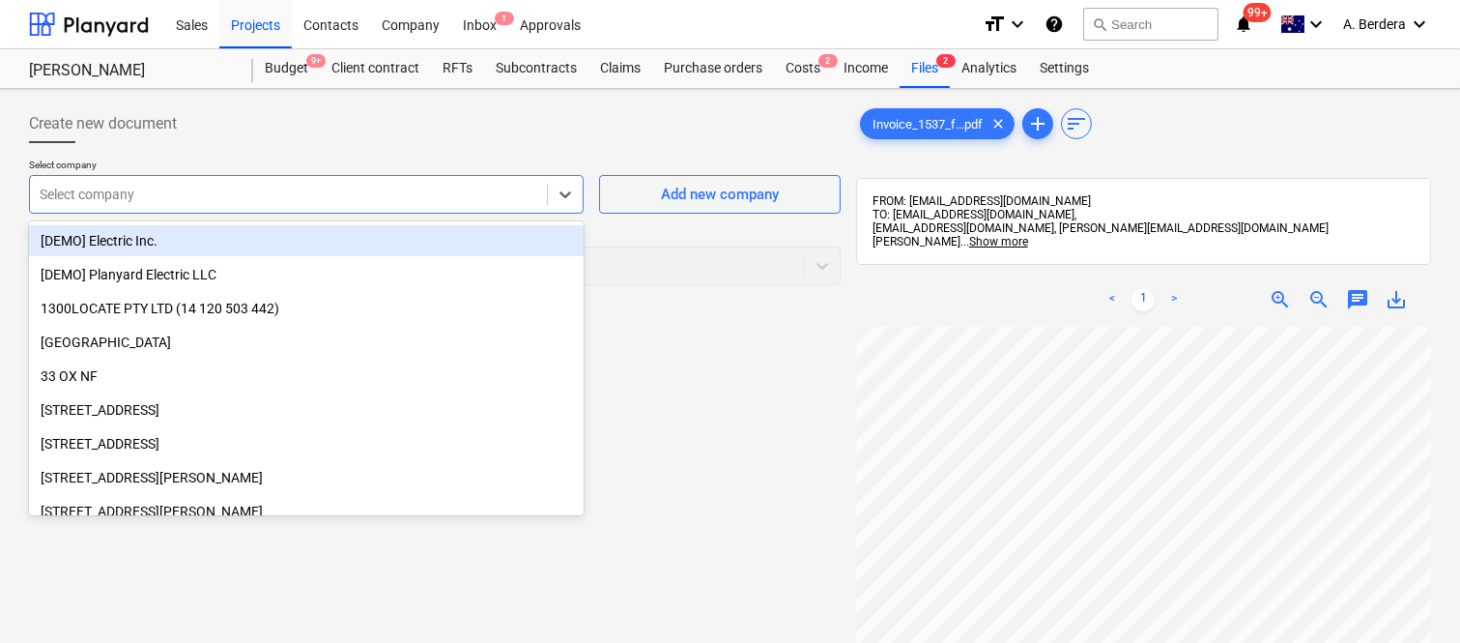
click at [268, 188] on div at bounding box center [289, 194] width 498 height 19
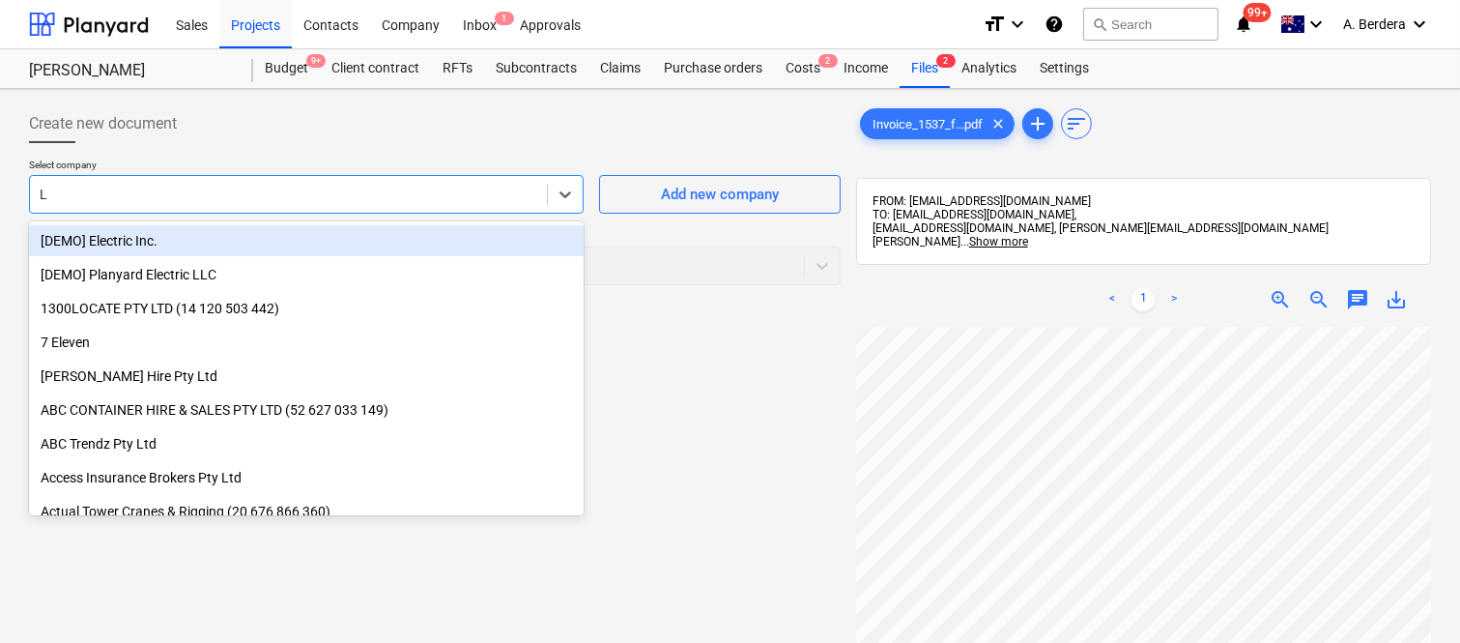
type input "LJ"
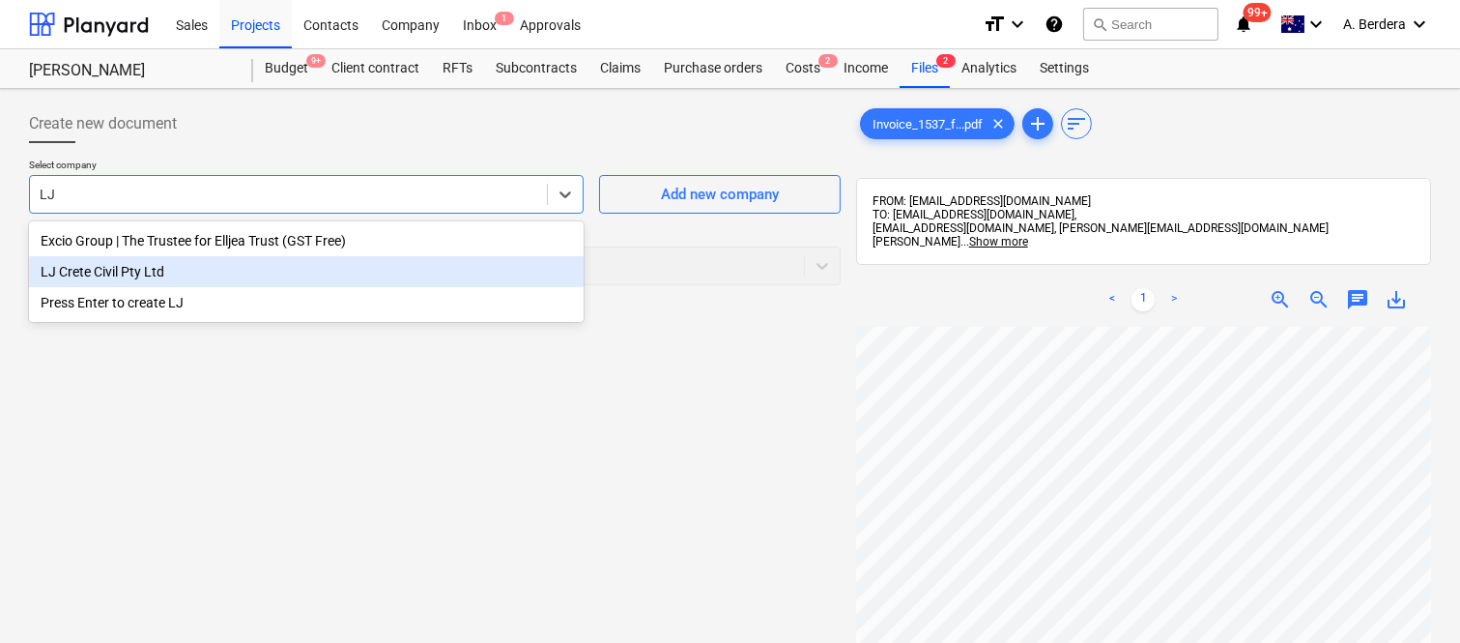
click at [198, 281] on div "LJ Crete Civil Pty Ltd" at bounding box center [306, 271] width 555 height 31
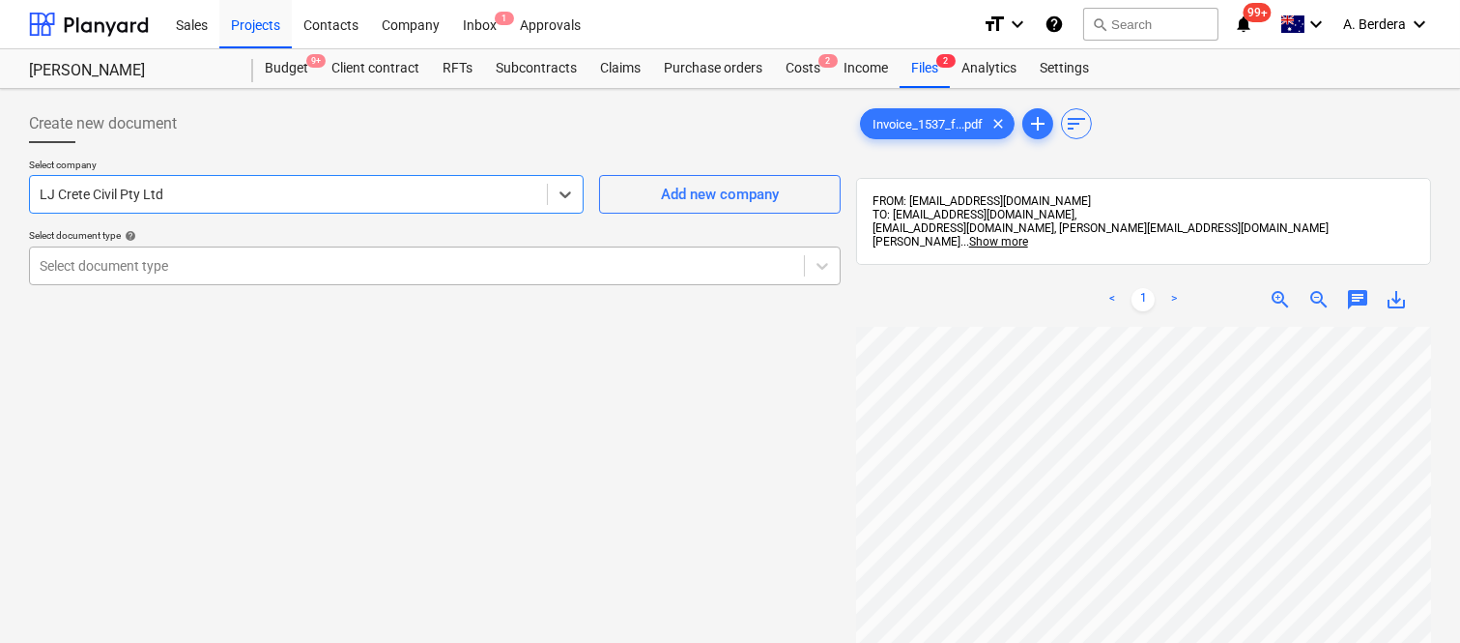
click at [227, 262] on div at bounding box center [417, 265] width 755 height 19
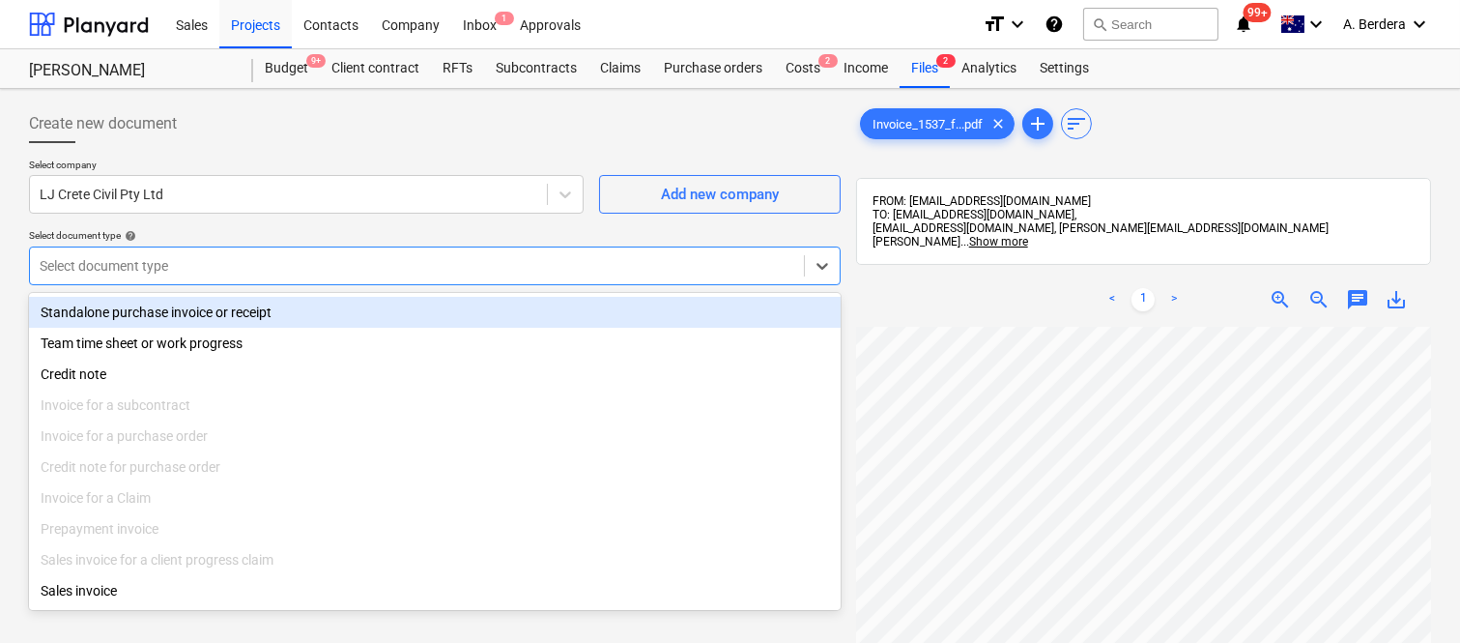
click at [253, 315] on div "Standalone purchase invoice or receipt" at bounding box center [435, 312] width 812 height 31
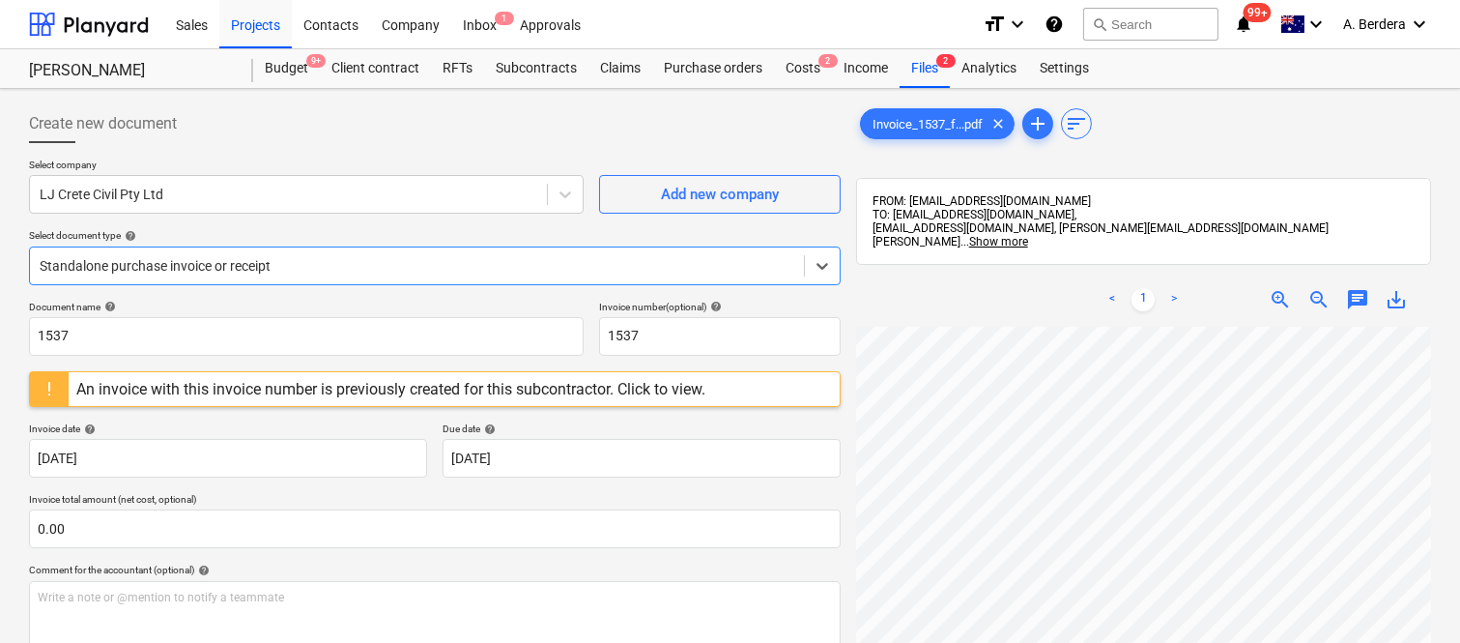
click at [112, 390] on div "An invoice with this invoice number is previously created for this subcontracto…" at bounding box center [390, 389] width 629 height 18
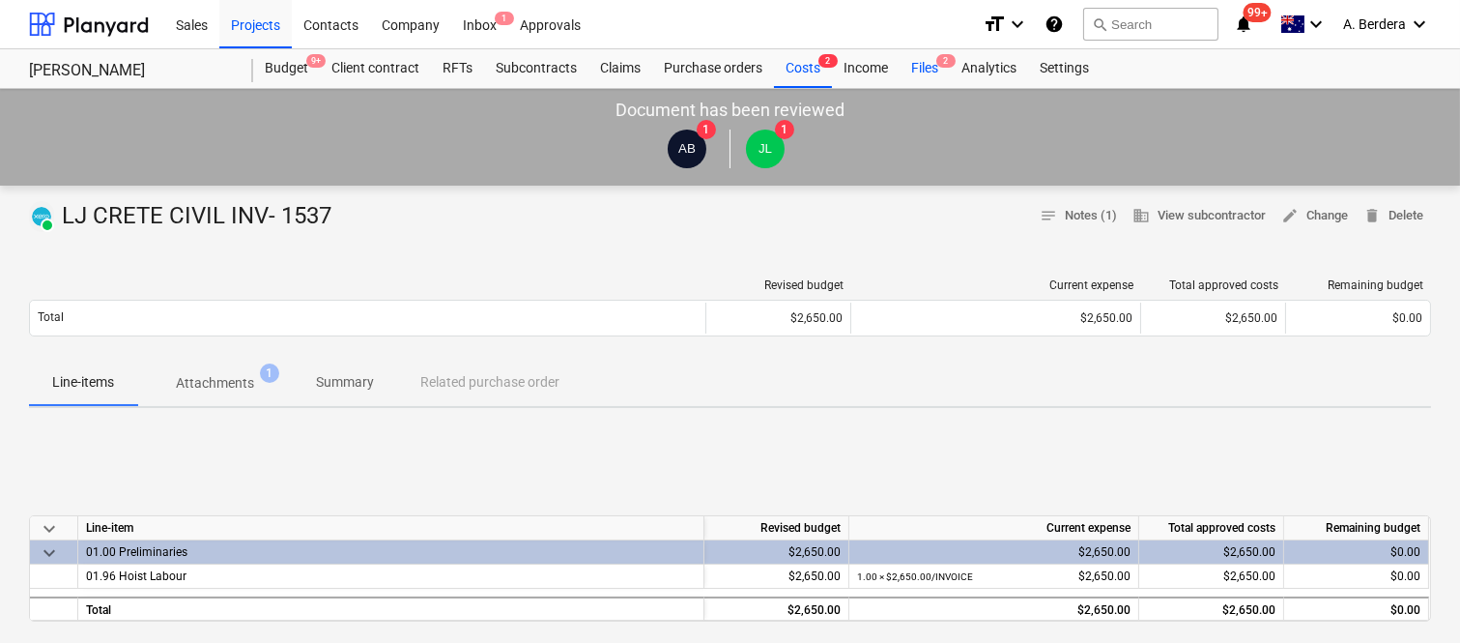
click at [914, 70] on div "Files 2" at bounding box center [925, 68] width 50 height 39
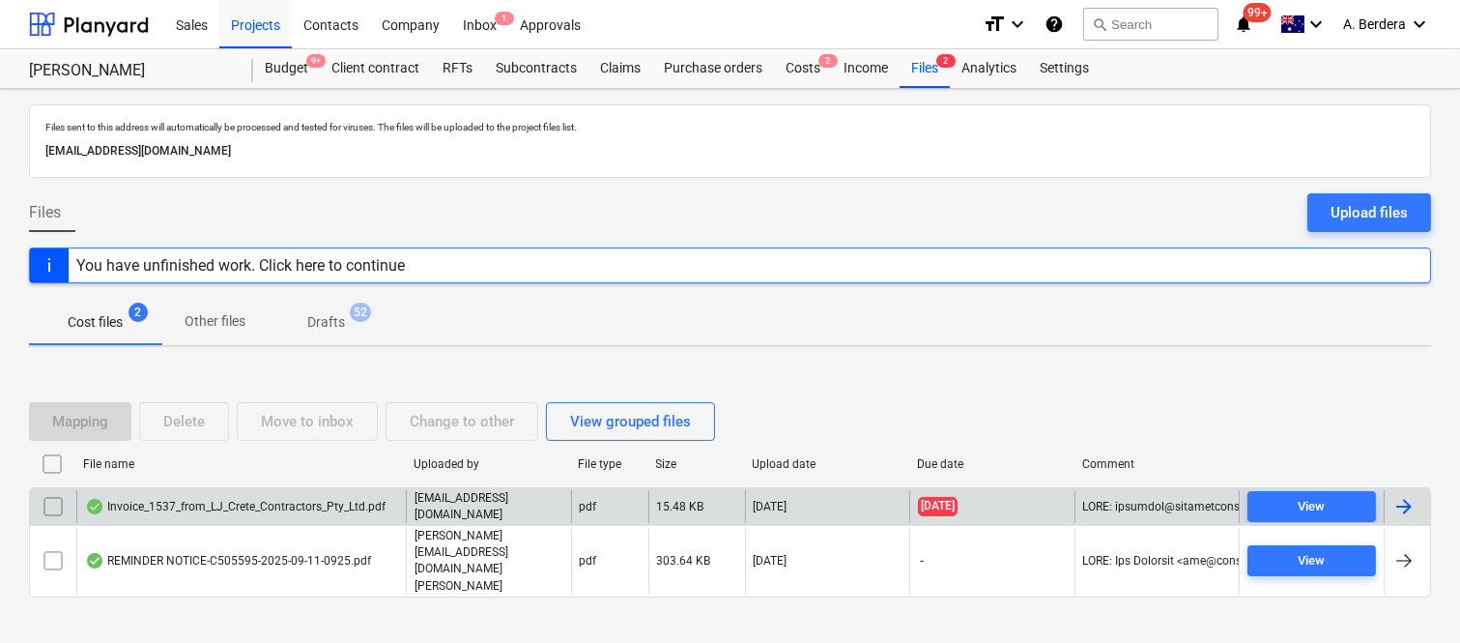
click at [54, 522] on input "checkbox" at bounding box center [53, 506] width 31 height 31
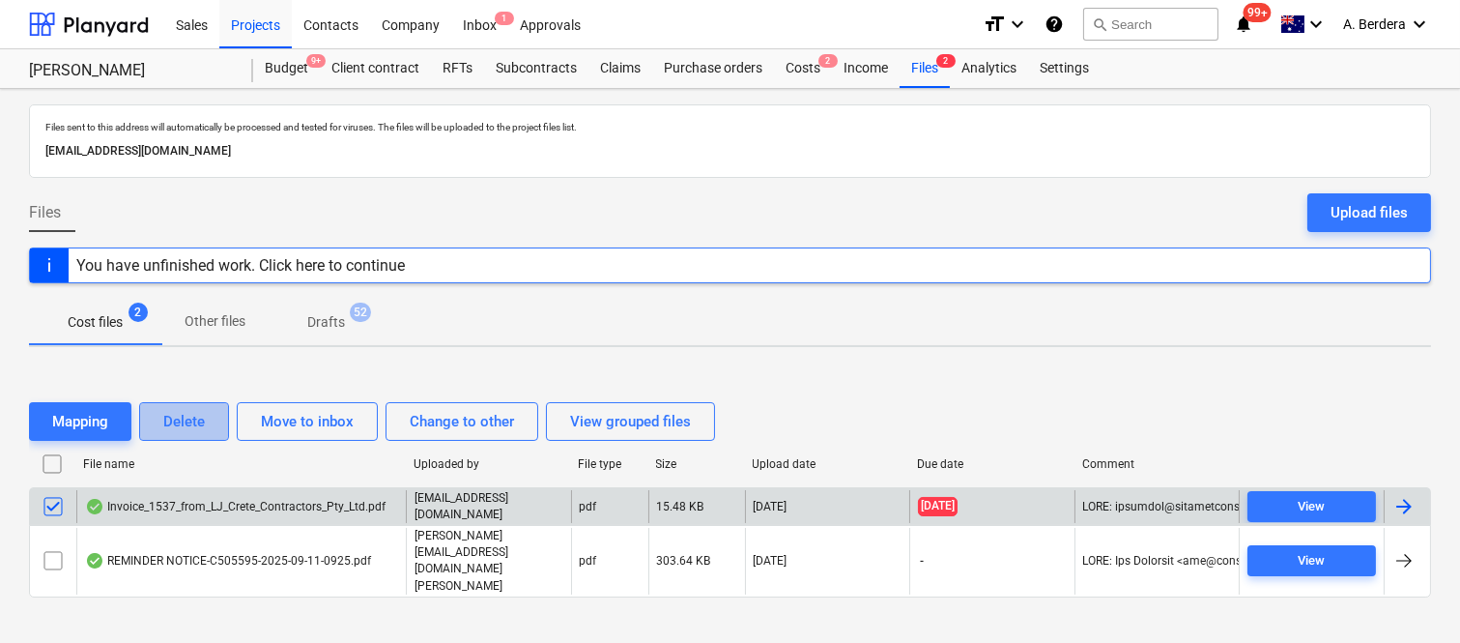
click at [187, 432] on div "Delete" at bounding box center [184, 421] width 42 height 25
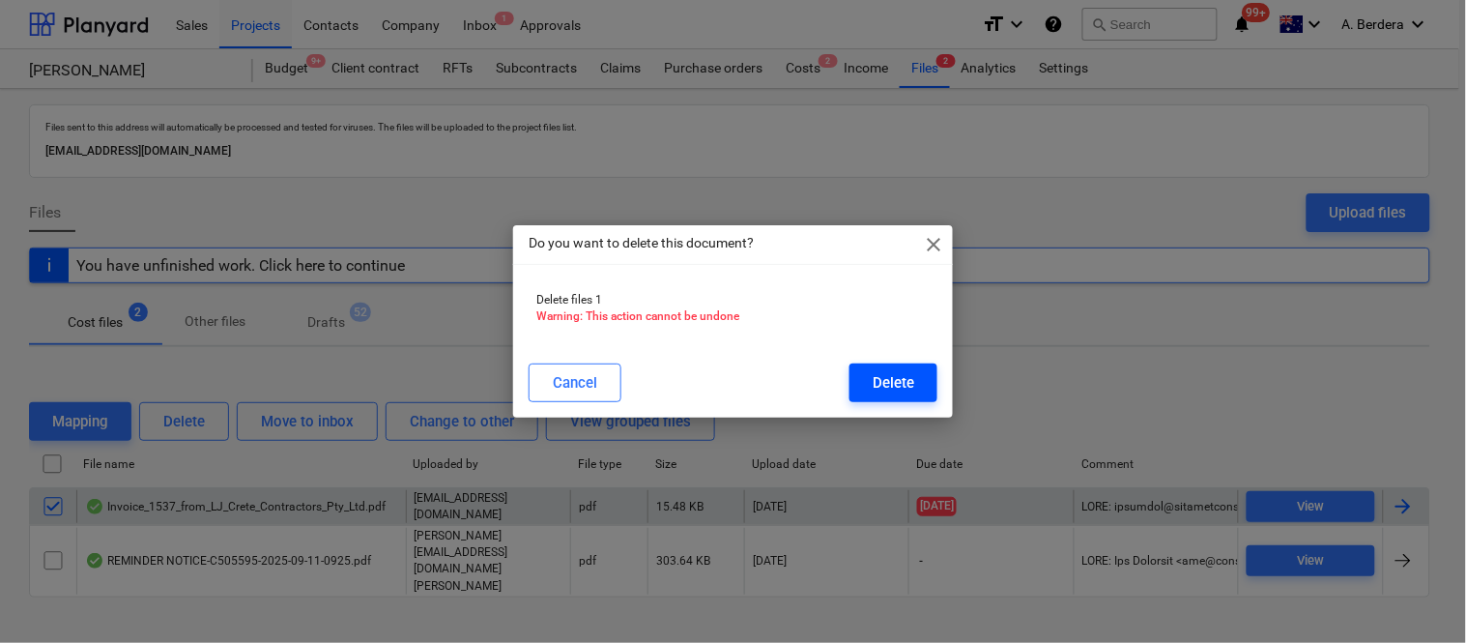
click at [901, 385] on div "Delete" at bounding box center [894, 382] width 42 height 25
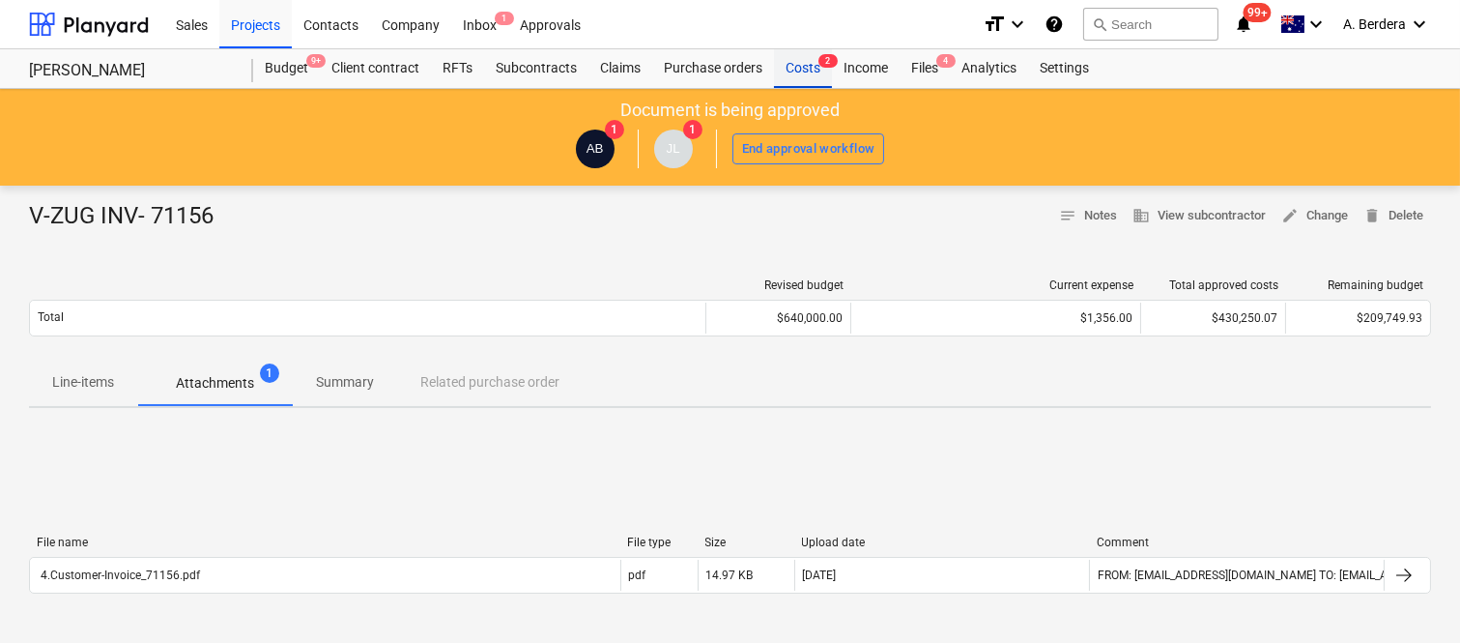
click at [806, 70] on div "Costs 2" at bounding box center [803, 68] width 58 height 39
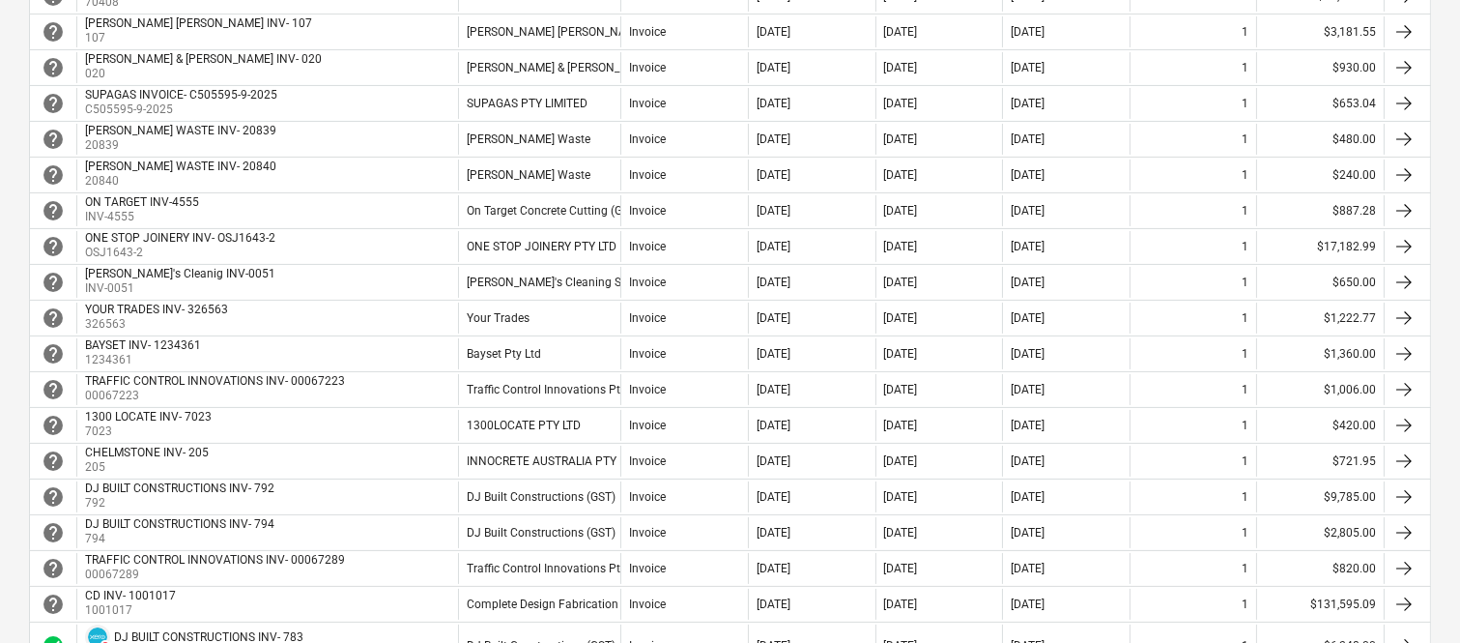
scroll to position [558, 0]
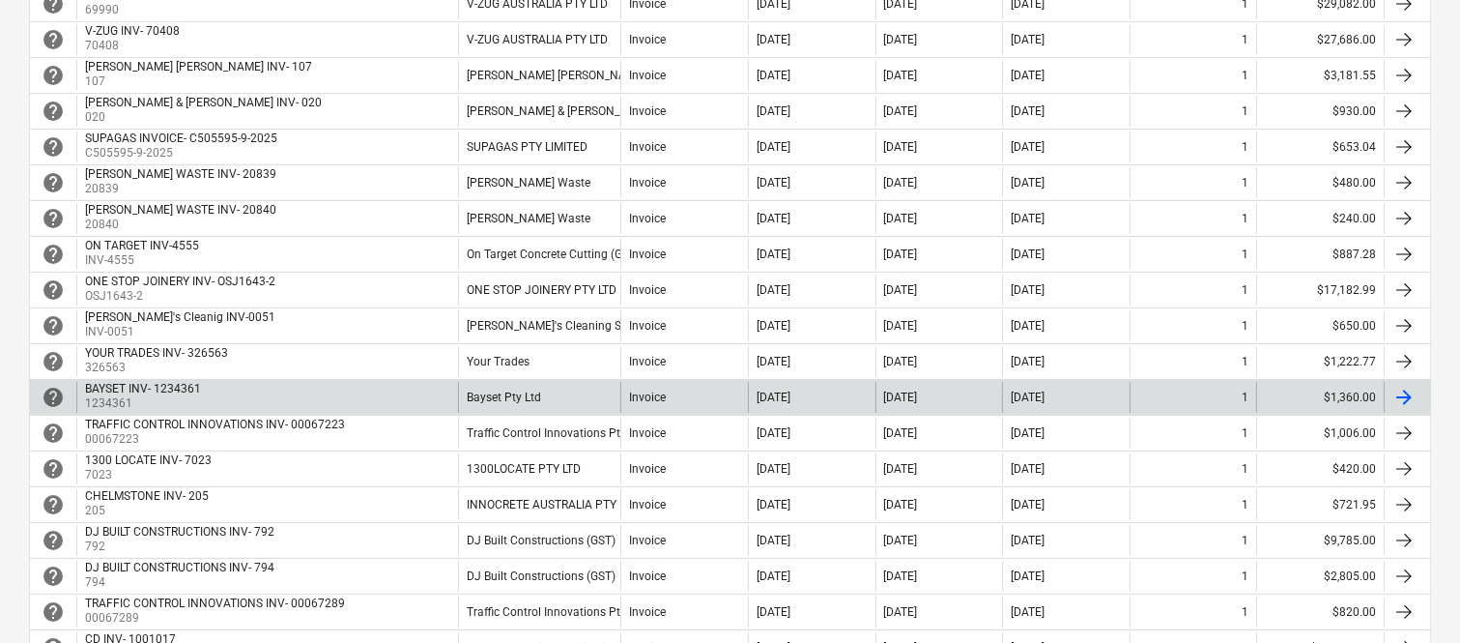
click at [385, 399] on div "BAYSET INV- 1234361 1234361" at bounding box center [267, 397] width 382 height 31
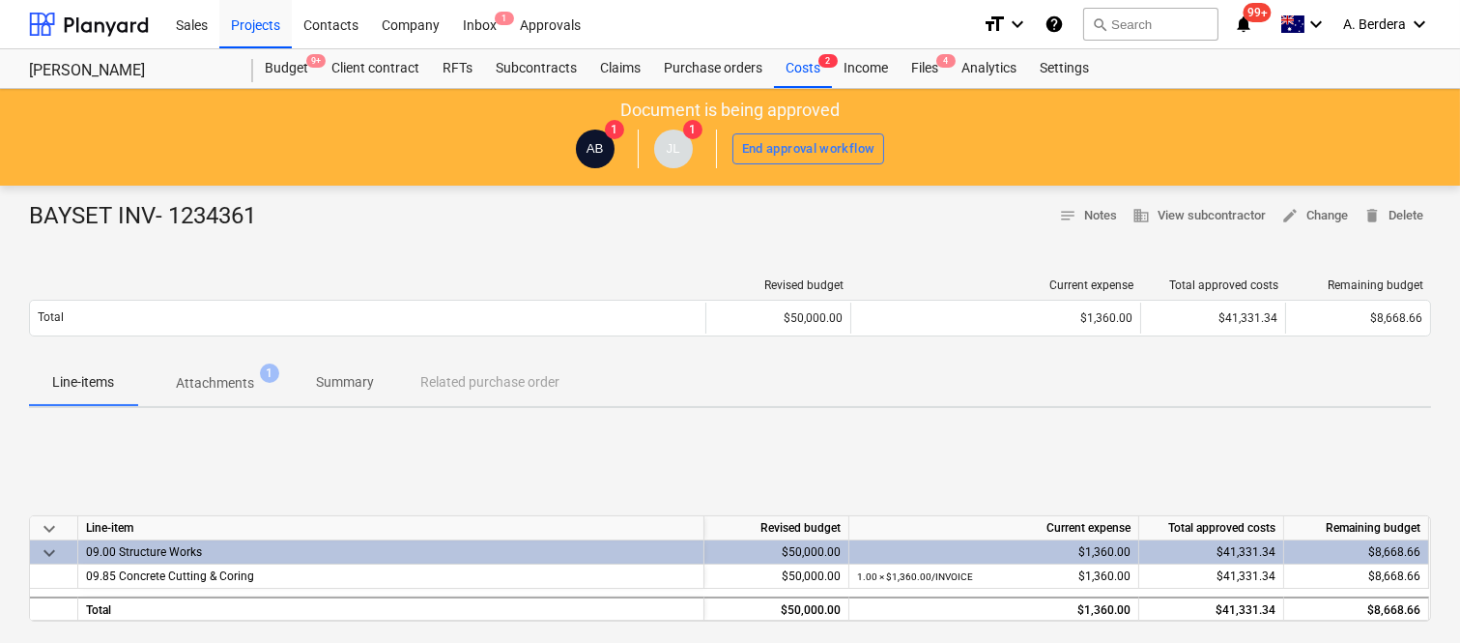
click at [236, 389] on p "Attachments" at bounding box center [215, 383] width 78 height 20
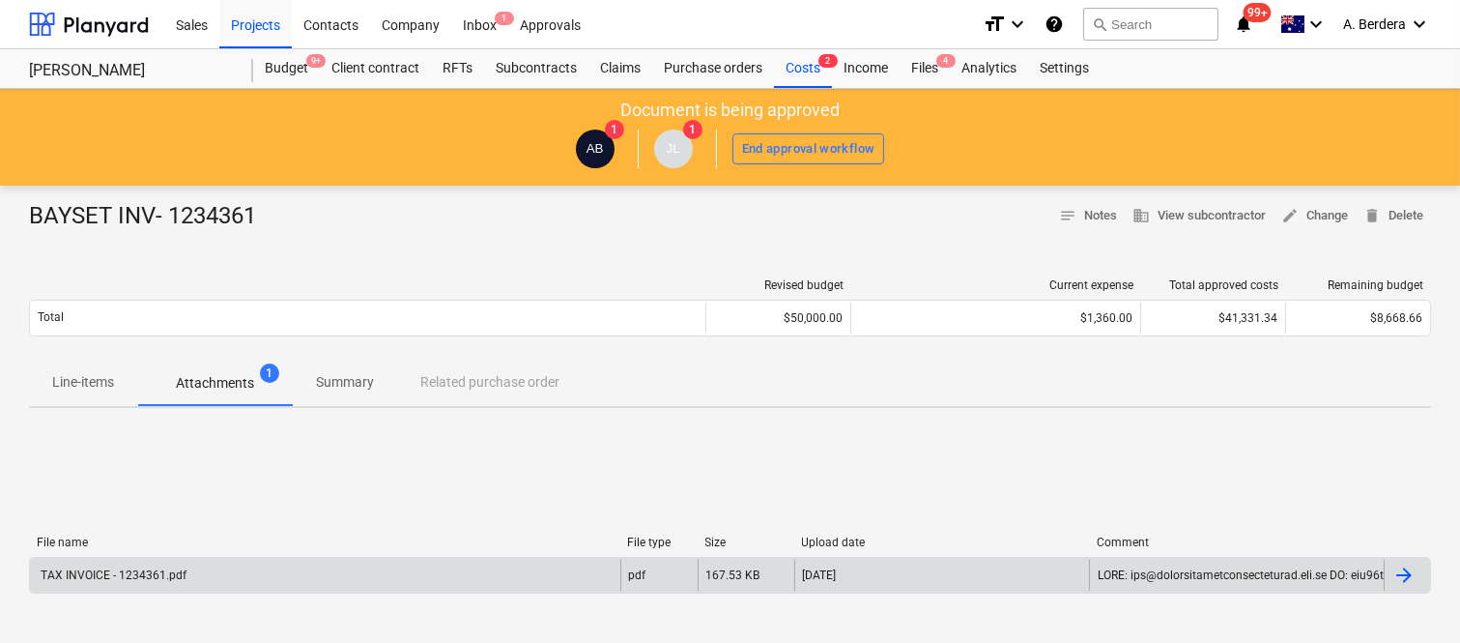
click at [323, 581] on div "TAX INVOICE - 1234361.pdf" at bounding box center [325, 574] width 590 height 31
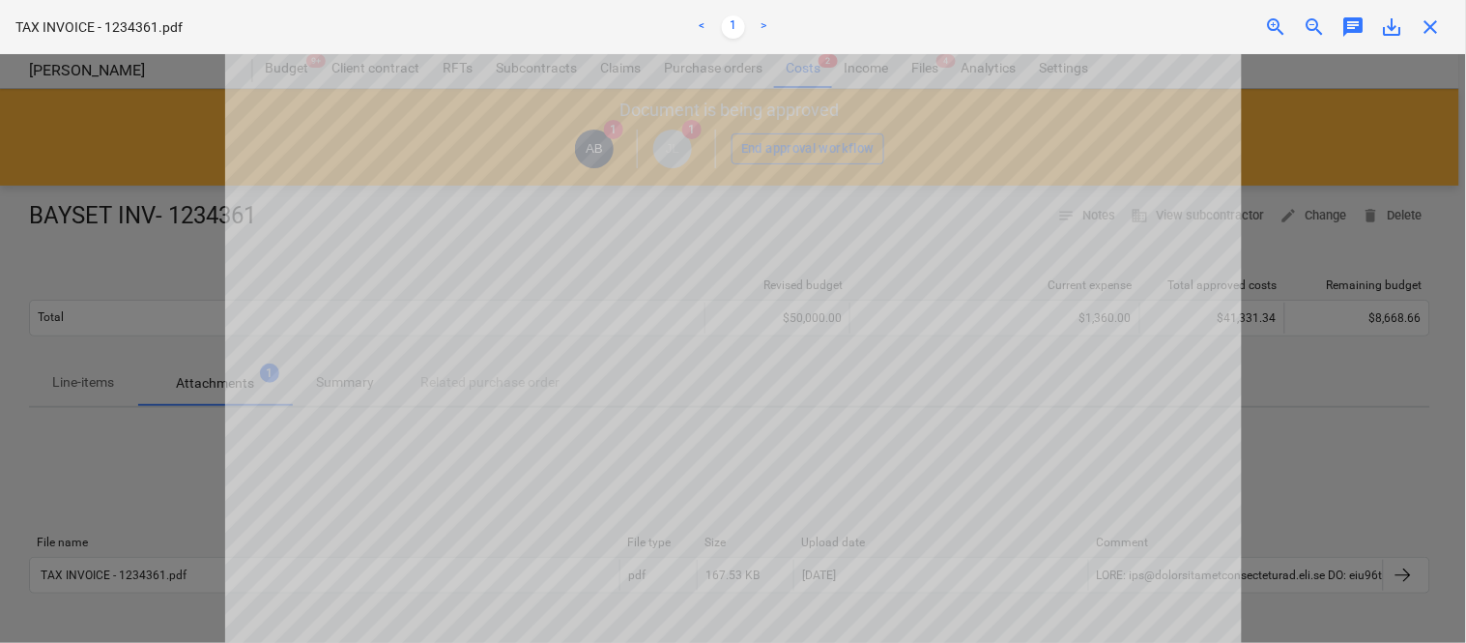
click at [1436, 27] on span "close" at bounding box center [1430, 26] width 23 height 23
